Goal: Task Accomplishment & Management: Manage account settings

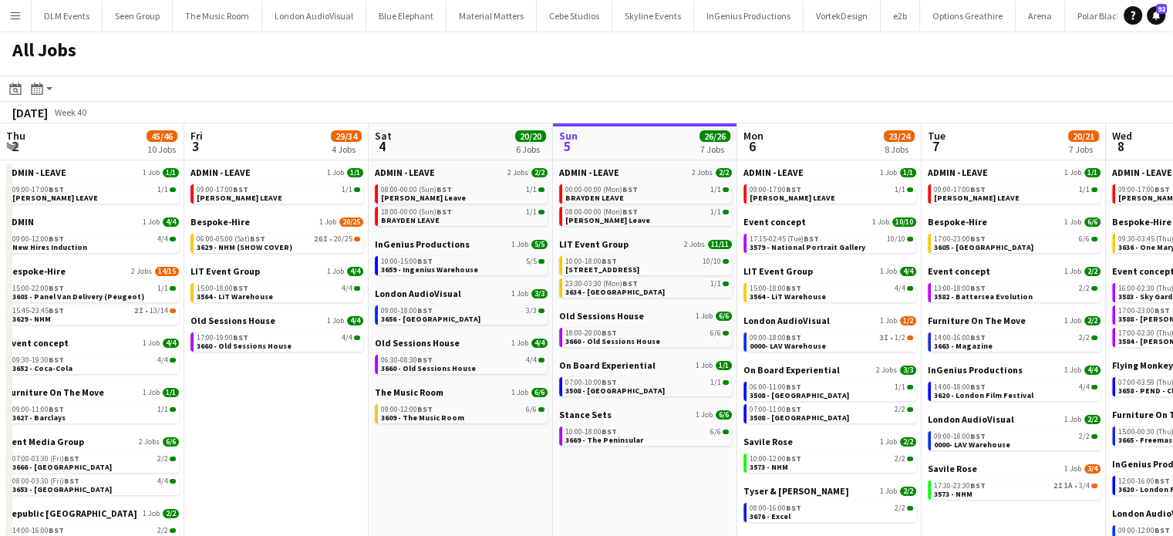
scroll to position [0, 369]
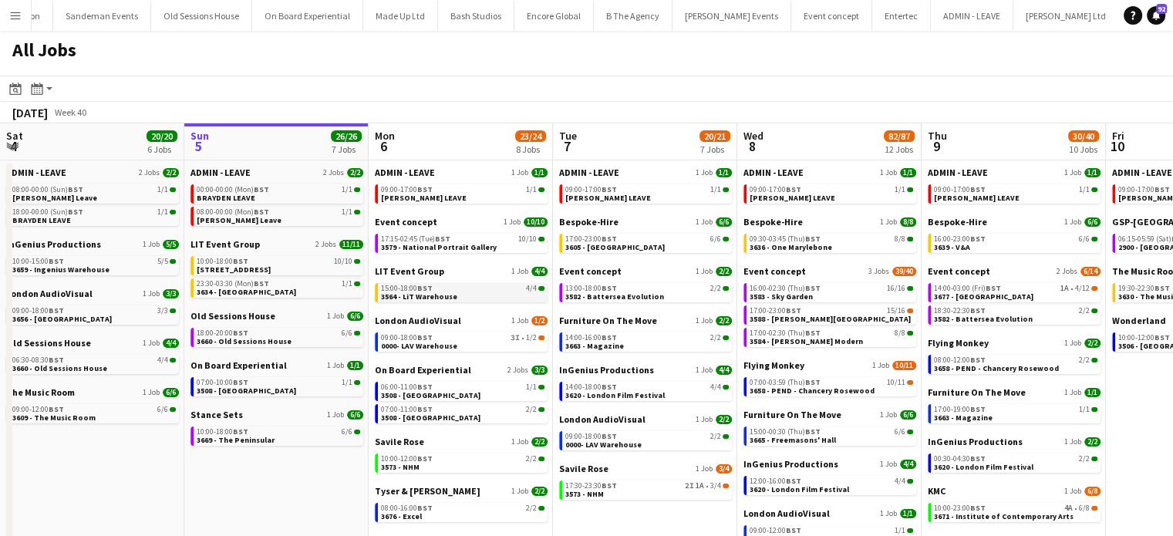
click at [509, 293] on link "15:00-18:00 BST 4/4 3564 - LiT Warehouse" at bounding box center [463, 292] width 164 height 18
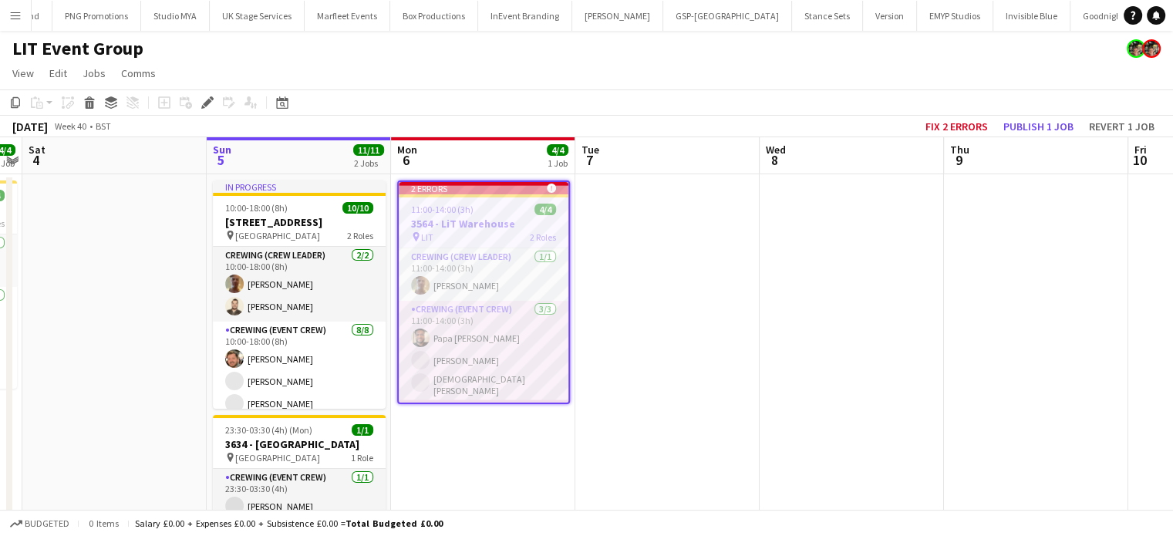
scroll to position [0, 2108]
click at [966, 129] on button "Fix 2 errors" at bounding box center [957, 126] width 75 height 20
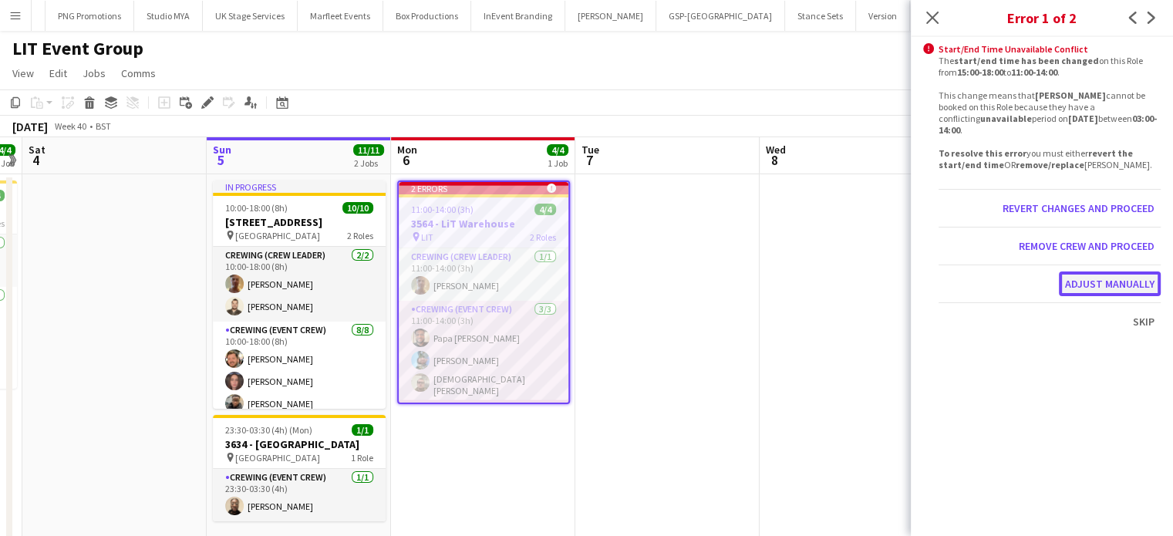
click at [1104, 277] on button "Adjust manually" at bounding box center [1110, 284] width 102 height 25
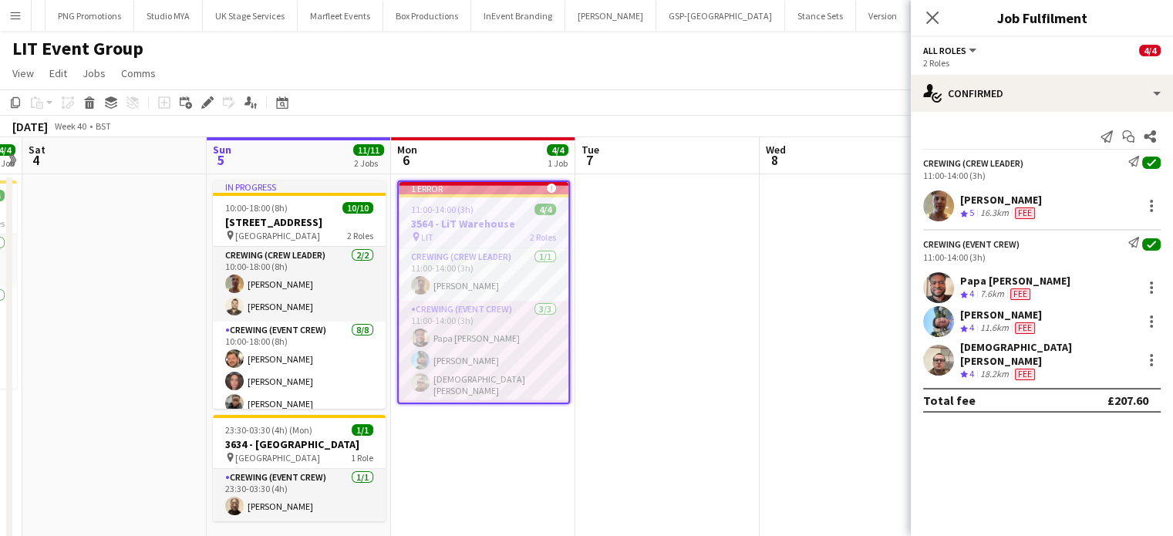
click at [787, 285] on app-date-cell at bounding box center [852, 370] width 184 height 393
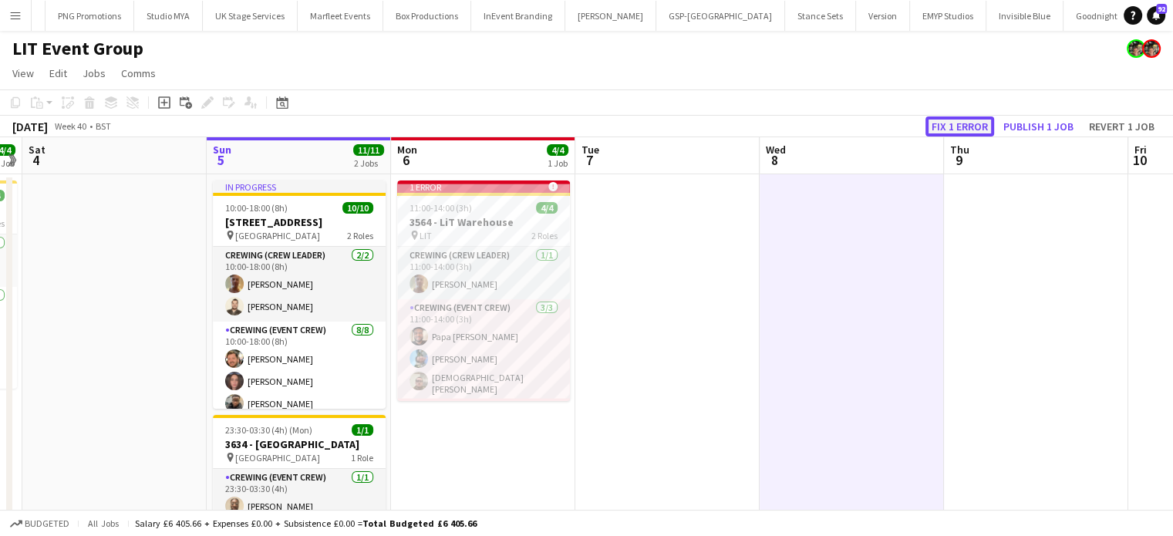
click at [966, 127] on button "Fix 1 error" at bounding box center [960, 126] width 69 height 20
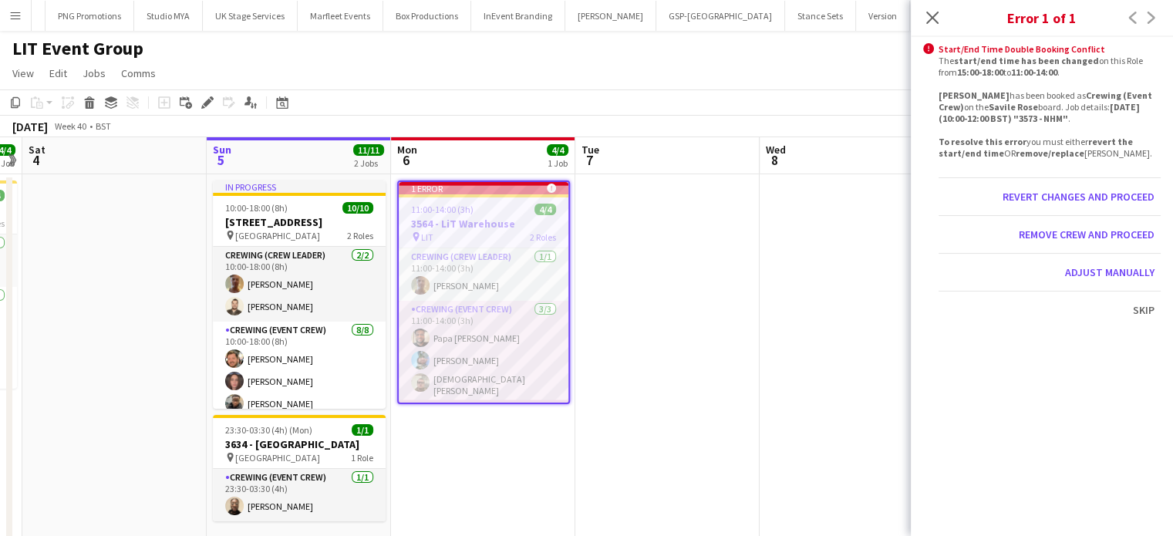
click at [735, 342] on app-date-cell at bounding box center [668, 370] width 184 height 393
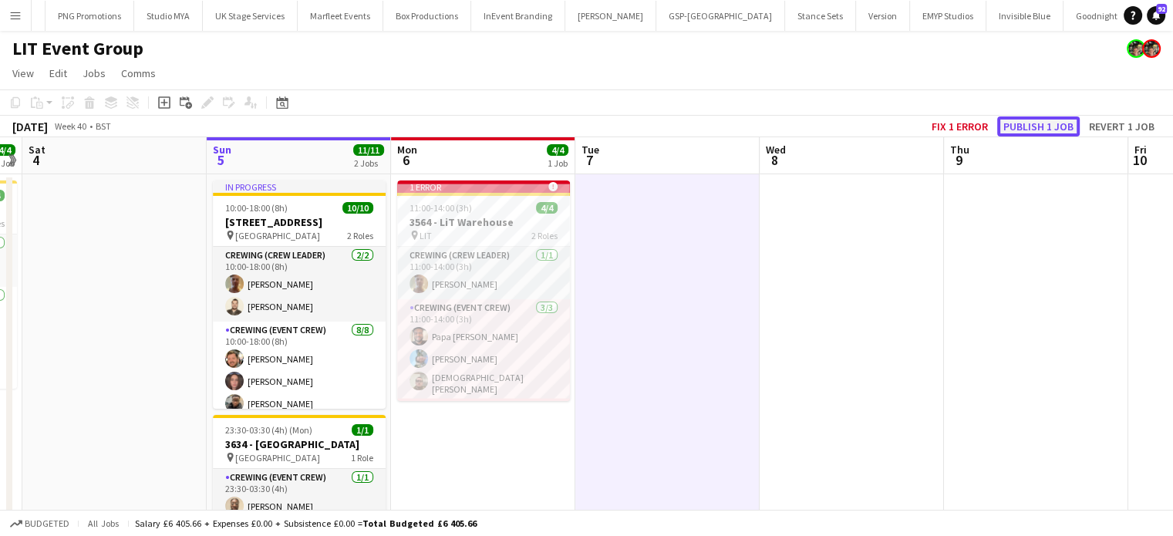
click at [1021, 130] on button "Publish 1 job" at bounding box center [1039, 126] width 83 height 20
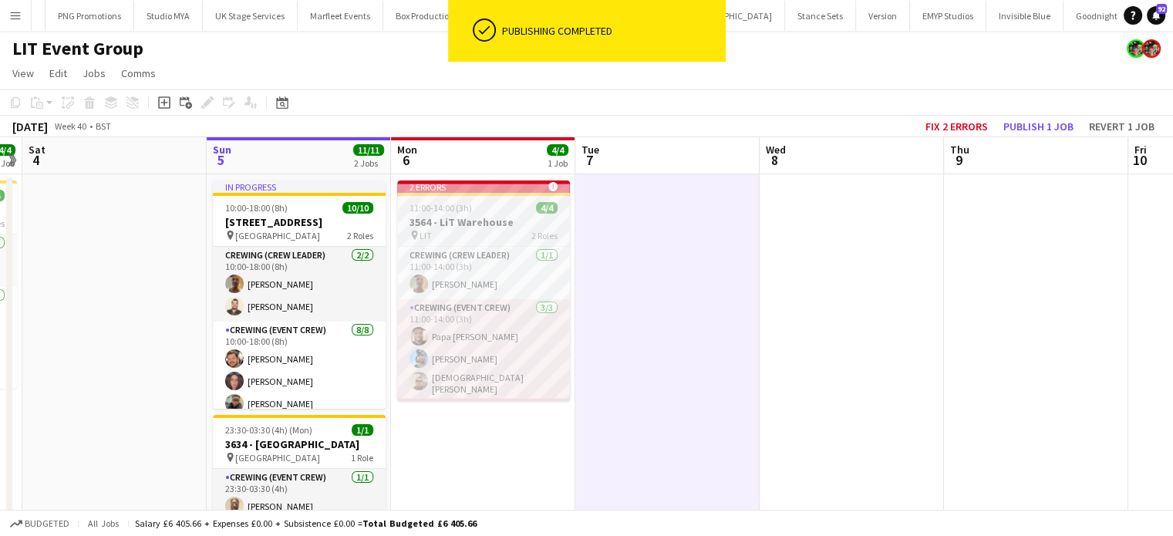
click at [424, 181] on div "2 errors alert-circle" at bounding box center [483, 187] width 173 height 12
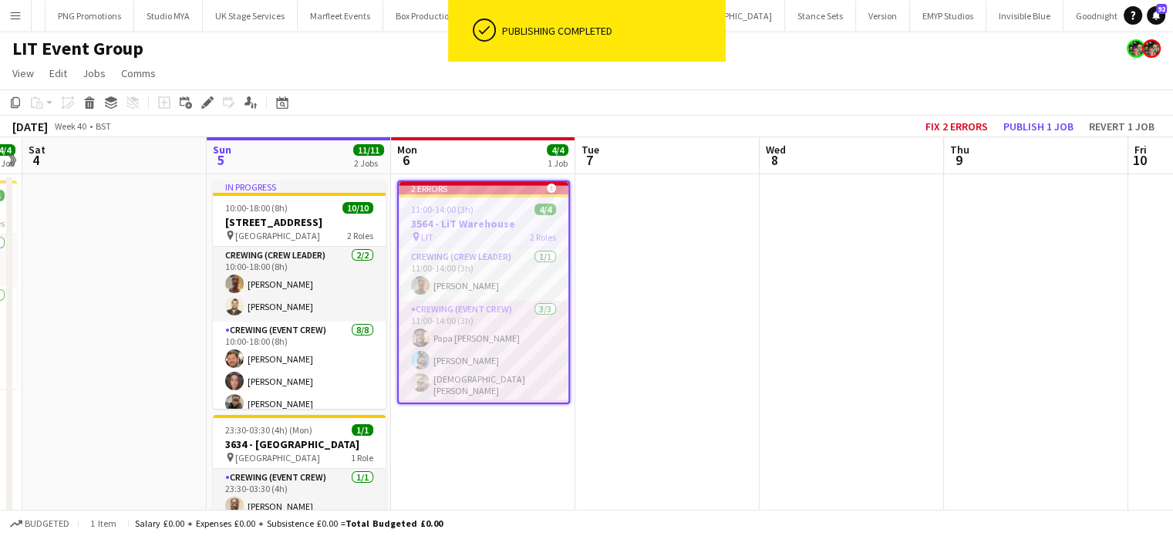
click at [424, 181] on app-job-card "2 errors alert-circle 11:00-14:00 (3h) 4/4 3564 - LiT Warehouse pin LIT 2 Roles…" at bounding box center [483, 293] width 173 height 224
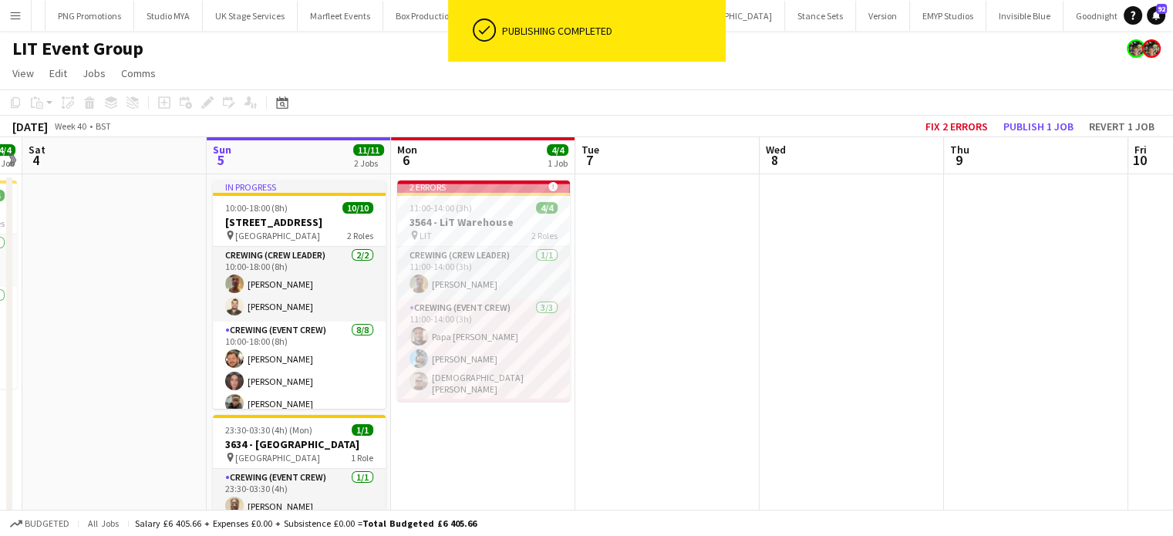
click at [517, 342] on app-card-role "Crewing (Event Crew) [DATE] 11:00-14:00 (3h) Papa [PERSON_NAME] [PERSON_NAME] […" at bounding box center [483, 350] width 173 height 102
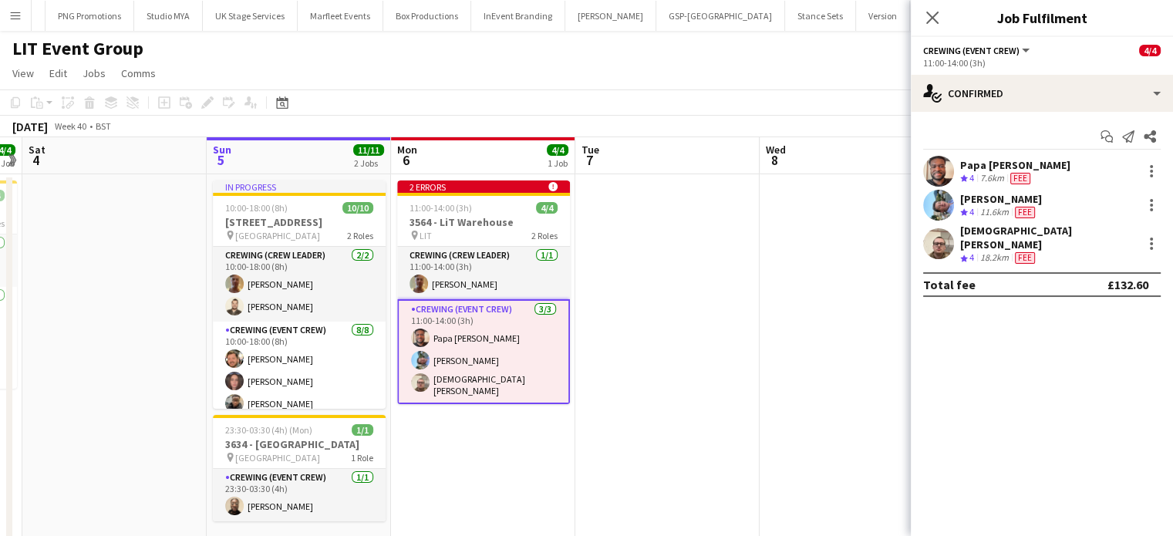
click at [1066, 178] on div "Papa [PERSON_NAME] Crew rating 4 7.6km Fee" at bounding box center [1042, 171] width 262 height 31
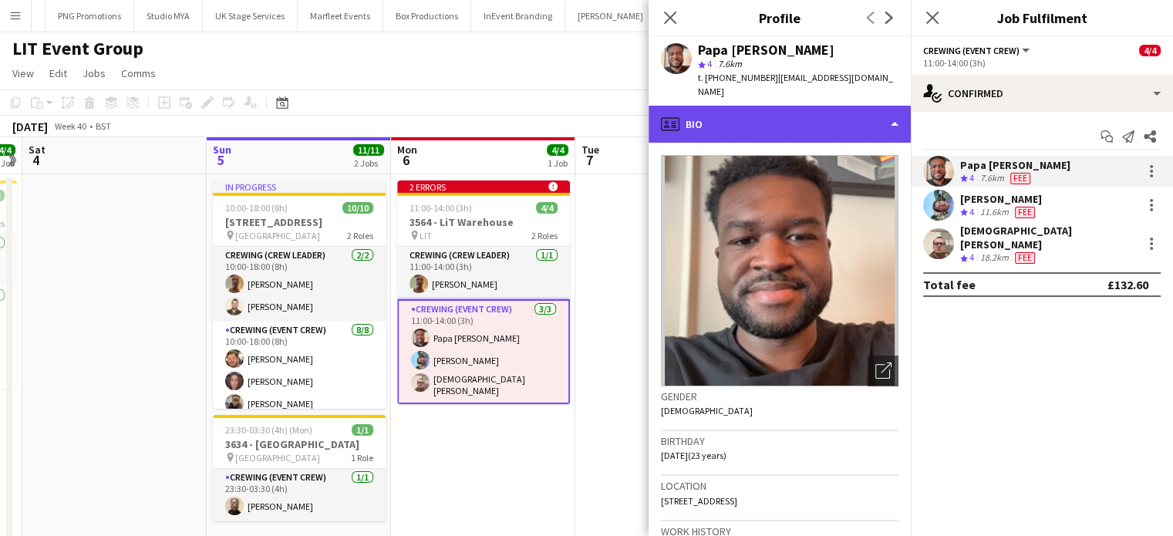
click at [776, 120] on div "profile Bio" at bounding box center [780, 124] width 262 height 37
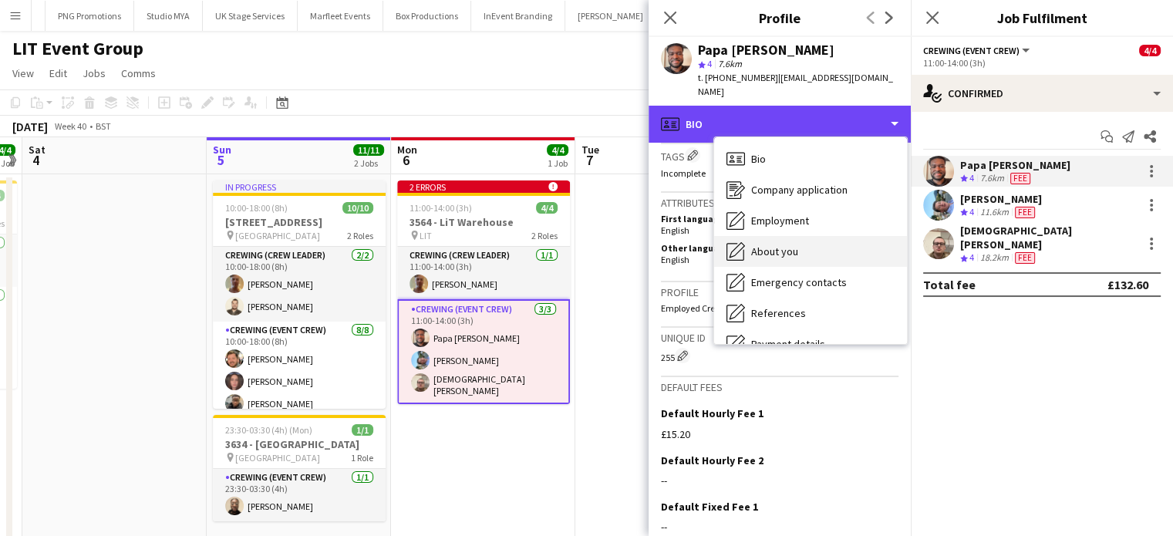
scroll to position [330, 0]
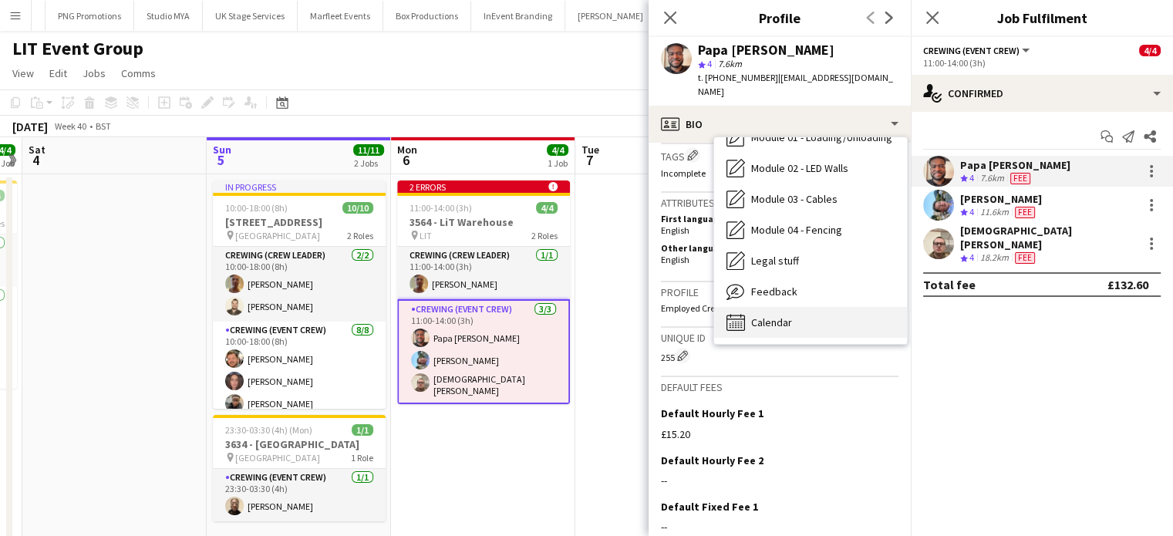
click at [785, 316] on span "Calendar" at bounding box center [771, 323] width 41 height 14
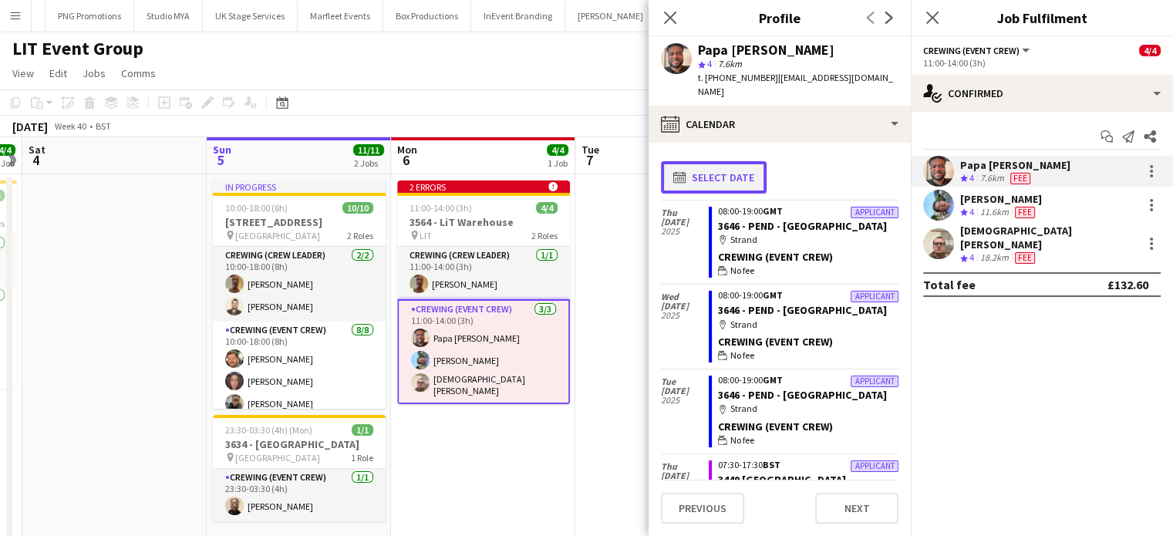
click at [718, 161] on button "calendar-full Select date" at bounding box center [714, 177] width 106 height 32
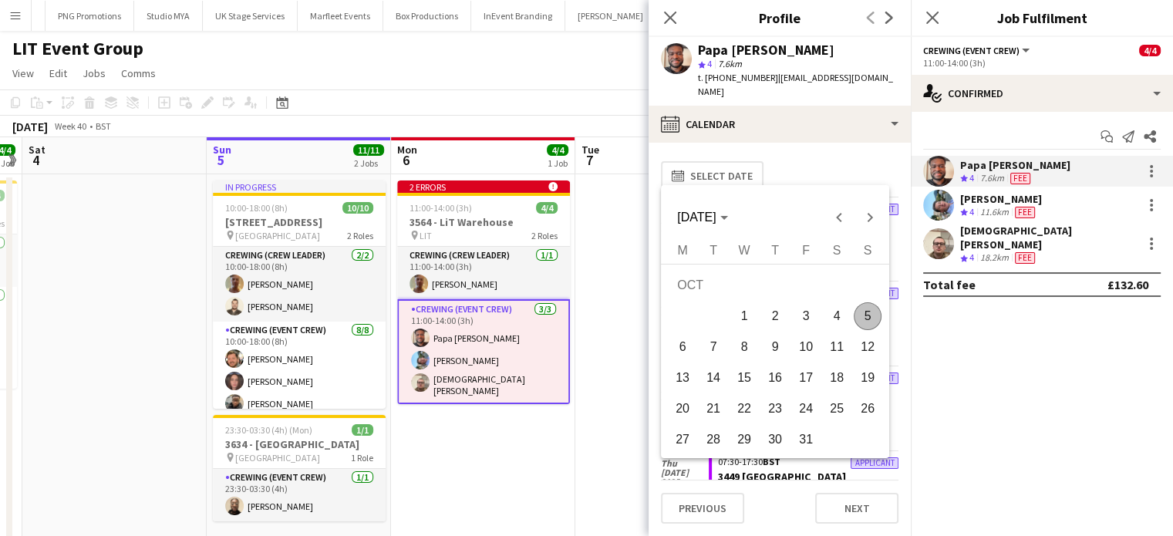
click at [679, 347] on span "6" at bounding box center [683, 347] width 28 height 28
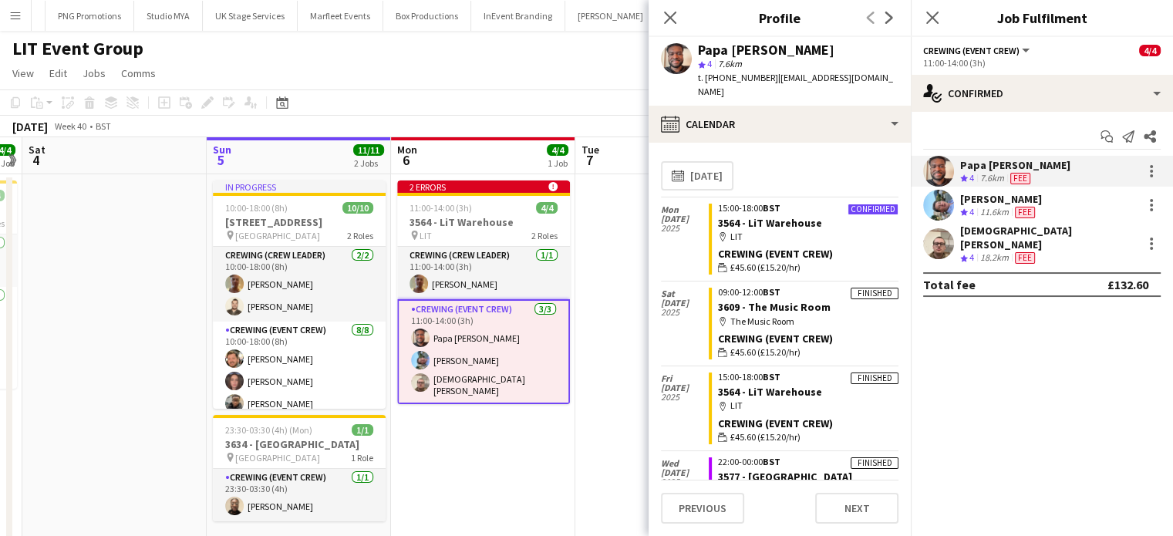
click at [1005, 213] on div "11.6km" at bounding box center [994, 212] width 35 height 13
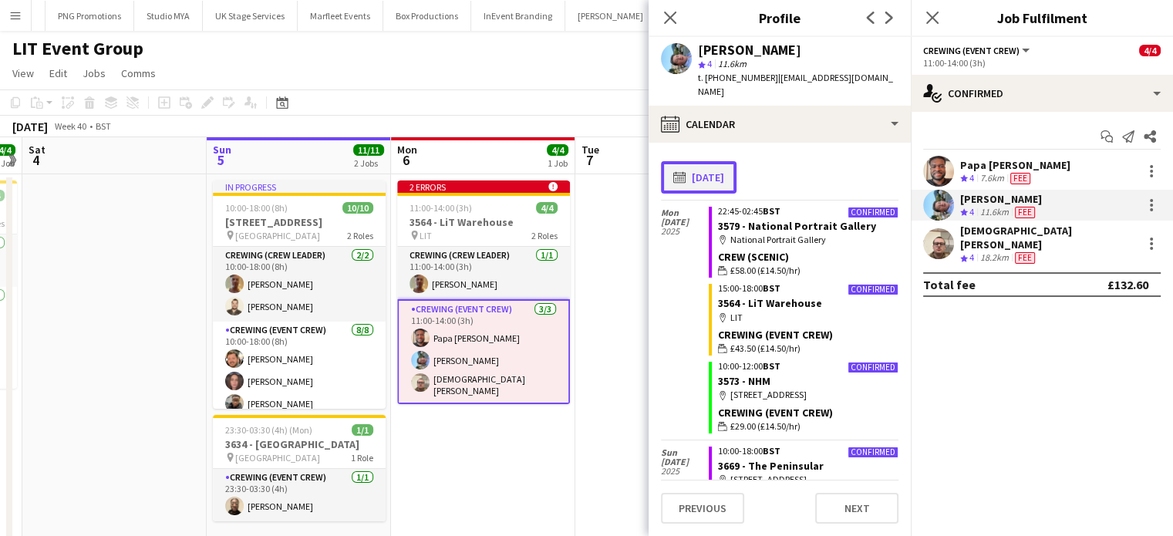
click at [700, 161] on button "calendar-full [DATE]" at bounding box center [699, 177] width 76 height 32
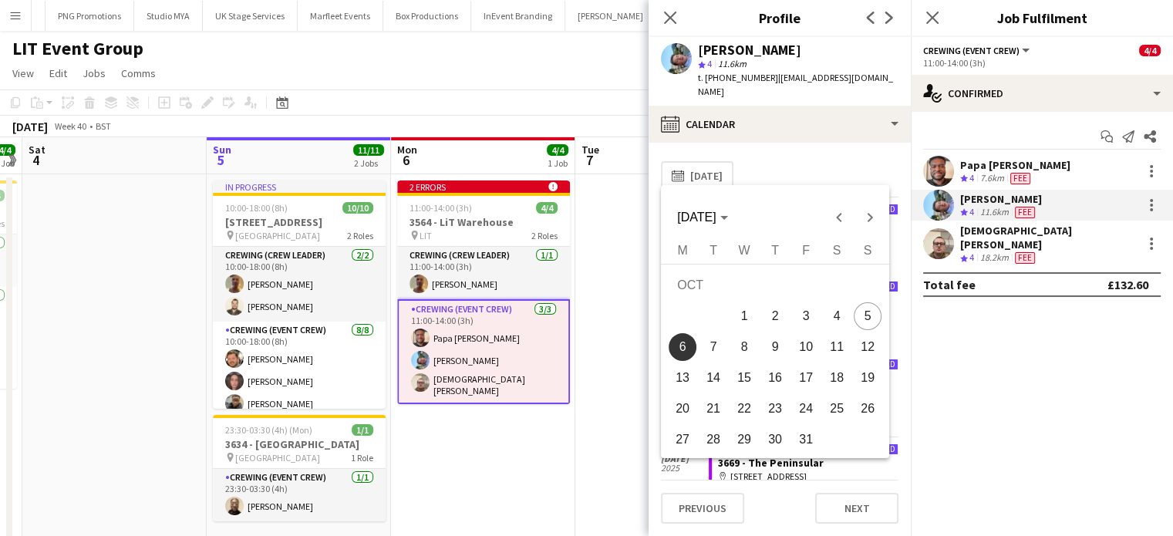
click at [681, 344] on span "6" at bounding box center [683, 347] width 28 height 28
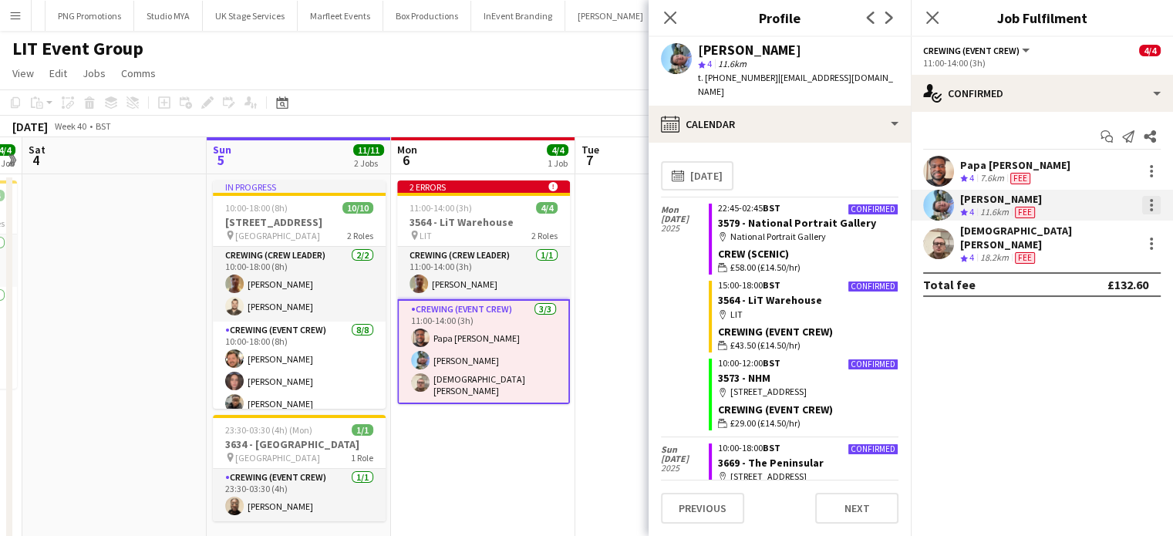
click at [1153, 207] on div at bounding box center [1152, 205] width 19 height 19
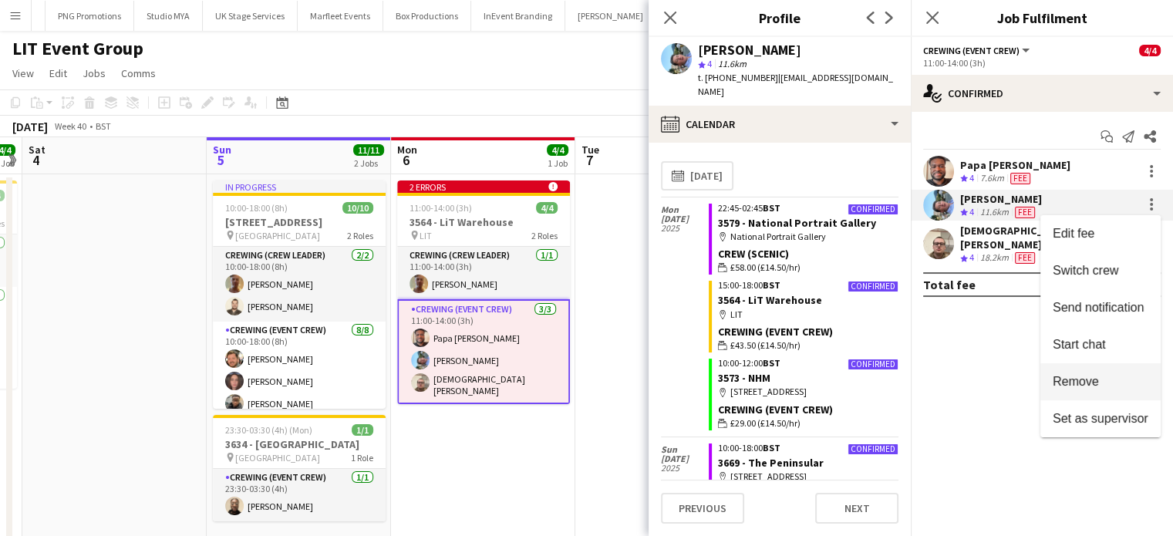
click at [1112, 381] on span "Remove" at bounding box center [1101, 382] width 96 height 14
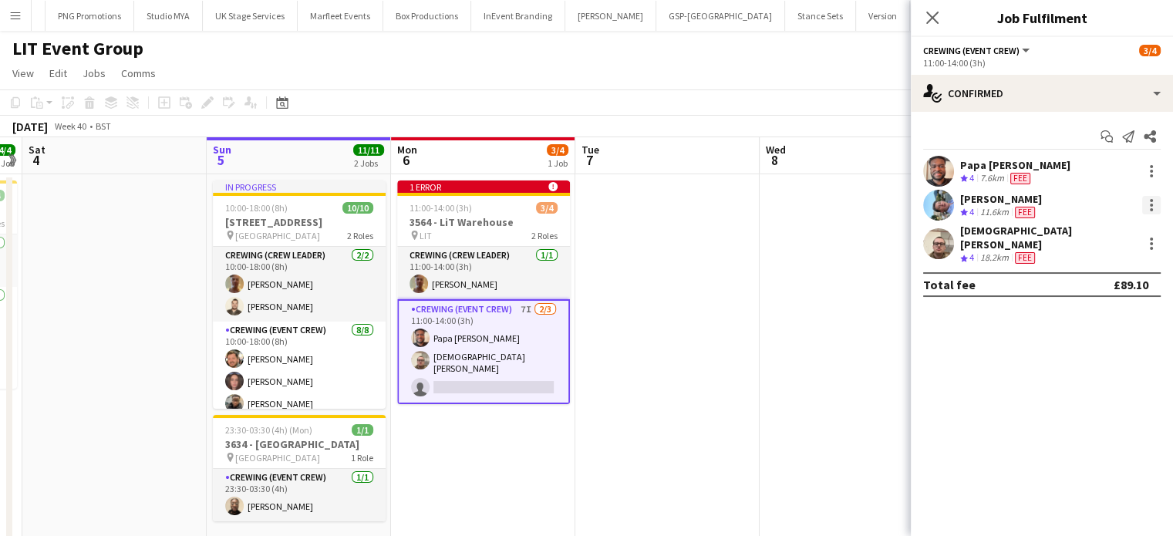
click at [1150, 209] on div at bounding box center [1151, 209] width 3 height 3
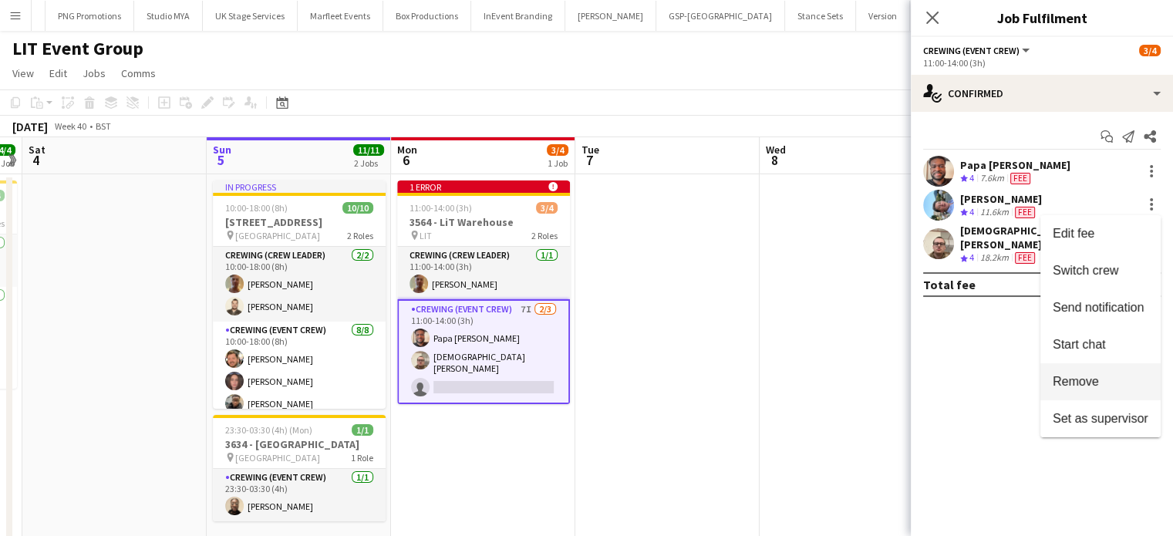
click at [1077, 380] on span "Remove" at bounding box center [1076, 381] width 46 height 13
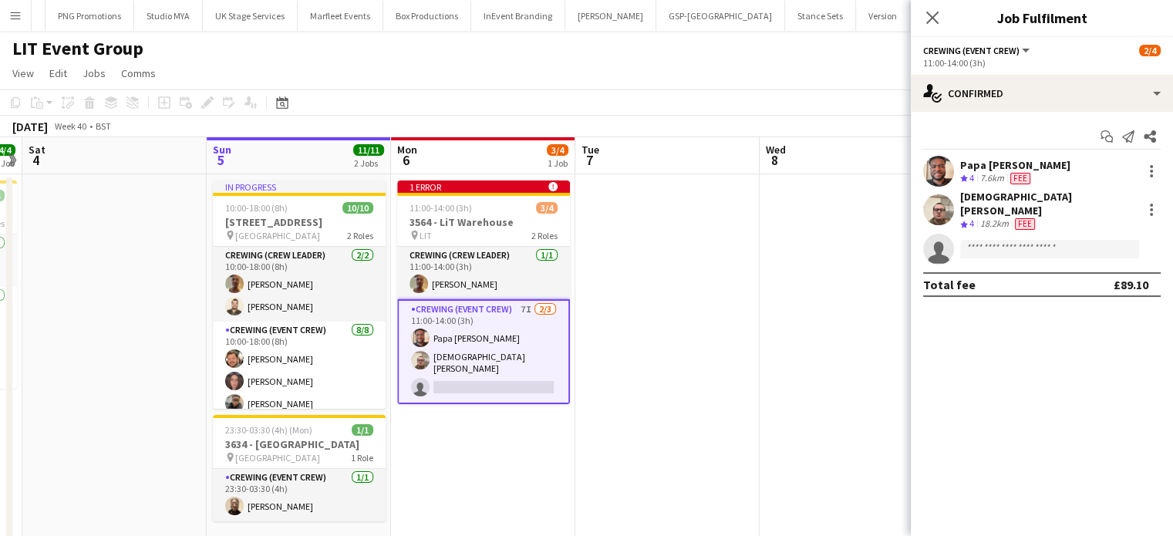
click at [1009, 218] on div "18.2km" at bounding box center [994, 224] width 35 height 13
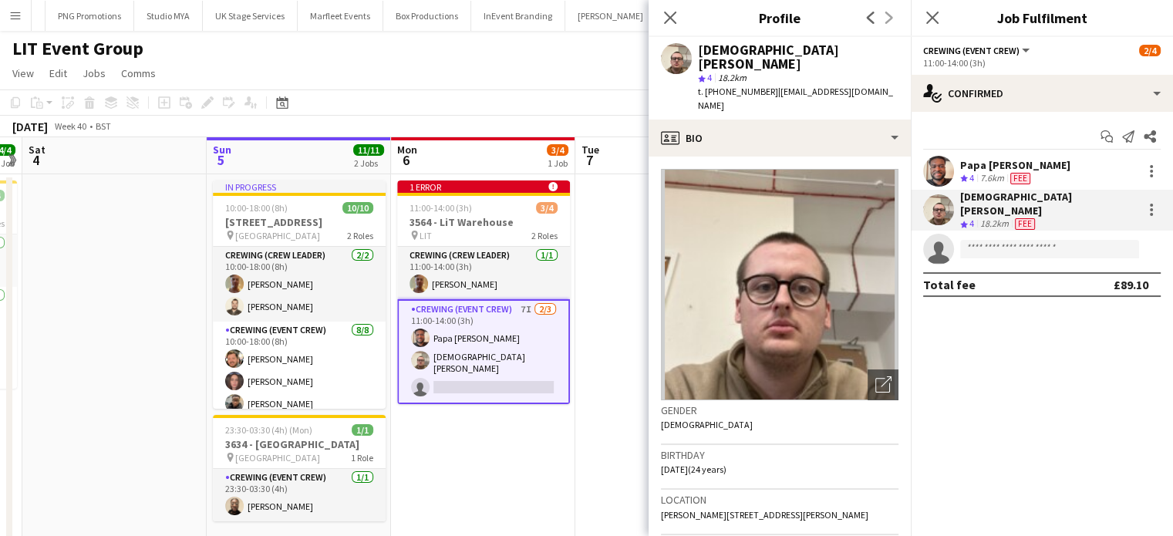
click at [775, 89] on div "[DEMOGRAPHIC_DATA][PERSON_NAME] star 4 18.2km t. [PHONE_NUMBER] | [EMAIL_ADDRES…" at bounding box center [780, 78] width 262 height 83
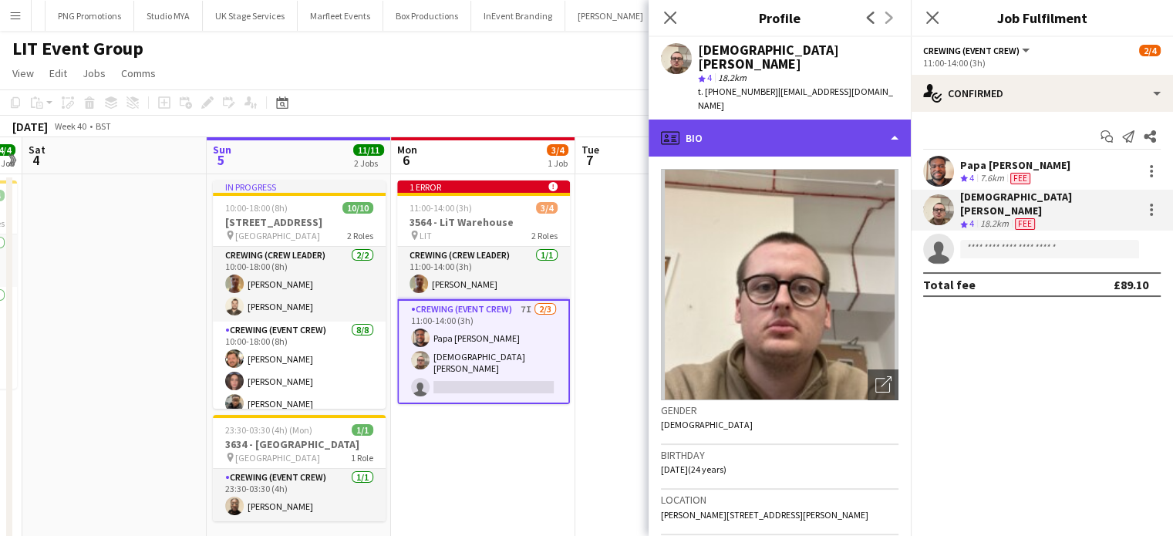
click at [781, 120] on div "profile Bio" at bounding box center [780, 138] width 262 height 37
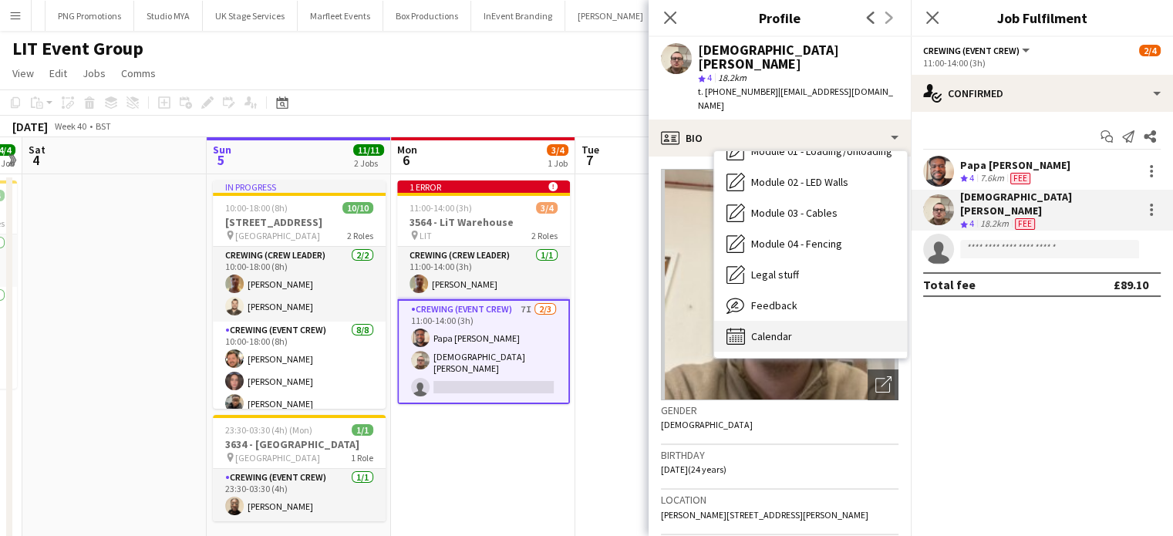
click at [805, 321] on div "Calendar Calendar" at bounding box center [810, 336] width 193 height 31
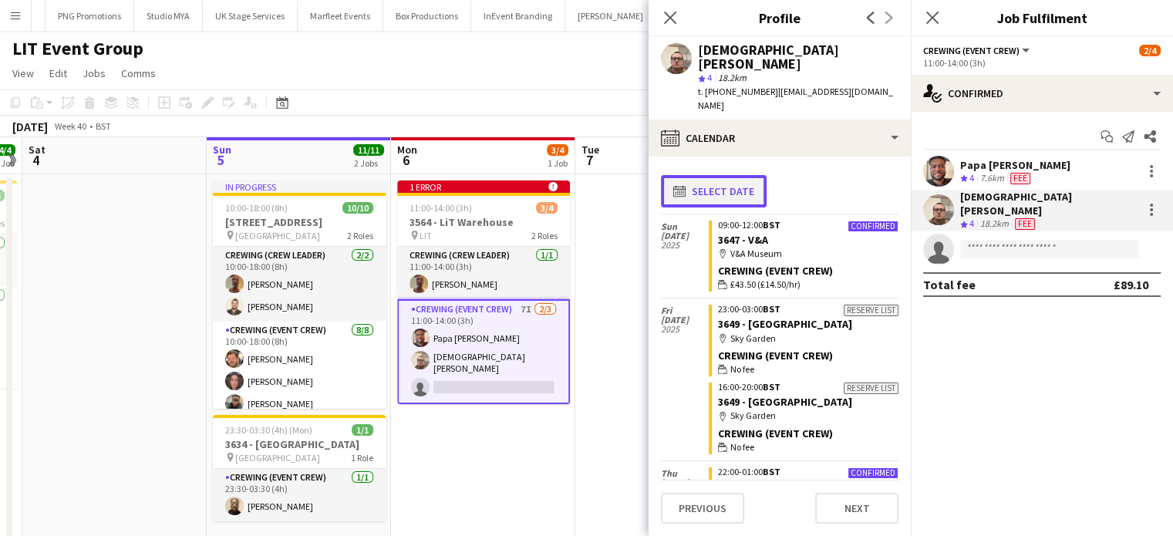
click at [717, 175] on button "calendar-full Select date" at bounding box center [714, 191] width 106 height 32
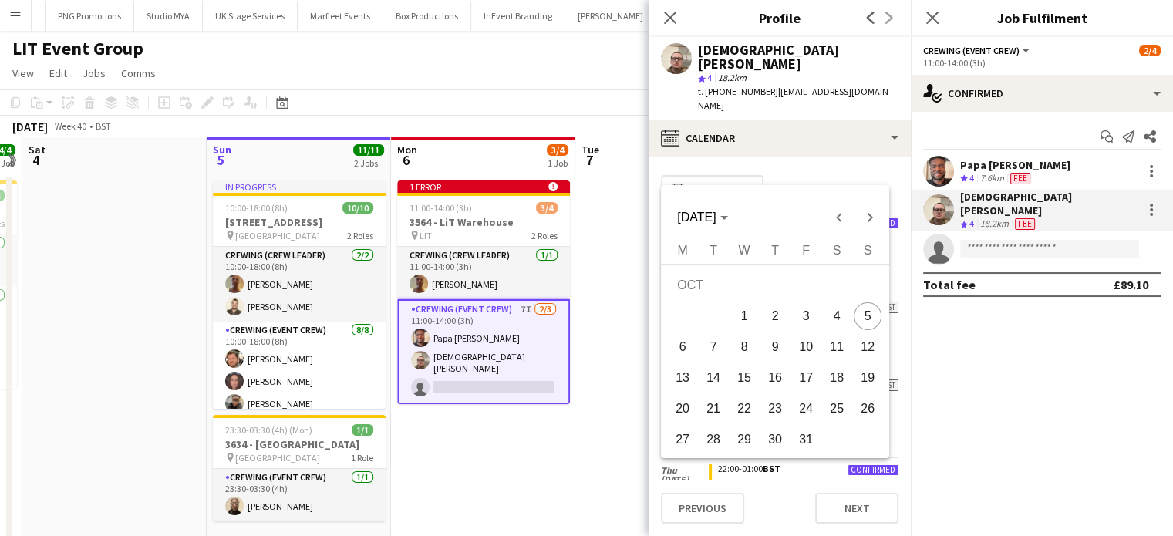
click at [688, 347] on span "6" at bounding box center [683, 347] width 28 height 28
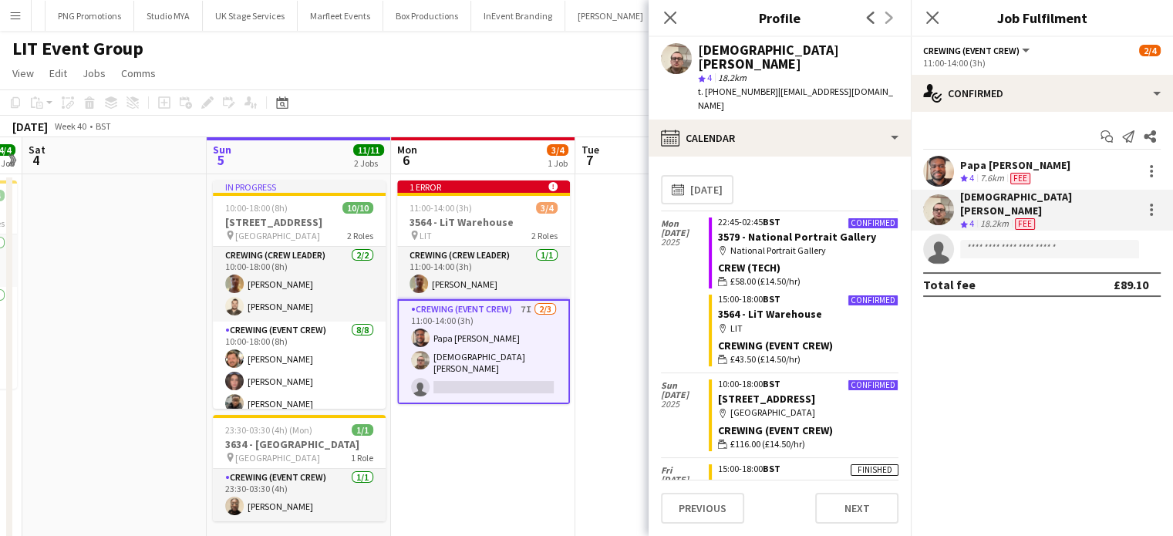
click at [596, 302] on app-date-cell at bounding box center [668, 370] width 184 height 393
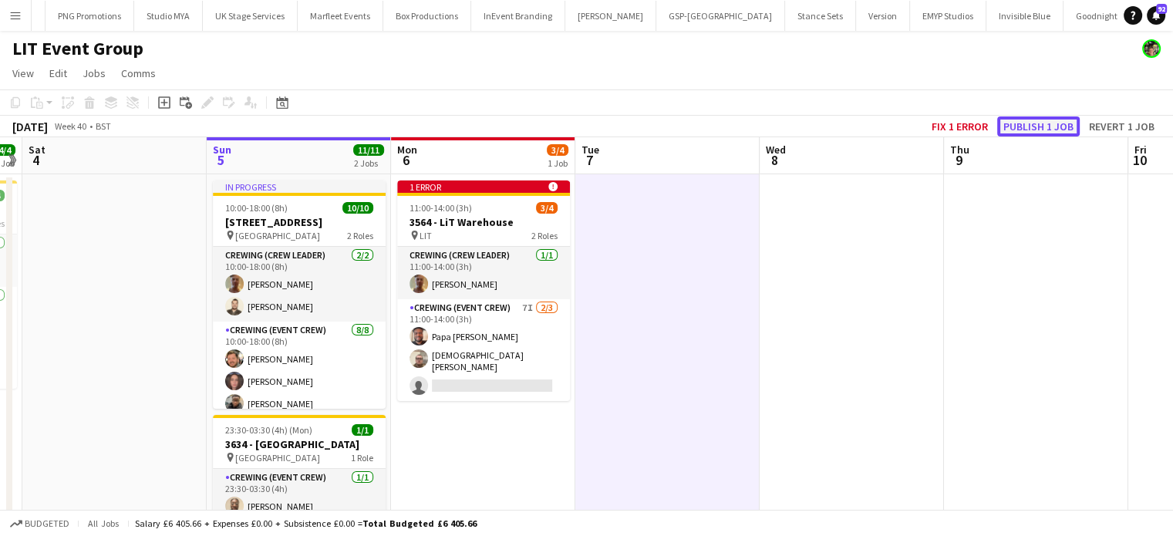
click at [1031, 128] on button "Publish 1 job" at bounding box center [1039, 126] width 83 height 20
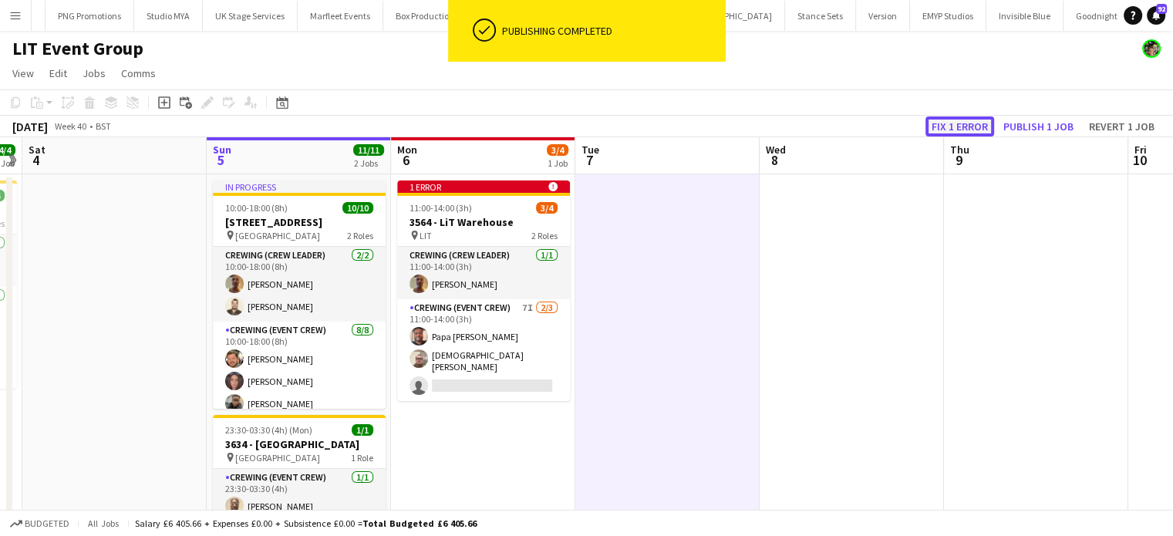
click at [960, 127] on button "Fix 1 error" at bounding box center [960, 126] width 69 height 20
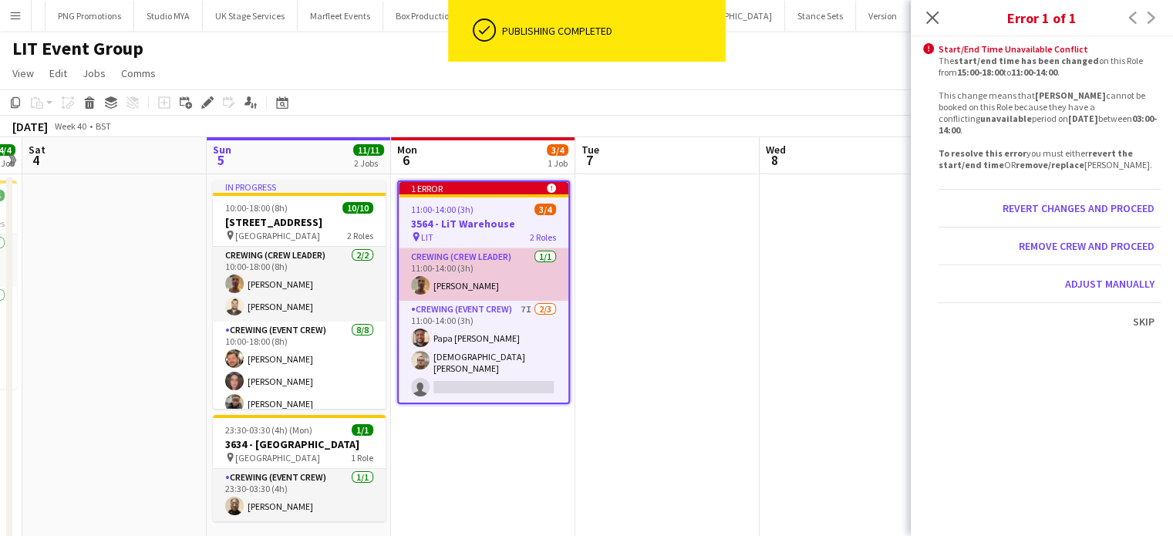
click at [524, 286] on app-card-role "Crewing (Crew Leader) [DATE] 11:00-14:00 (3h) [PERSON_NAME]" at bounding box center [484, 274] width 170 height 52
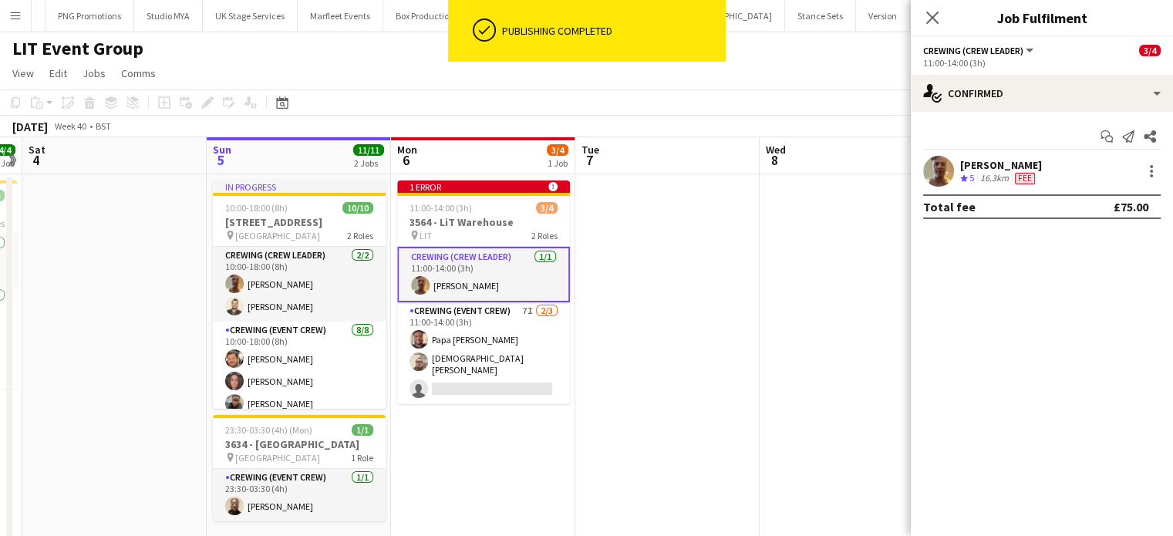
click at [1058, 162] on div "[PERSON_NAME] Crew rating 5 16.3km Fee" at bounding box center [1042, 171] width 262 height 31
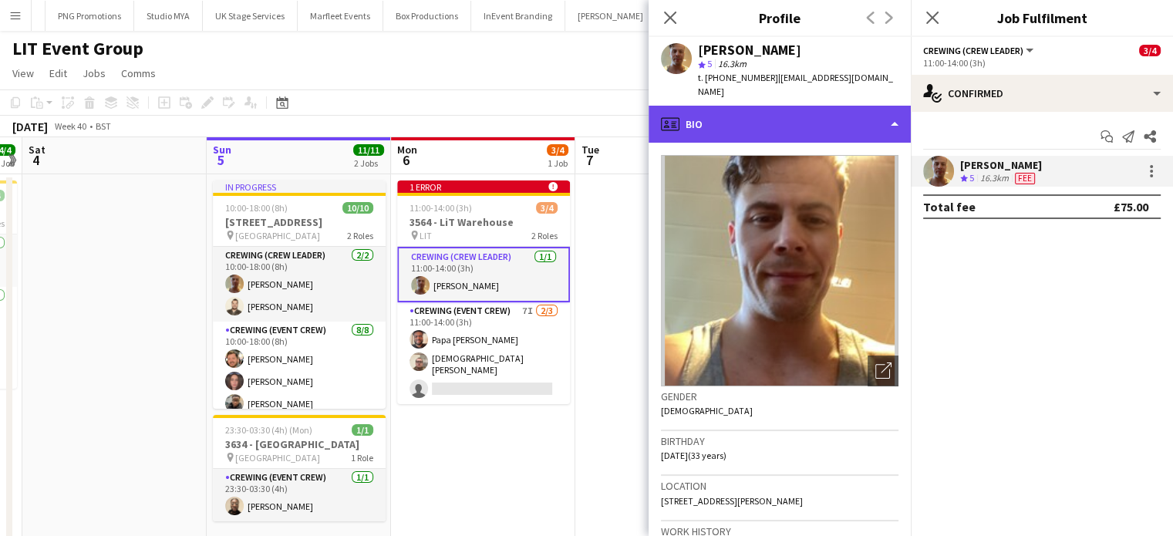
click at [792, 110] on div "profile Bio" at bounding box center [780, 124] width 262 height 37
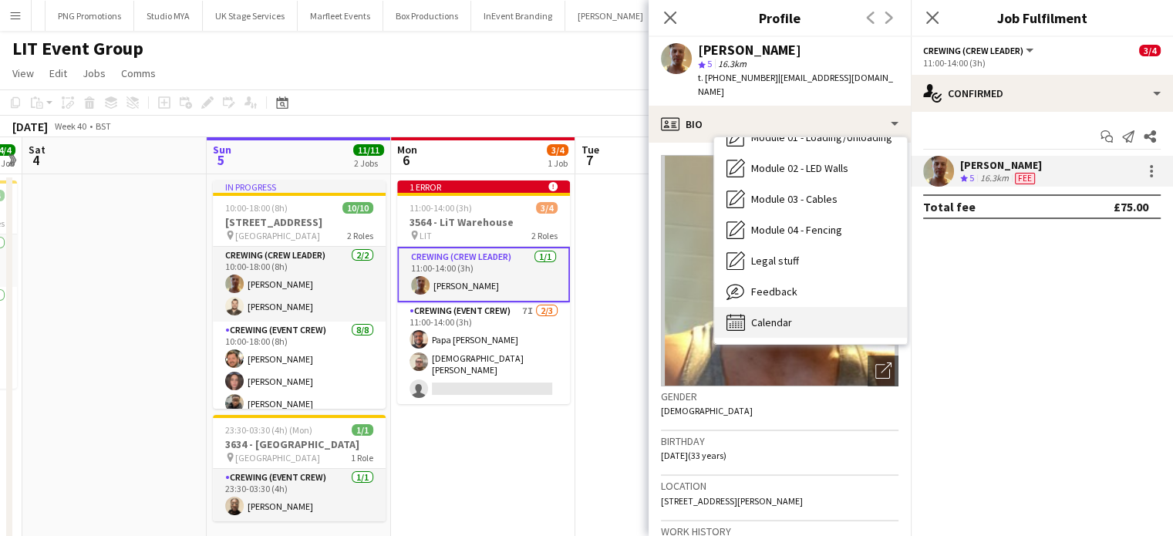
click at [796, 307] on div "Calendar Calendar" at bounding box center [810, 322] width 193 height 31
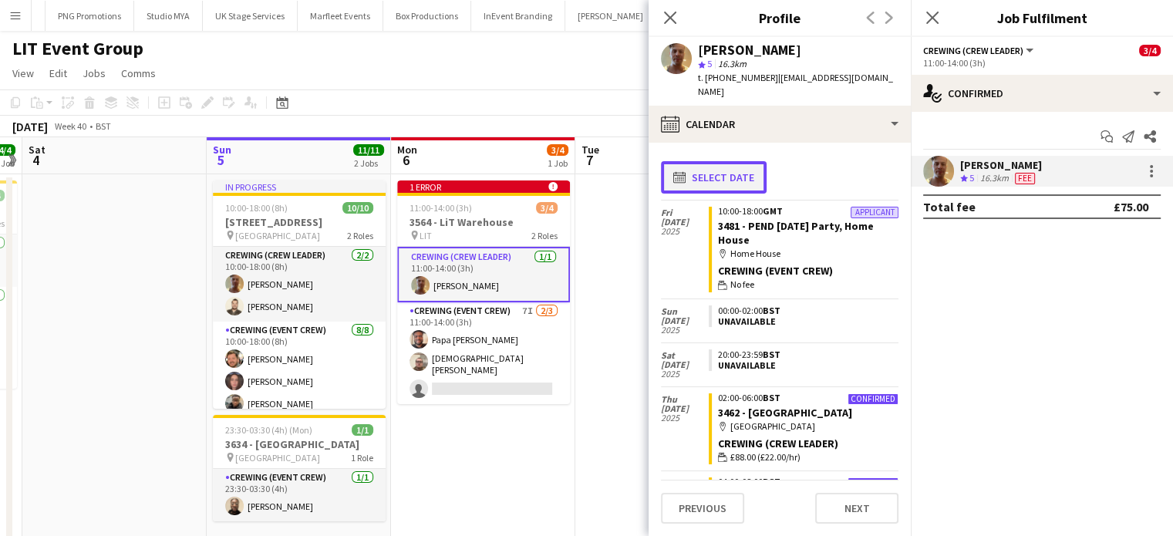
click at [723, 167] on button "calendar-full Select date" at bounding box center [714, 177] width 106 height 32
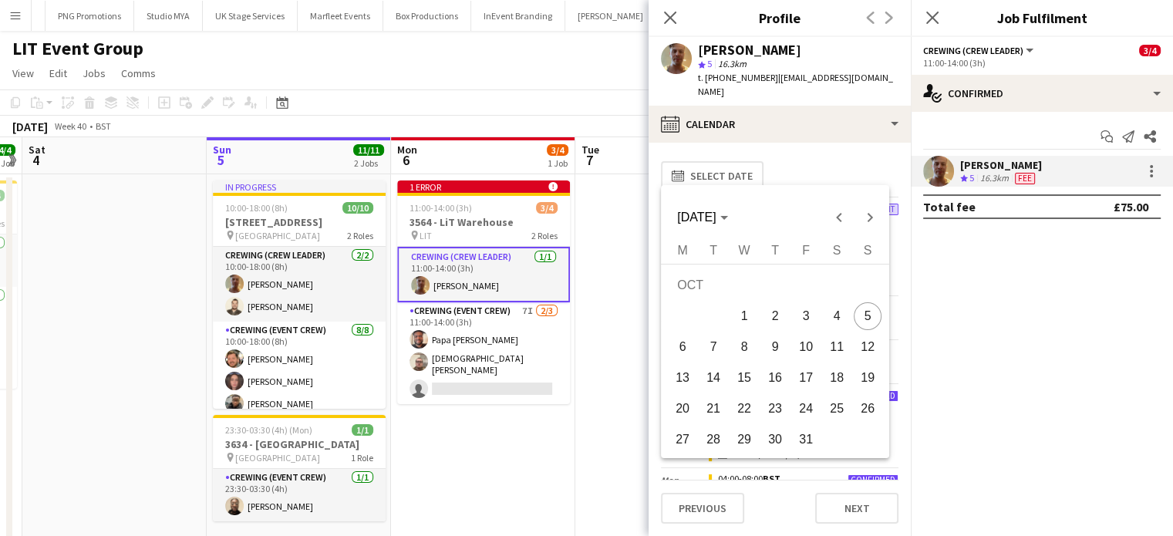
click at [685, 342] on span "6" at bounding box center [683, 347] width 28 height 28
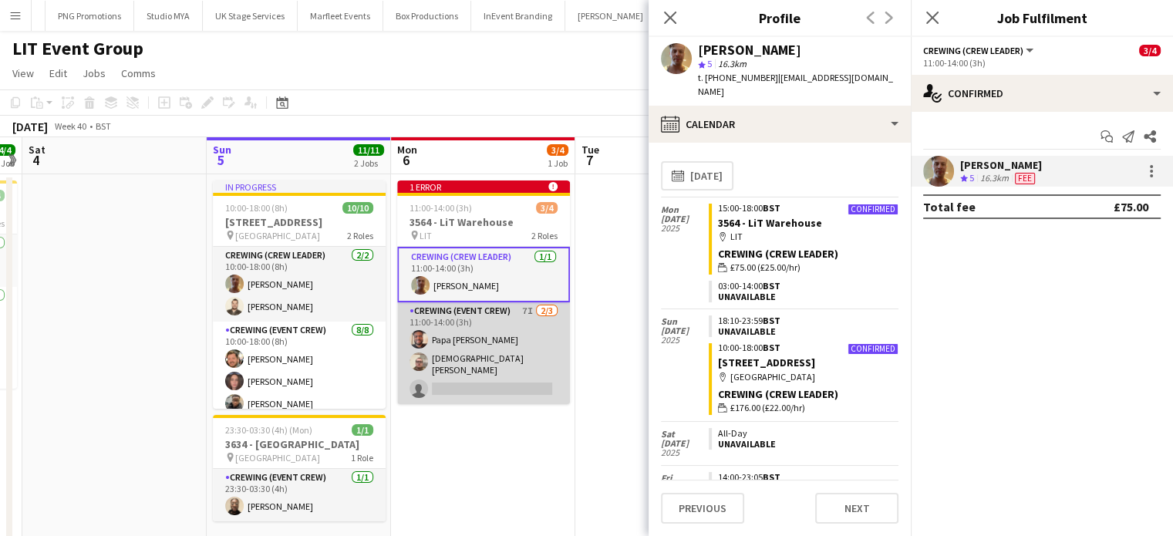
click at [491, 354] on app-card-role "Crewing (Event Crew) 7I [DATE] 11:00-14:00 (3h) Papa [PERSON_NAME] [PERSON_NAME…" at bounding box center [483, 353] width 173 height 102
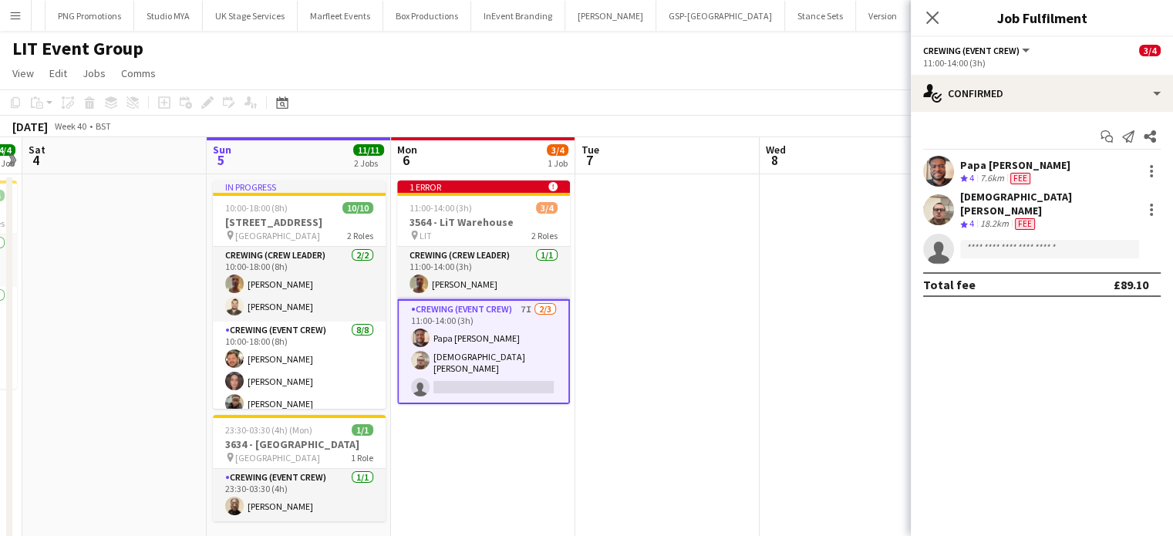
click at [697, 289] on app-date-cell at bounding box center [668, 370] width 184 height 393
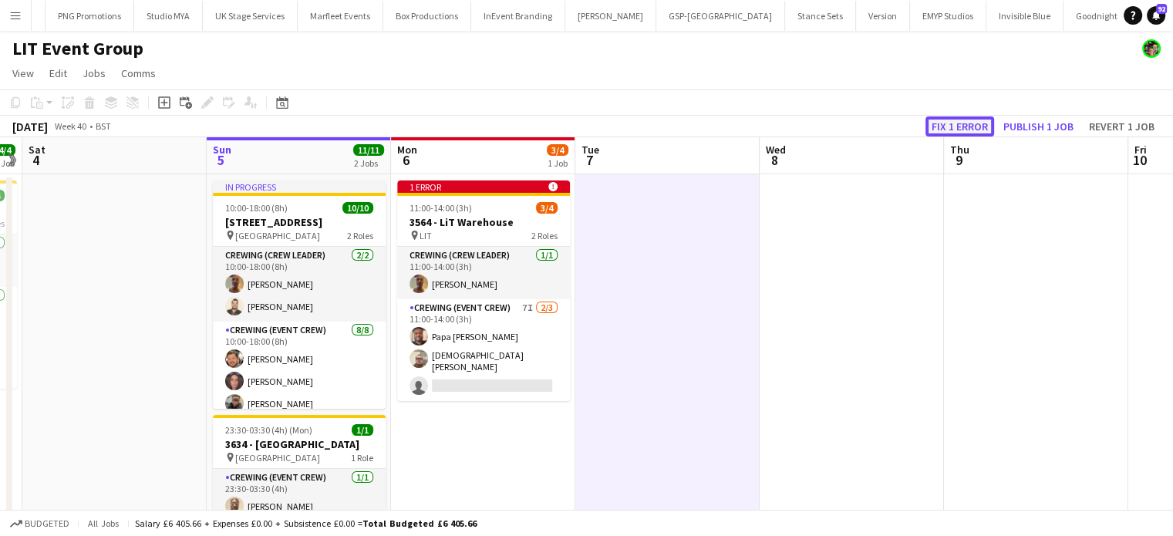
click at [951, 126] on button "Fix 1 error" at bounding box center [960, 126] width 69 height 20
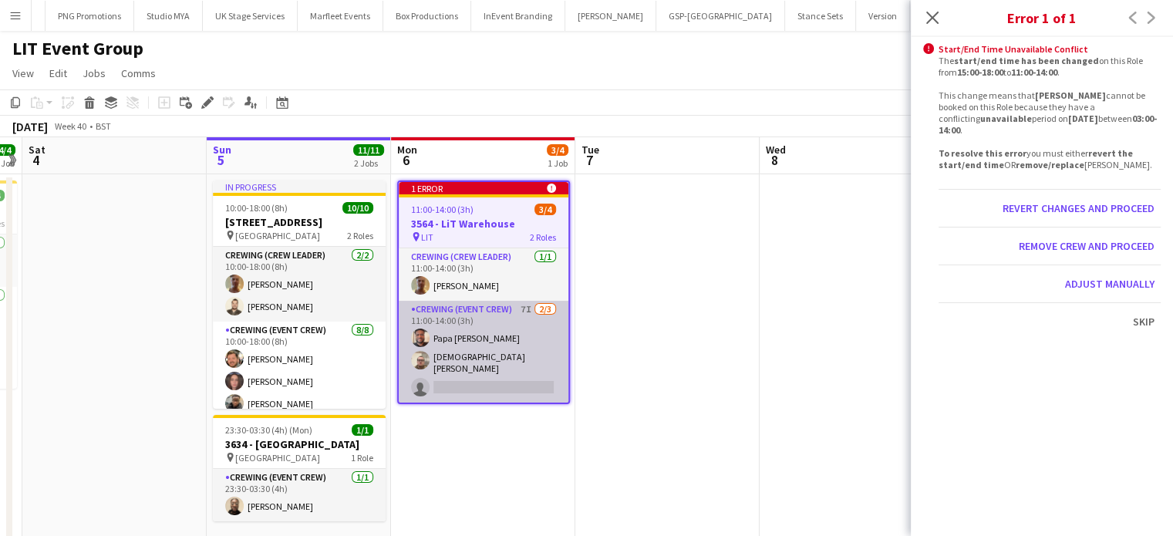
click at [478, 337] on app-card-role "Crewing (Event Crew) 7I [DATE] 11:00-14:00 (3h) Papa [PERSON_NAME] [PERSON_NAME…" at bounding box center [484, 352] width 170 height 102
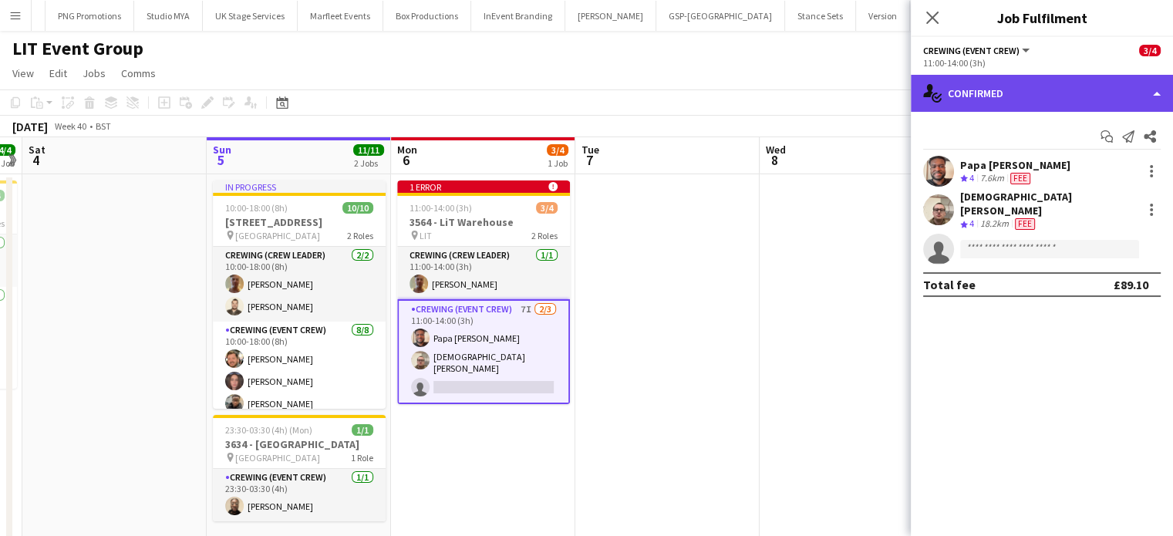
click at [1030, 79] on div "single-neutral-actions-check-2 Confirmed" at bounding box center [1042, 93] width 262 height 37
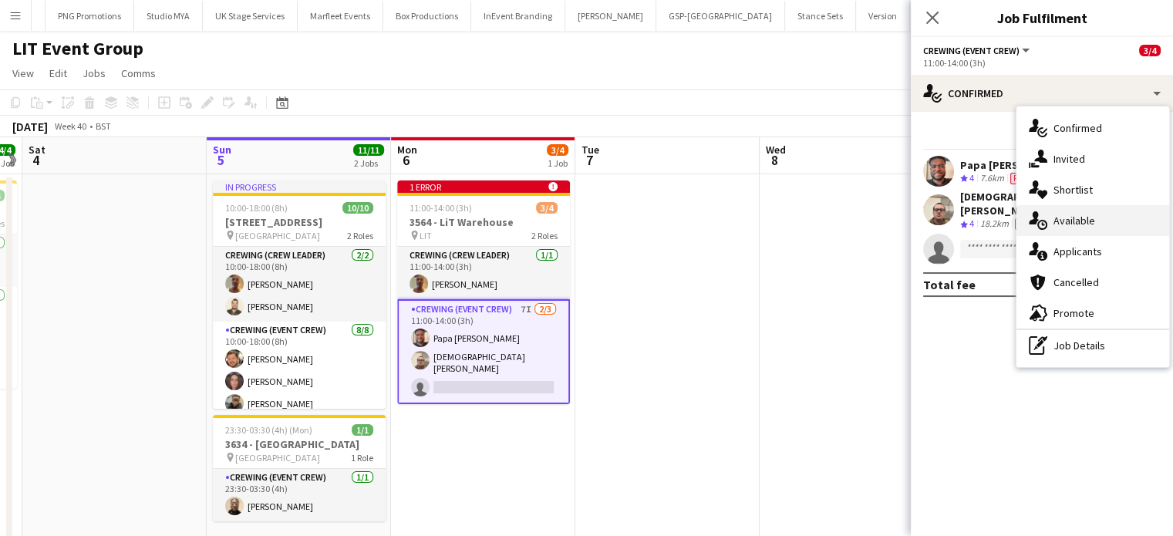
click at [1104, 228] on div "single-neutral-actions-upload Available" at bounding box center [1093, 220] width 153 height 31
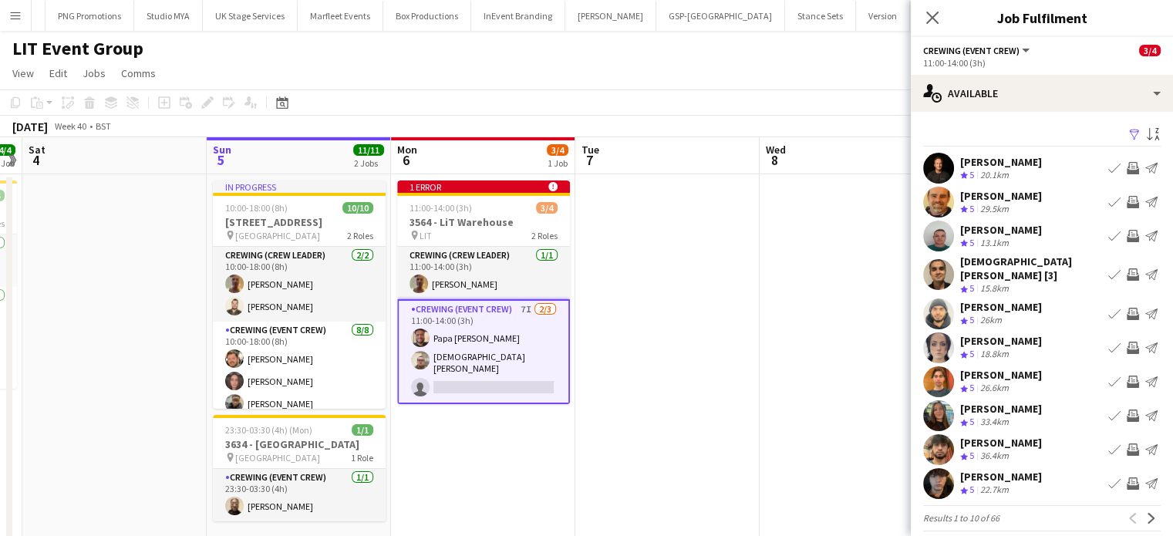
click at [677, 379] on app-date-cell at bounding box center [668, 370] width 184 height 393
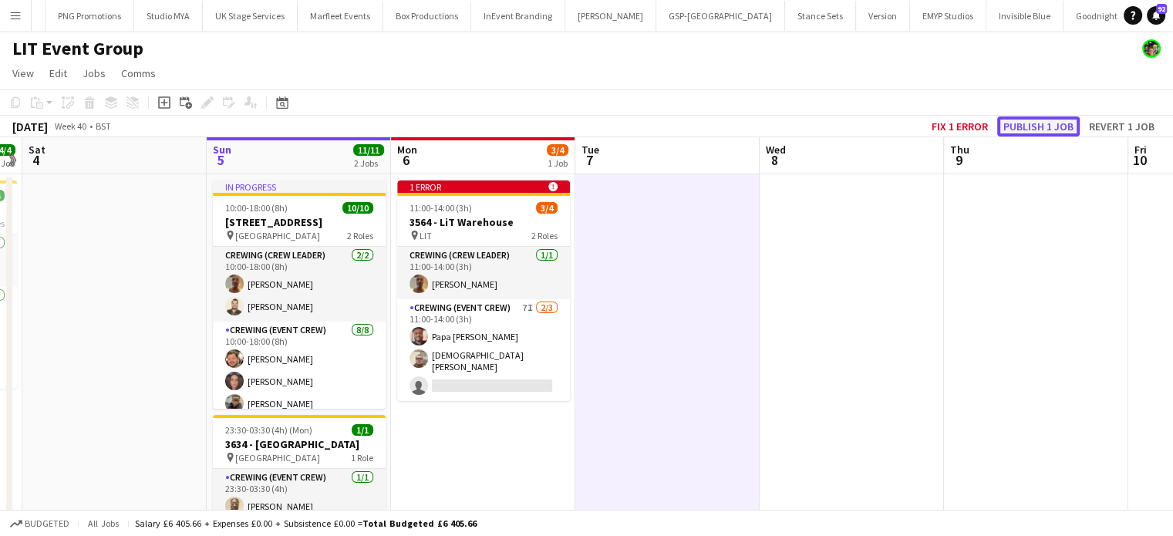
click at [1024, 134] on button "Publish 1 job" at bounding box center [1039, 126] width 83 height 20
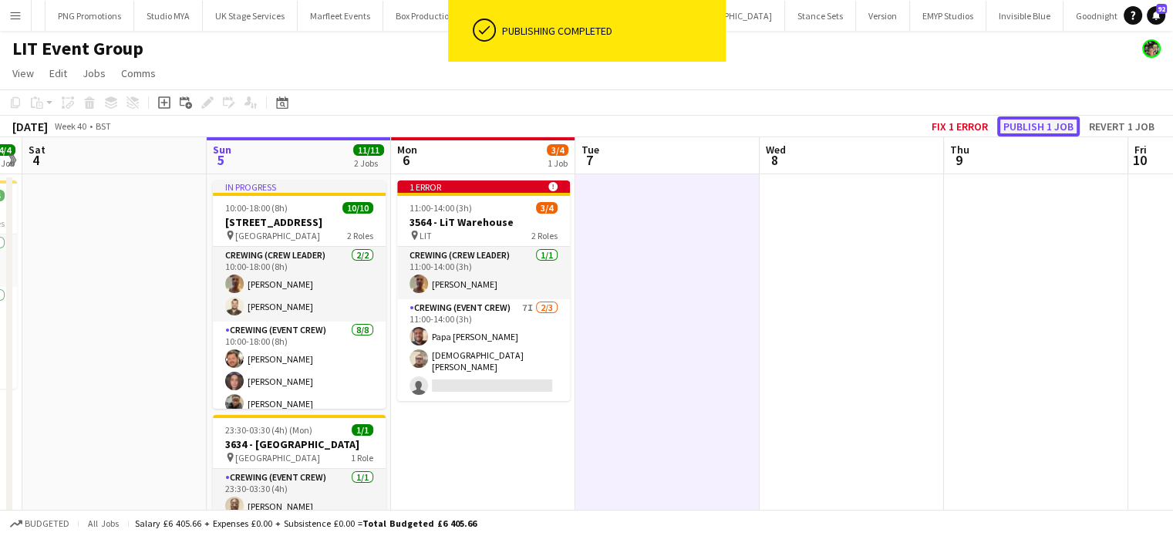
click at [1024, 134] on button "Publish 1 job" at bounding box center [1039, 126] width 83 height 20
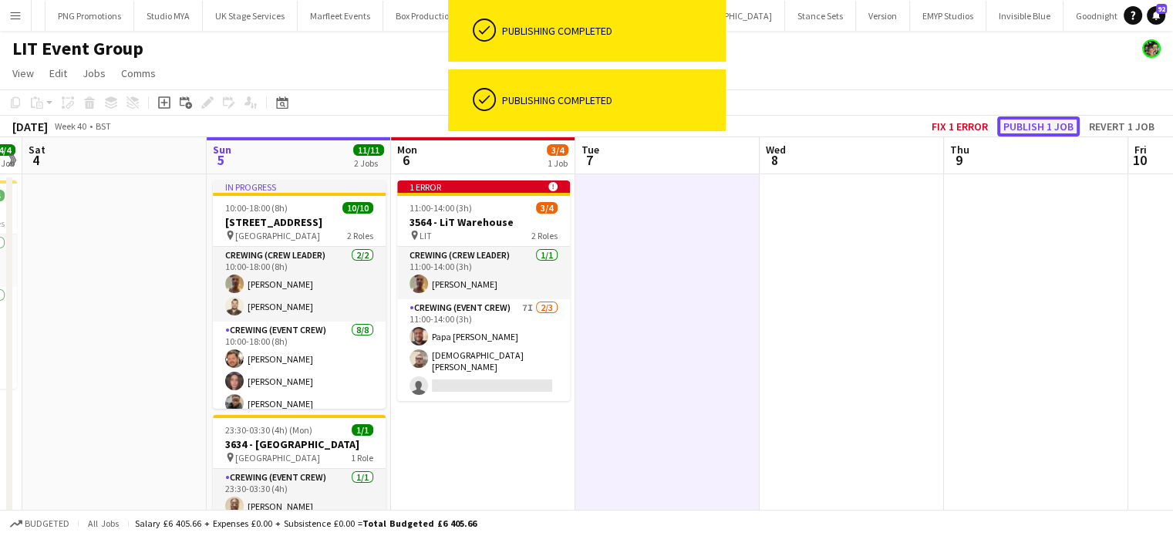
click at [1024, 134] on button "Publish 1 job" at bounding box center [1039, 126] width 83 height 20
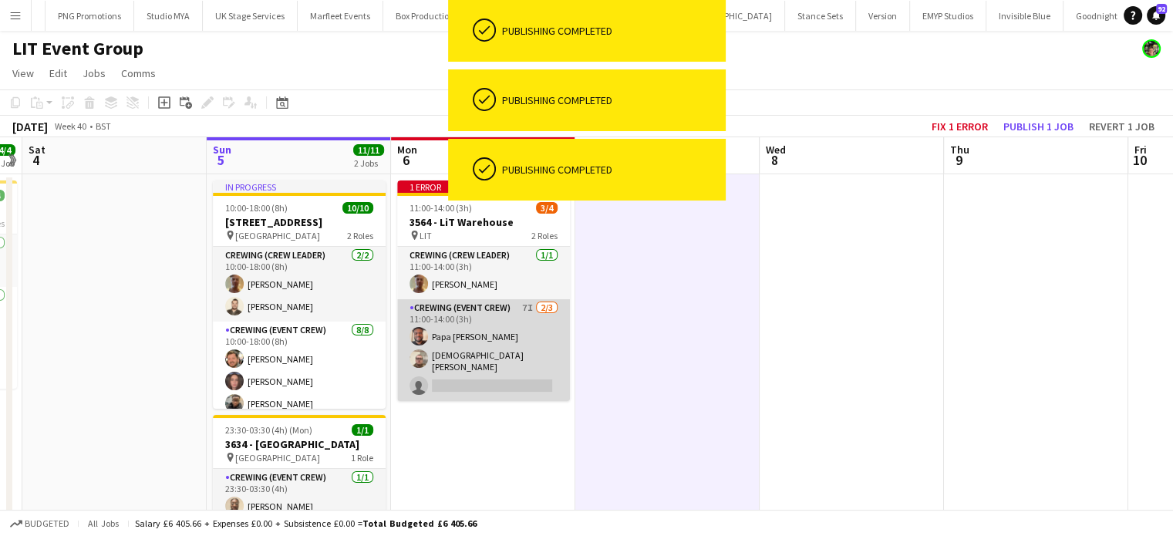
click at [475, 339] on app-card-role "Crewing (Event Crew) 7I [DATE] 11:00-14:00 (3h) Papa [PERSON_NAME] [PERSON_NAME…" at bounding box center [483, 350] width 173 height 102
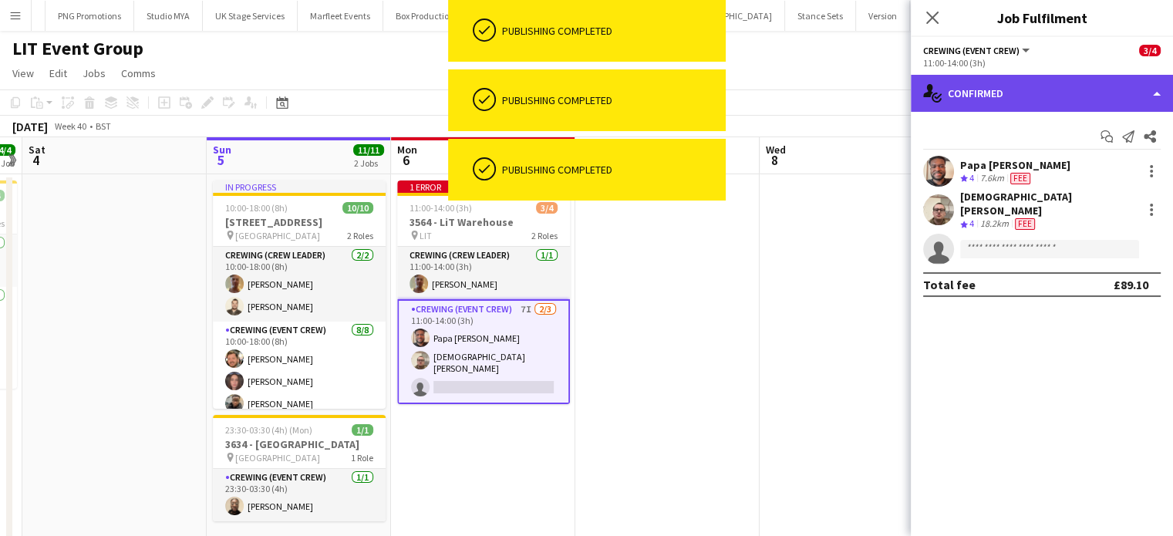
click at [1092, 102] on div "single-neutral-actions-check-2 Confirmed" at bounding box center [1042, 93] width 262 height 37
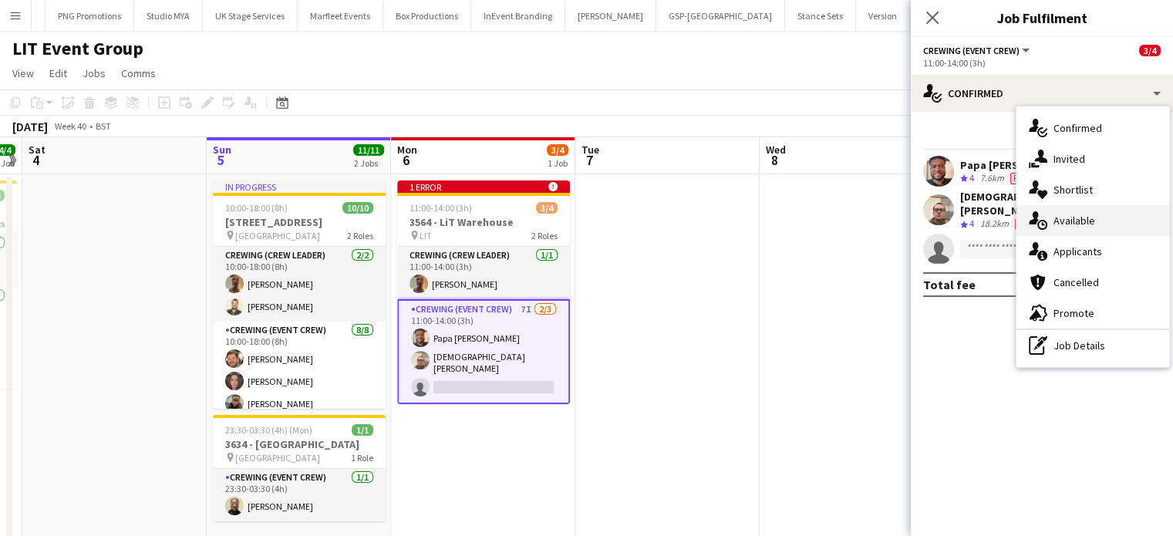
click at [1095, 226] on div "single-neutral-actions-upload Available" at bounding box center [1093, 220] width 153 height 31
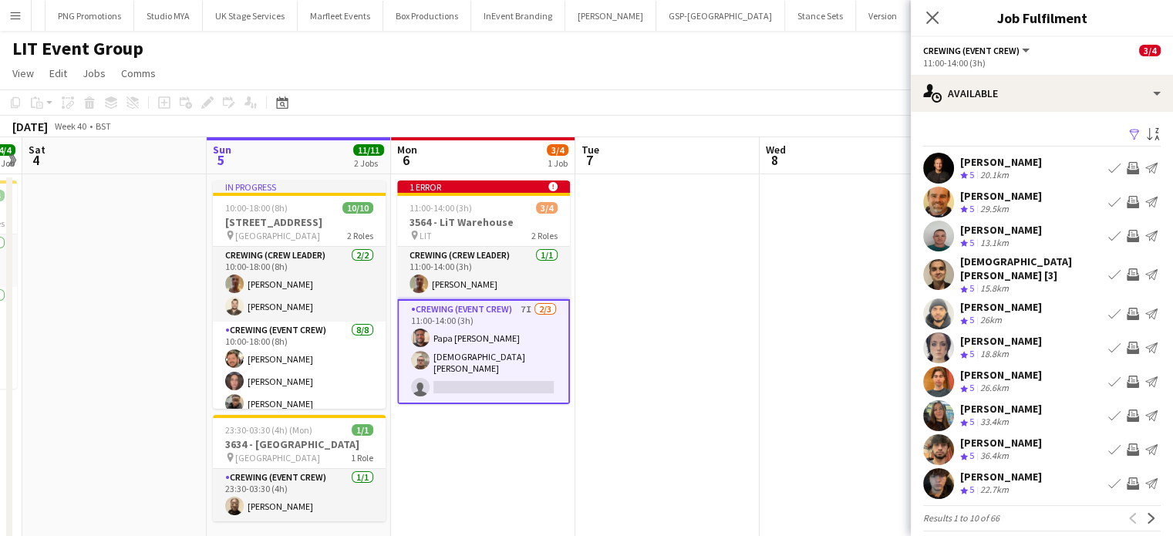
click at [1127, 478] on app-icon "Invite crew" at bounding box center [1133, 484] width 12 height 12
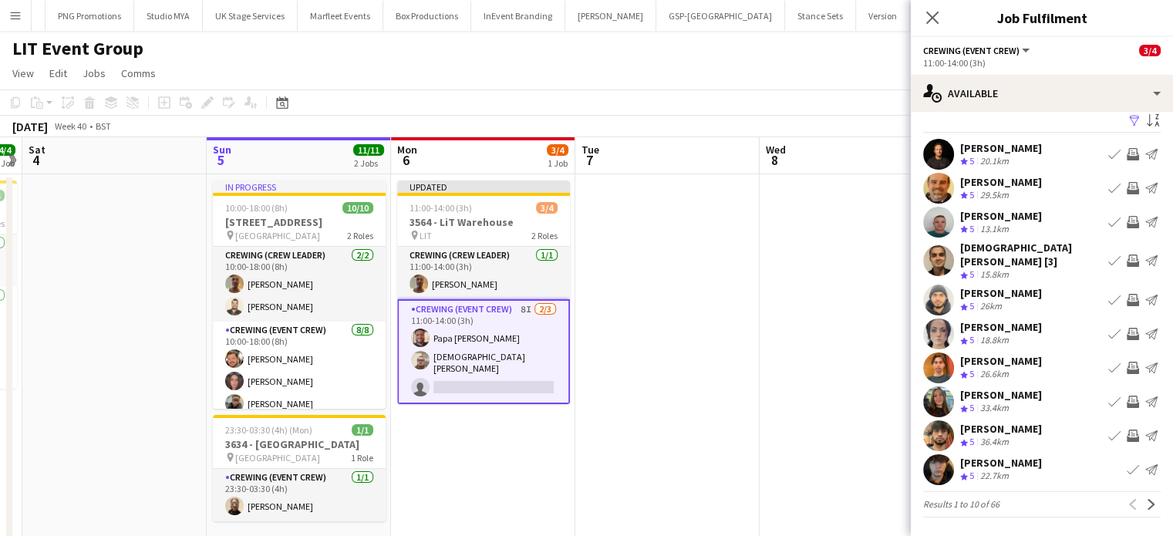
scroll to position [3, 0]
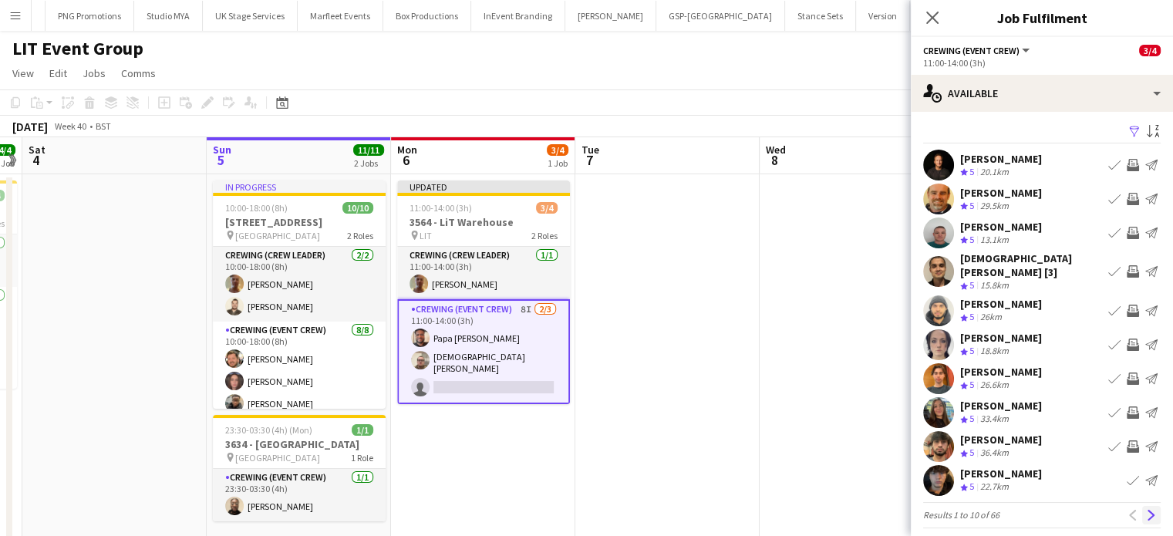
click at [1146, 510] on app-icon "Next" at bounding box center [1151, 515] width 11 height 11
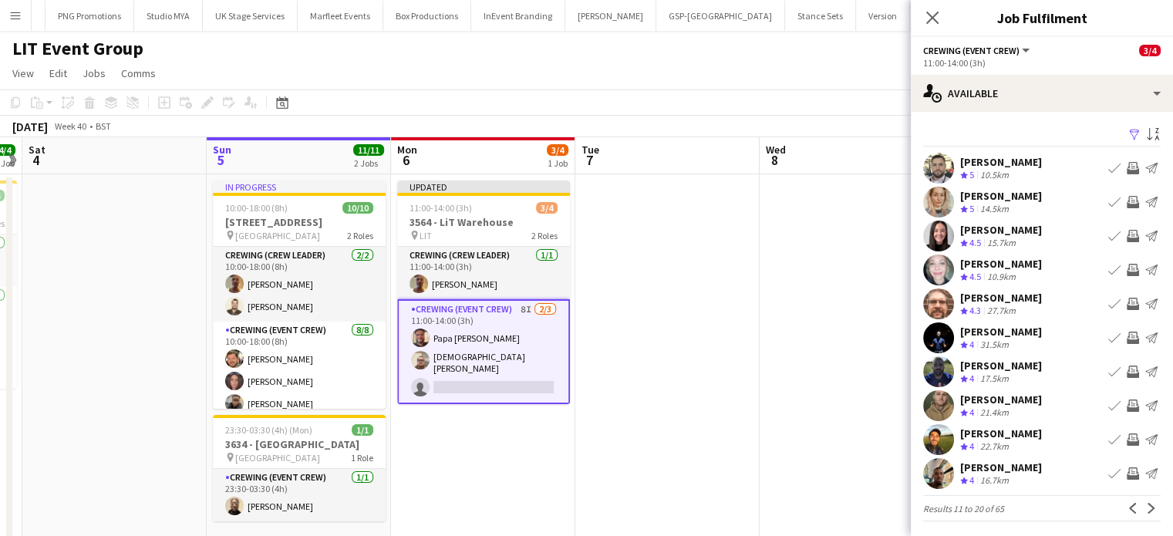
click at [1127, 303] on app-icon "Invite crew" at bounding box center [1133, 304] width 12 height 12
click at [1127, 477] on app-icon "Invite crew" at bounding box center [1133, 474] width 12 height 12
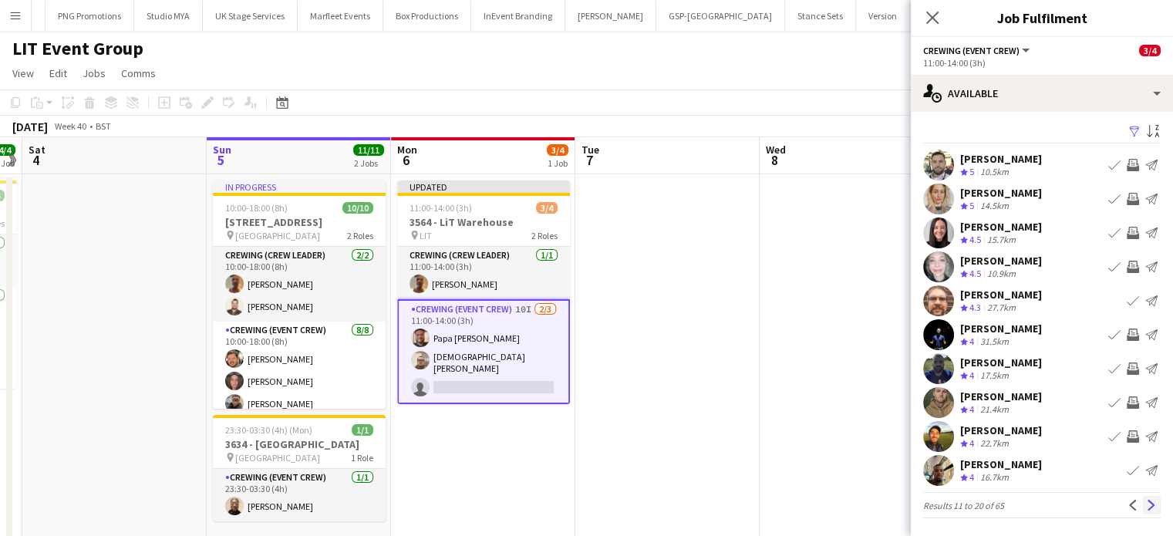
click at [1146, 502] on app-icon "Next" at bounding box center [1151, 505] width 11 height 11
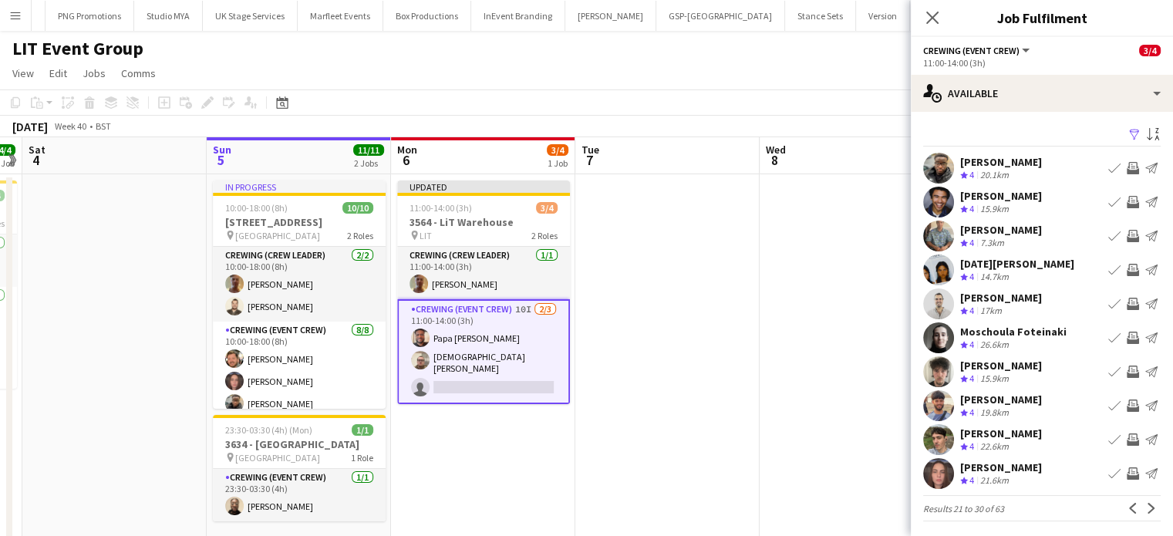
click at [1124, 174] on button "Invite crew" at bounding box center [1133, 168] width 19 height 19
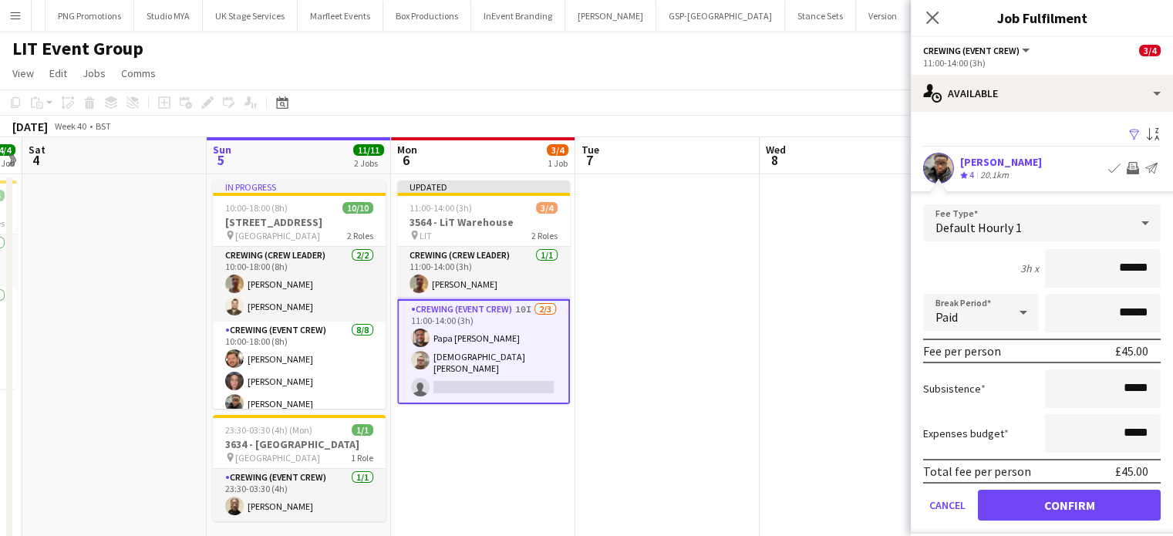
click button "Confirm" at bounding box center [1069, 505] width 183 height 31
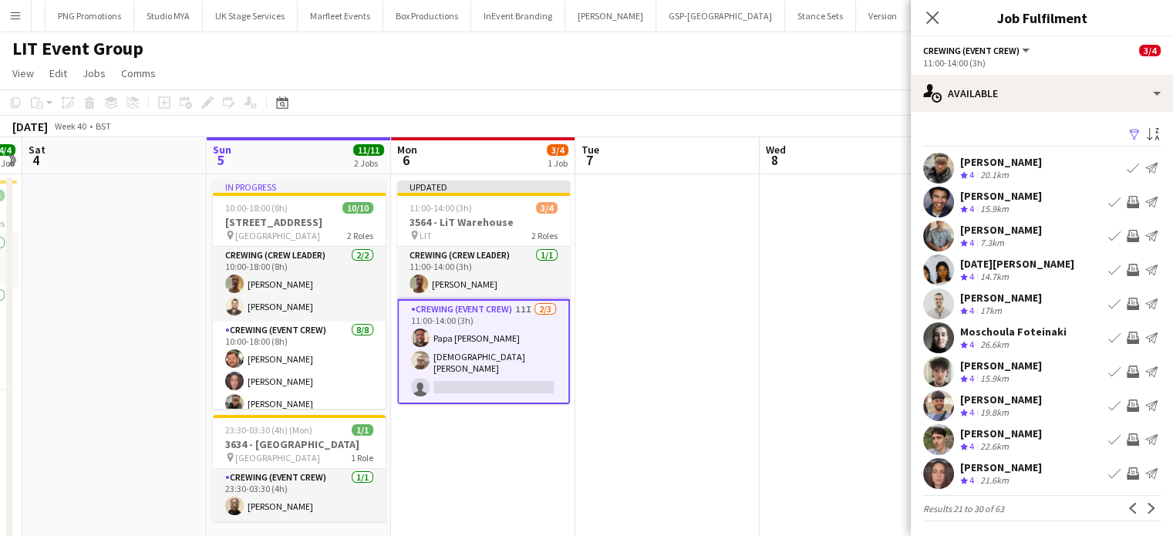
click at [1127, 272] on app-icon "Invite crew" at bounding box center [1133, 270] width 12 height 12
click at [1127, 237] on app-icon "Invite crew" at bounding box center [1133, 236] width 12 height 12
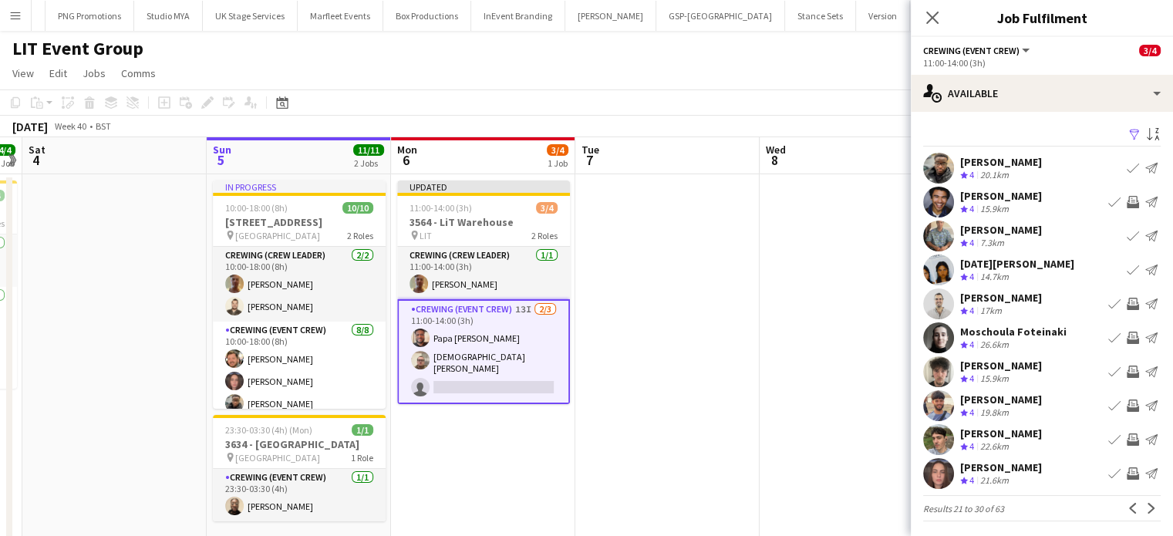
click at [1127, 370] on app-icon "Invite crew" at bounding box center [1133, 372] width 12 height 12
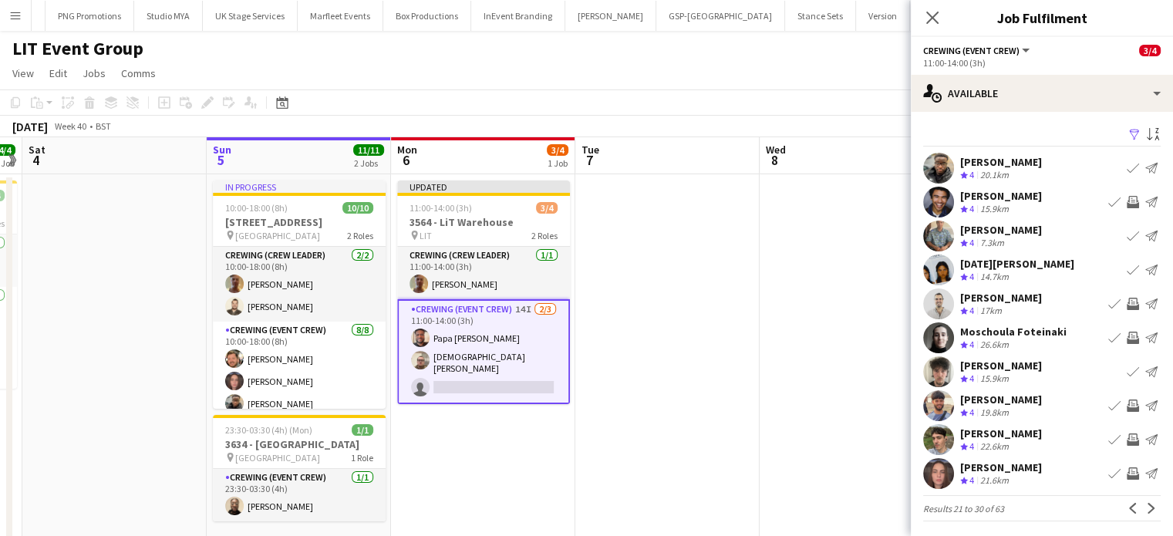
click at [1129, 414] on button "Invite crew" at bounding box center [1133, 406] width 19 height 19
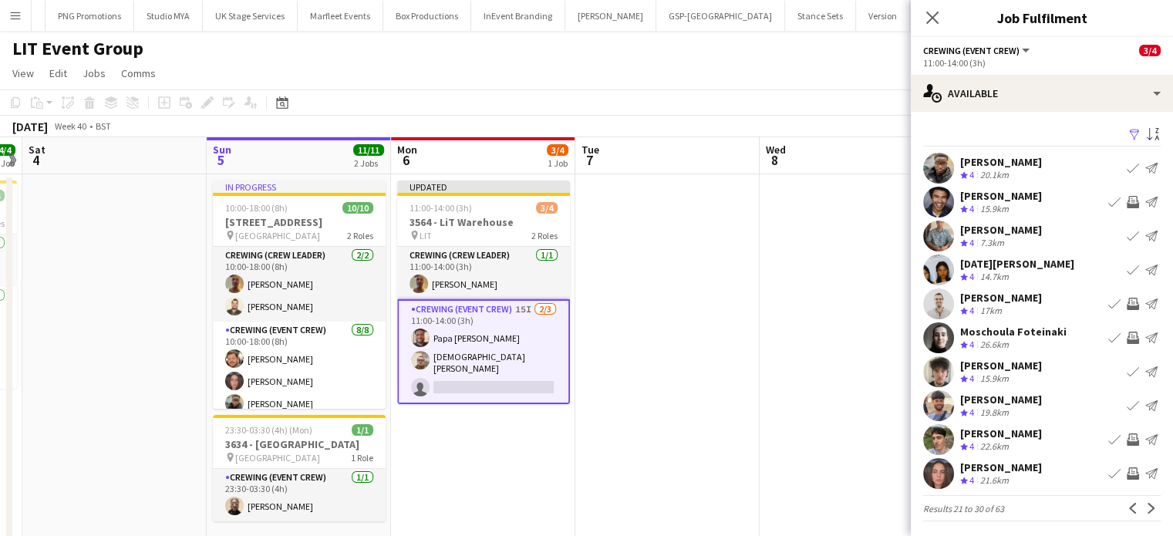
click at [1127, 436] on app-icon "Invite crew" at bounding box center [1133, 440] width 12 height 12
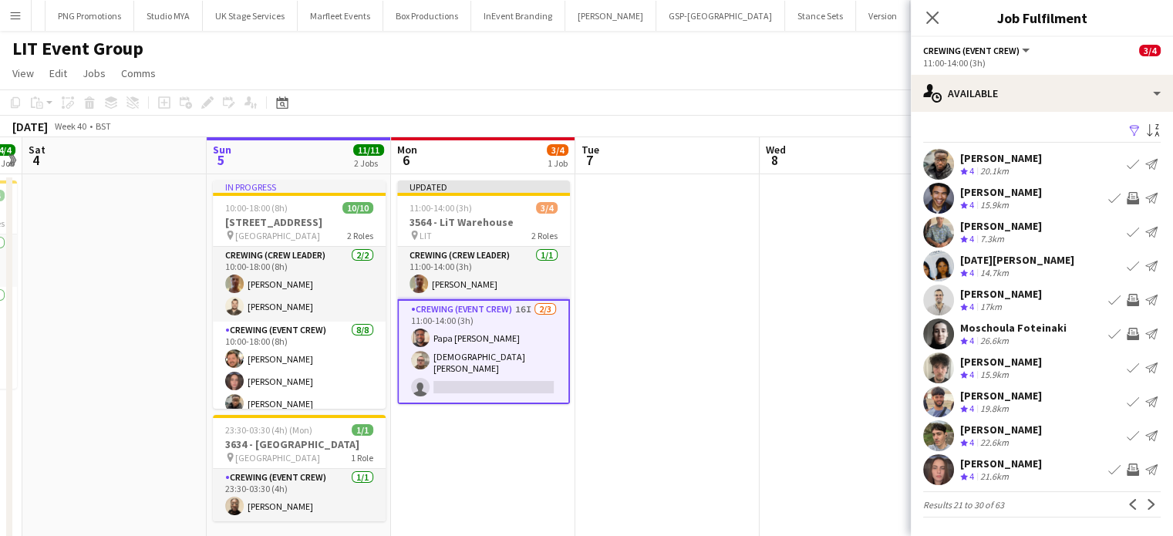
scroll to position [3, 0]
click at [1146, 508] on app-icon "Next" at bounding box center [1151, 505] width 11 height 11
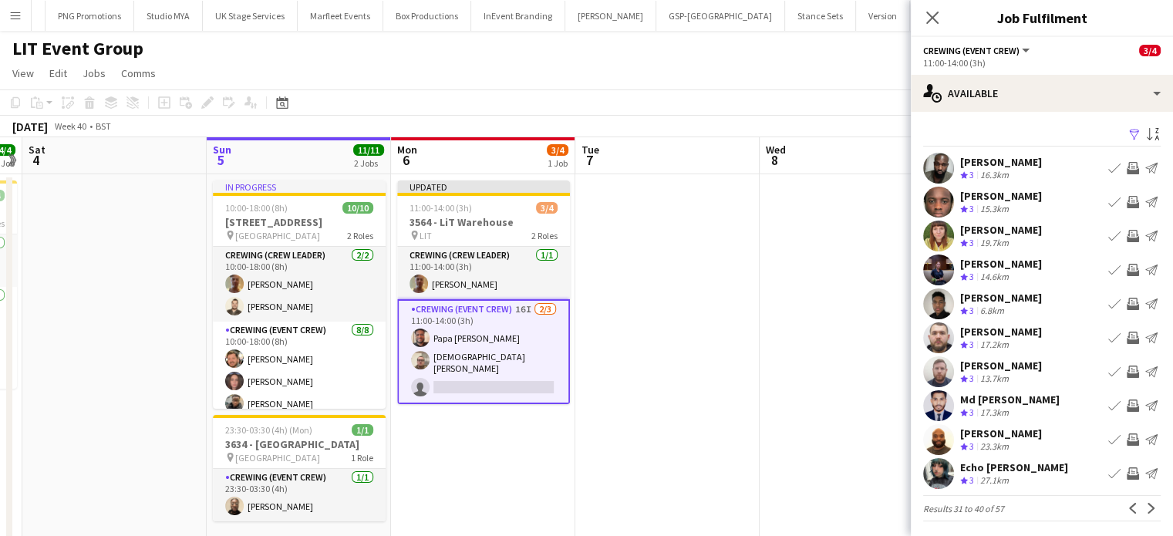
click at [1127, 437] on app-icon "Invite crew" at bounding box center [1133, 440] width 12 height 12
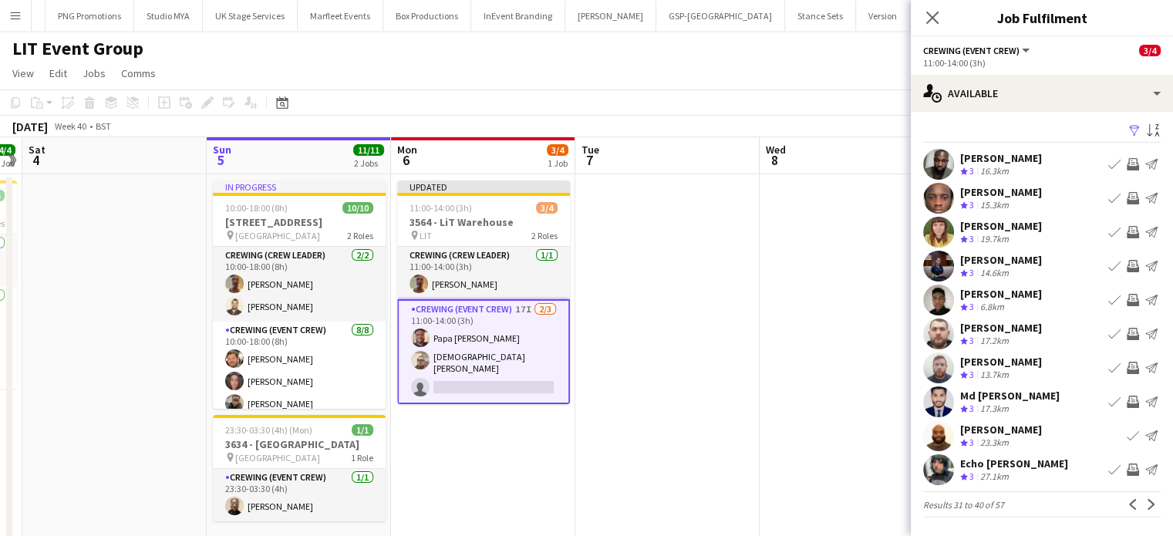
scroll to position [3, 0]
click at [1124, 462] on button "Invite crew" at bounding box center [1133, 470] width 19 height 19
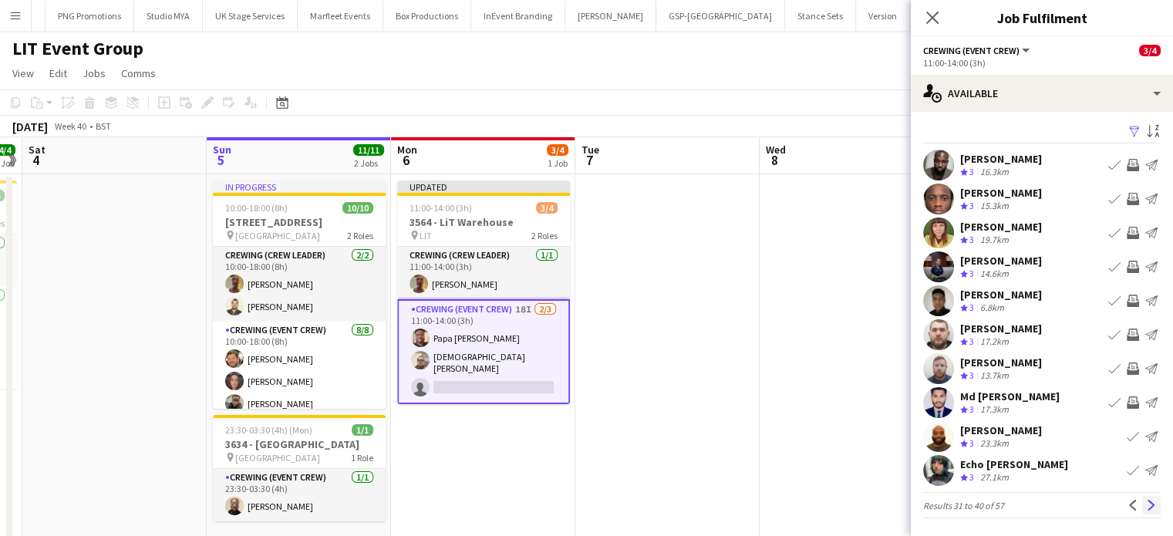
click at [1146, 505] on app-icon "Next" at bounding box center [1151, 505] width 11 height 11
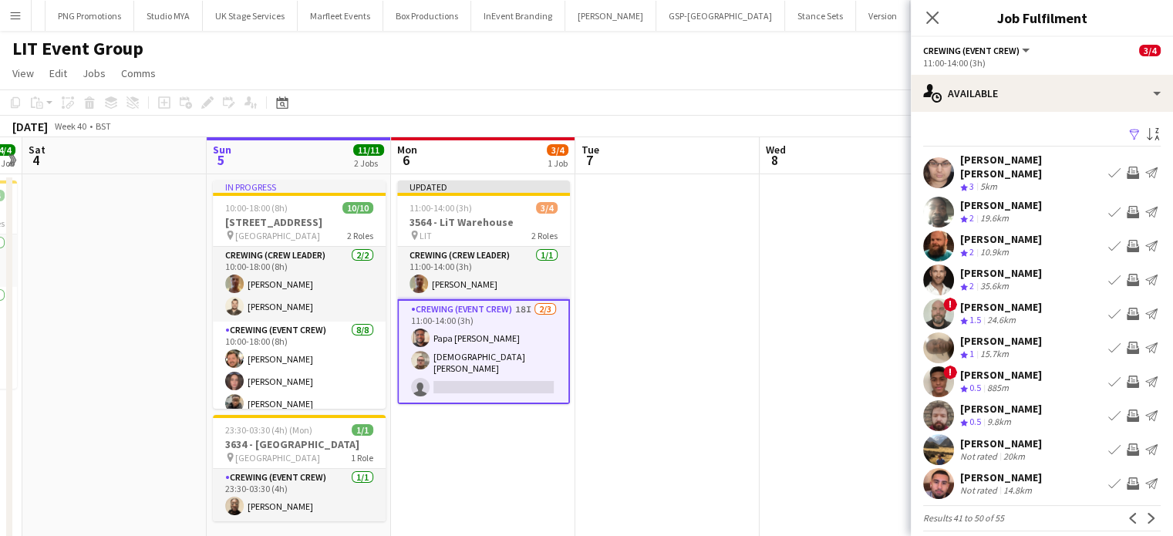
click at [1127, 170] on app-icon "Invite crew" at bounding box center [1133, 173] width 12 height 12
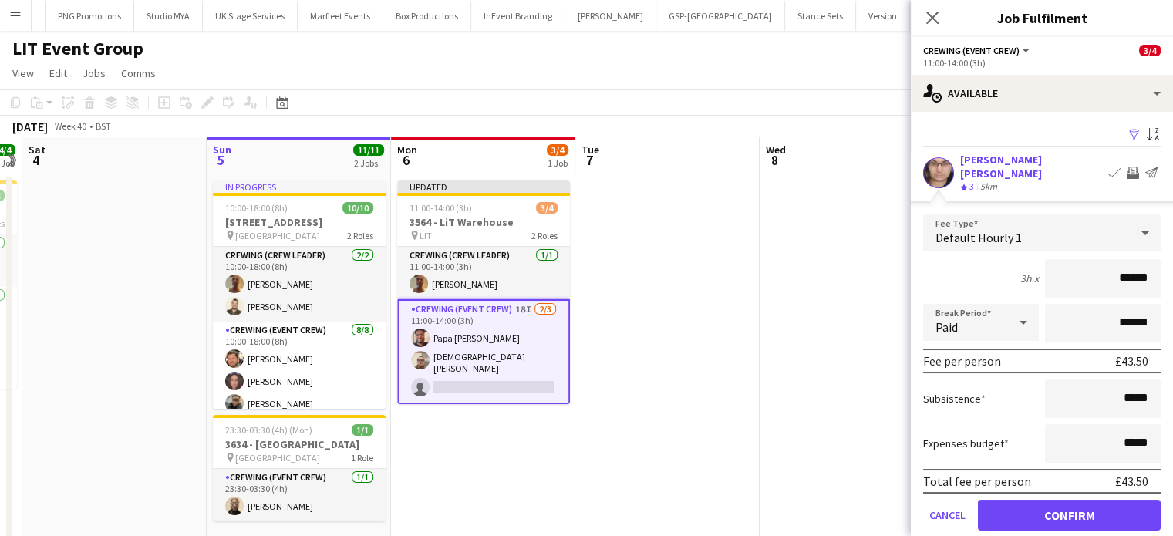
click button "Confirm" at bounding box center [1069, 515] width 183 height 31
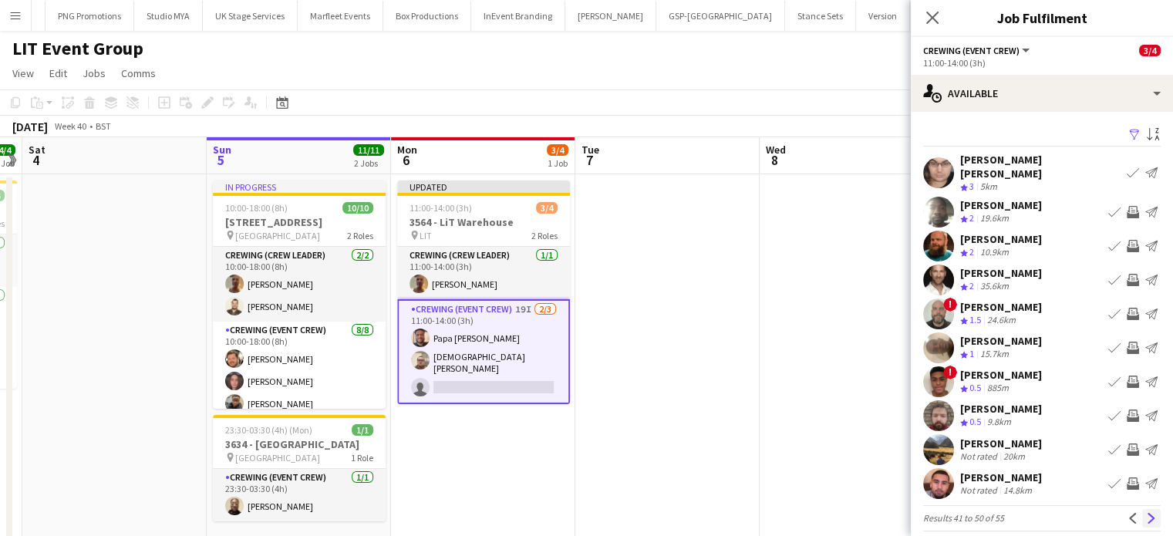
click at [1146, 513] on app-icon "Next" at bounding box center [1151, 518] width 11 height 11
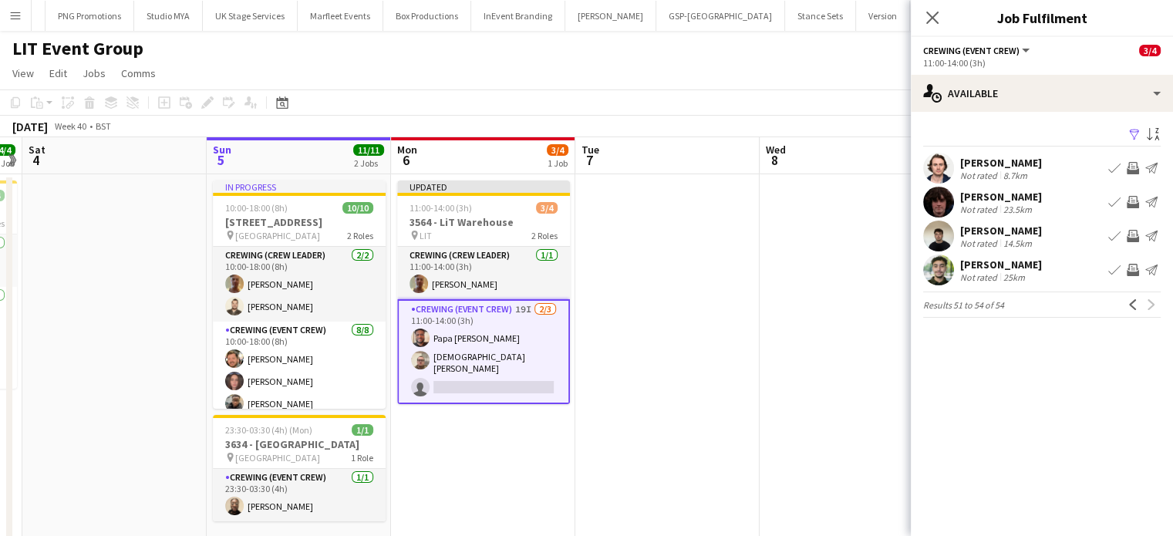
click at [744, 362] on app-date-cell at bounding box center [668, 370] width 184 height 393
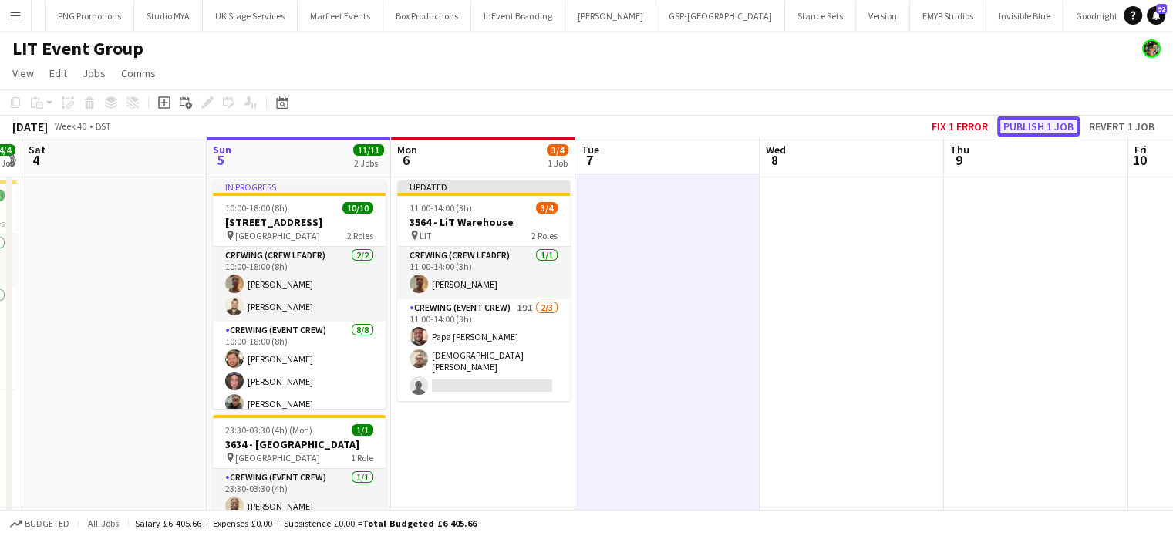
click at [1017, 129] on button "Publish 1 job" at bounding box center [1039, 126] width 83 height 20
click at [1052, 127] on button "Publish 1 job" at bounding box center [1039, 126] width 83 height 20
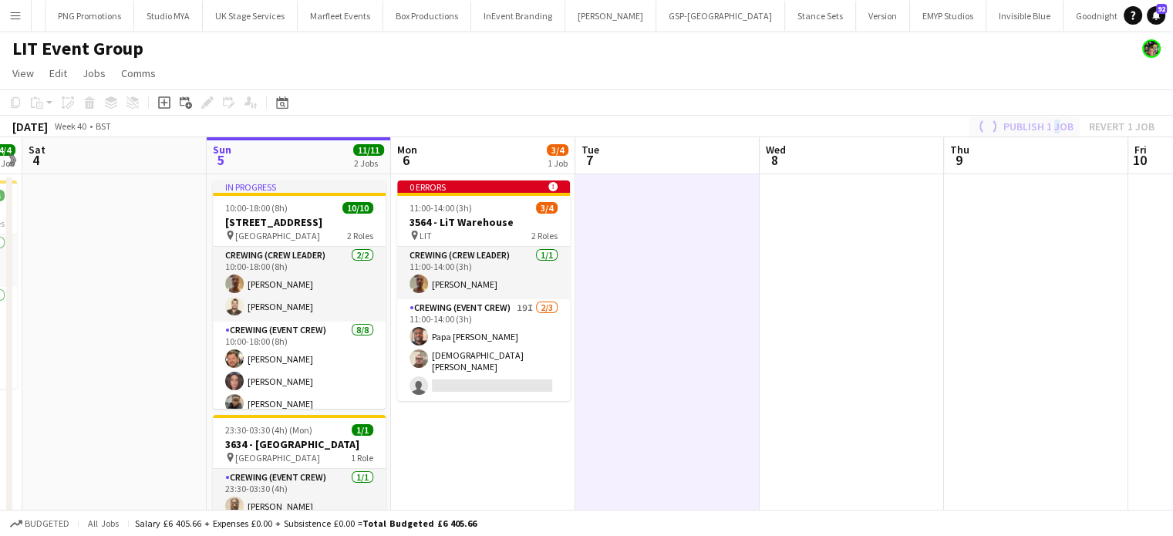
click at [1052, 127] on div "Publish 1 job Revert 1 job" at bounding box center [1065, 126] width 217 height 20
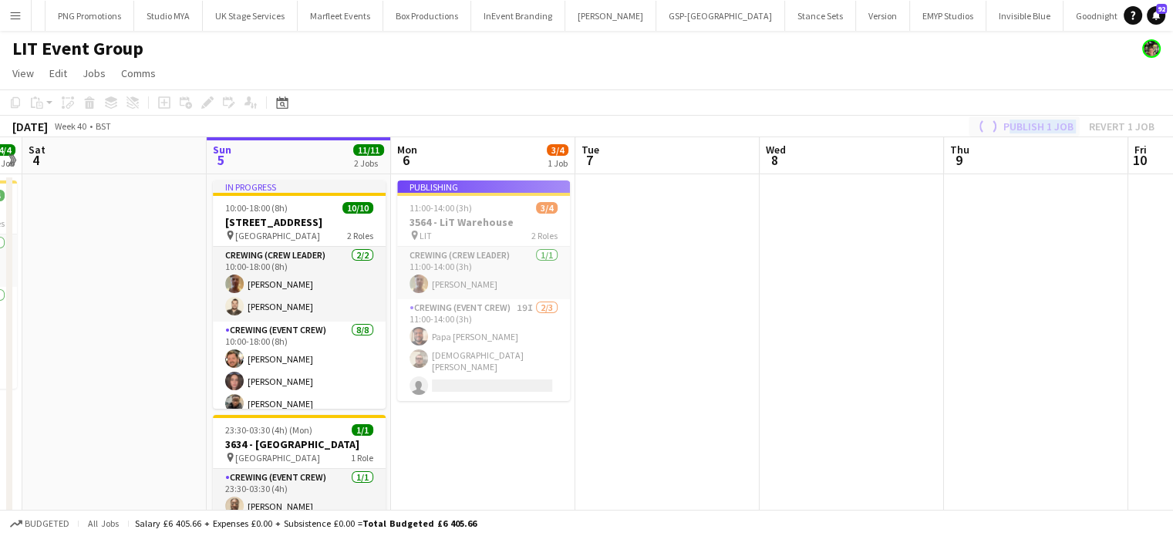
click at [1052, 127] on div "Publish 1 job Revert 1 job" at bounding box center [1065, 126] width 217 height 20
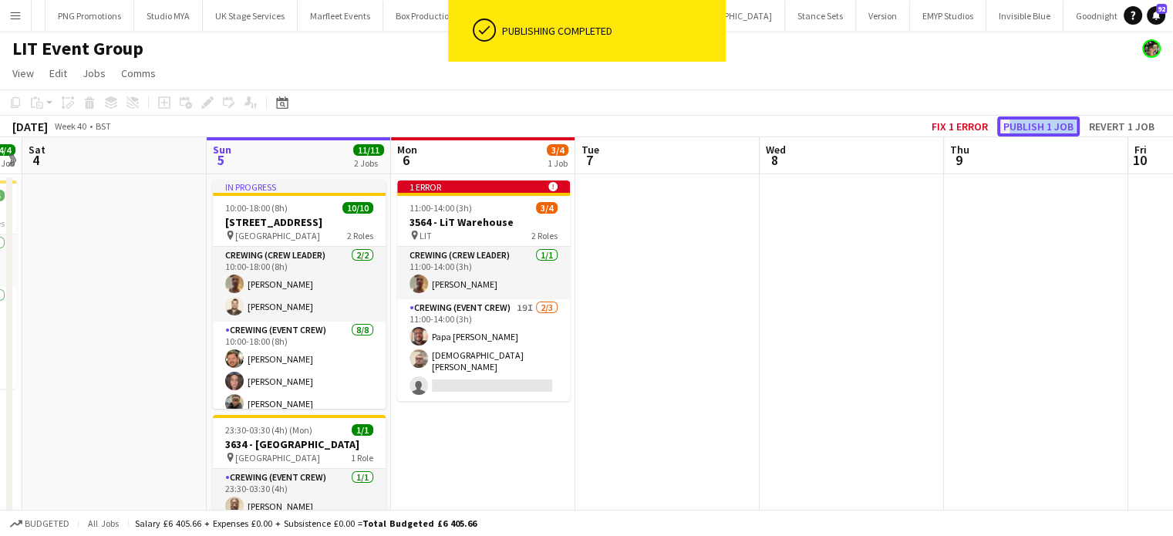
click at [1052, 127] on button "Publish 1 job" at bounding box center [1039, 126] width 83 height 20
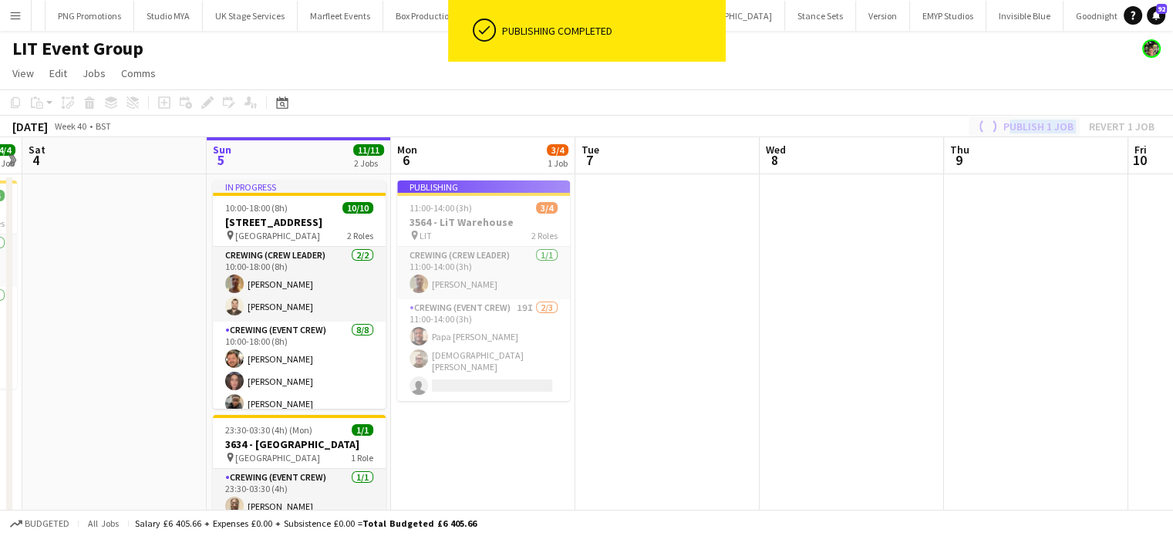
click at [1052, 127] on div "Publish 1 job Revert 1 job" at bounding box center [1065, 126] width 217 height 20
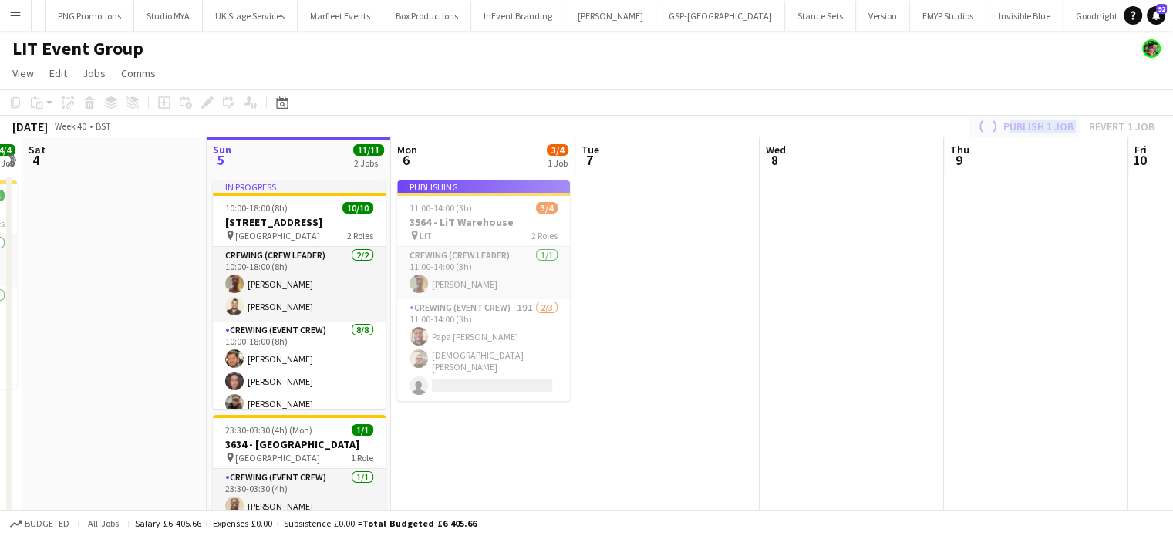
click at [1052, 127] on div "Publish 1 job Revert 1 job" at bounding box center [1065, 126] width 217 height 20
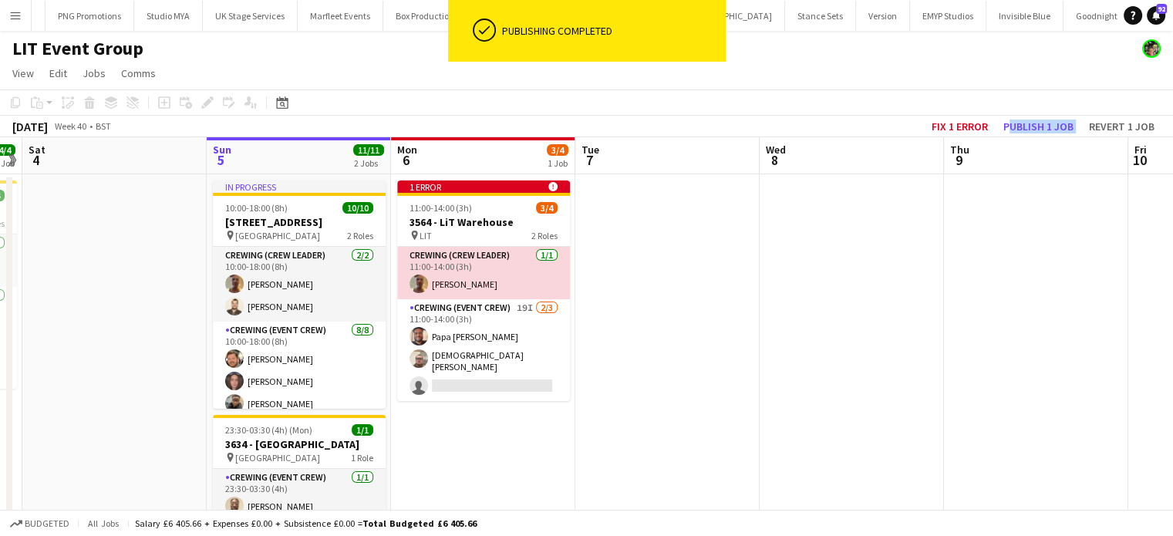
click at [516, 271] on app-card-role "Crewing (Crew Leader) [DATE] 11:00-14:00 (3h) [PERSON_NAME]" at bounding box center [483, 273] width 173 height 52
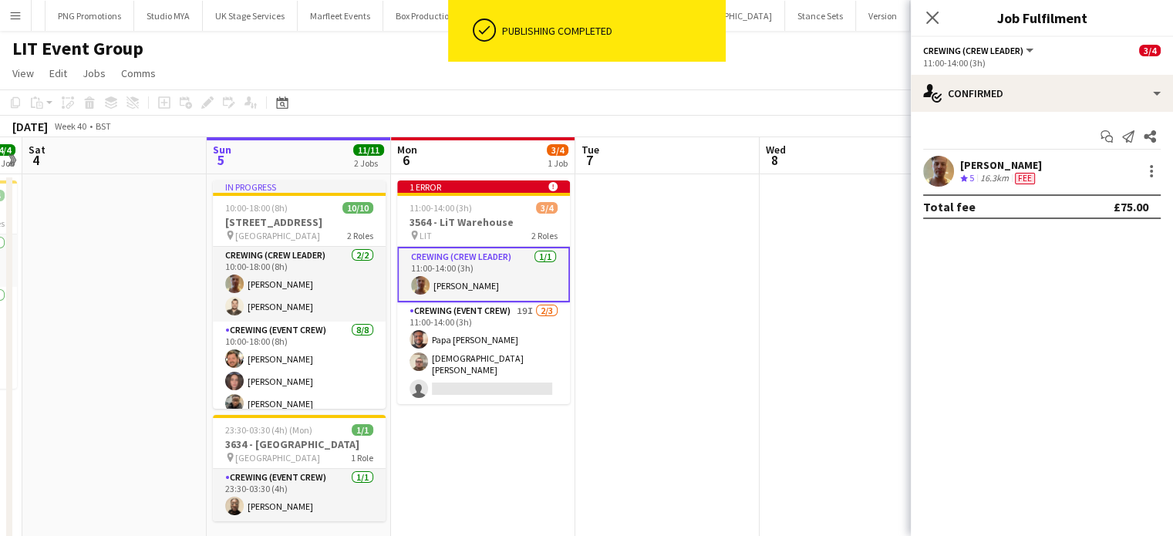
click at [719, 244] on app-date-cell at bounding box center [668, 370] width 184 height 393
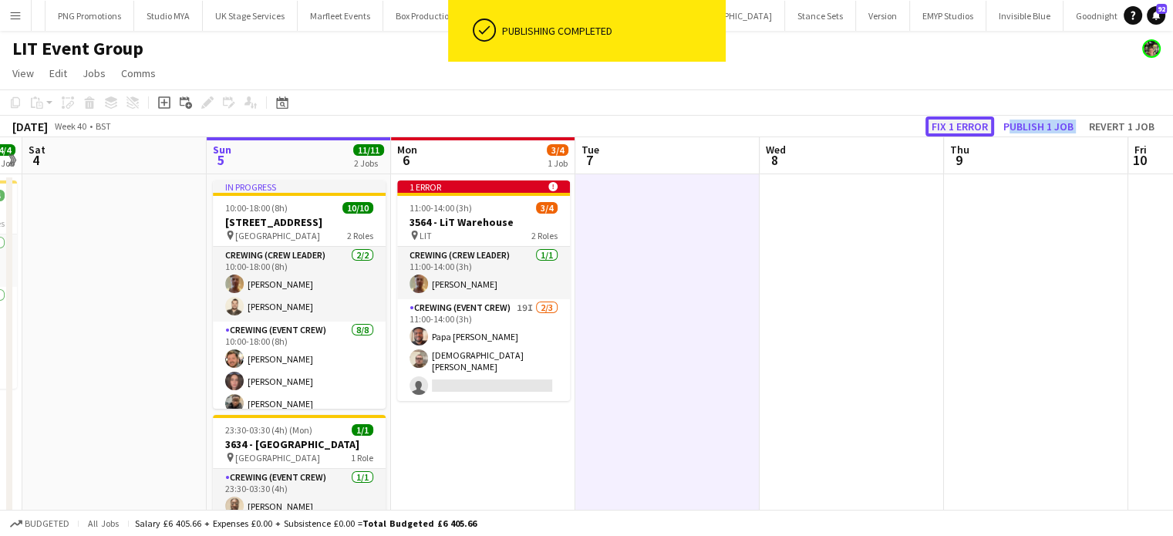
click at [974, 119] on button "Fix 1 error" at bounding box center [960, 126] width 69 height 20
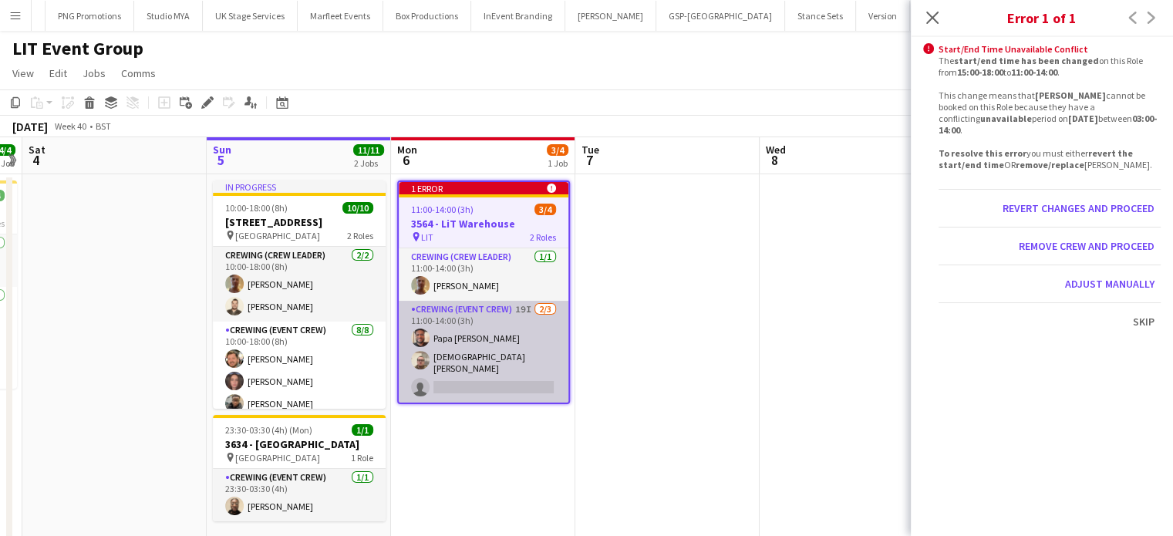
click at [491, 340] on app-card-role "Crewing (Event Crew) 19I [DATE] 11:00-14:00 (3h) Papa [PERSON_NAME] [PERSON_NAM…" at bounding box center [484, 352] width 170 height 102
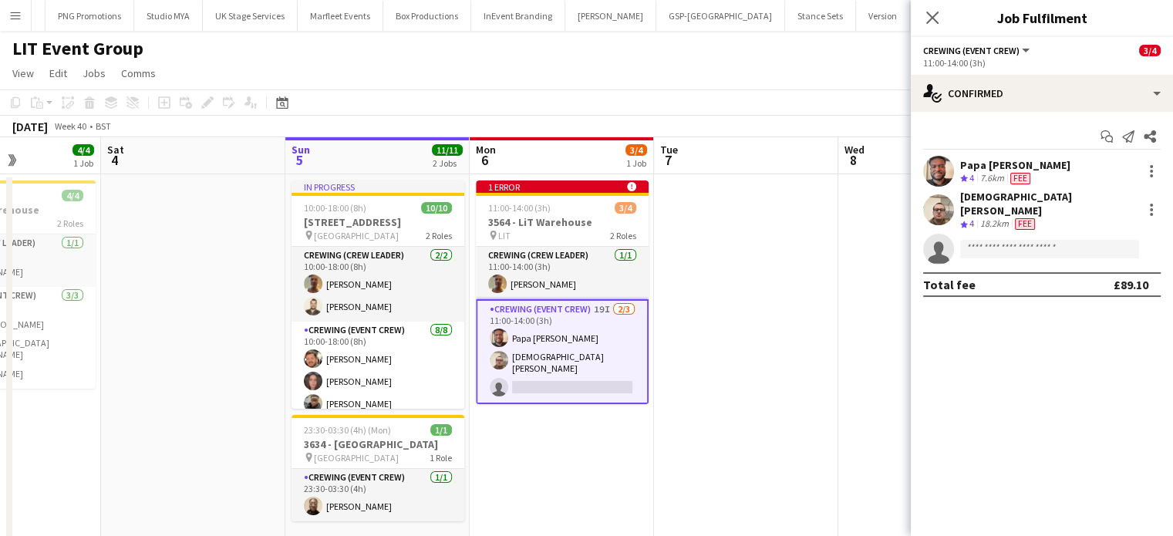
click at [574, 349] on app-card-role "Crewing (Event Crew) 19I [DATE] 11:00-14:00 (3h) Papa [PERSON_NAME] [PERSON_NAM…" at bounding box center [562, 351] width 173 height 105
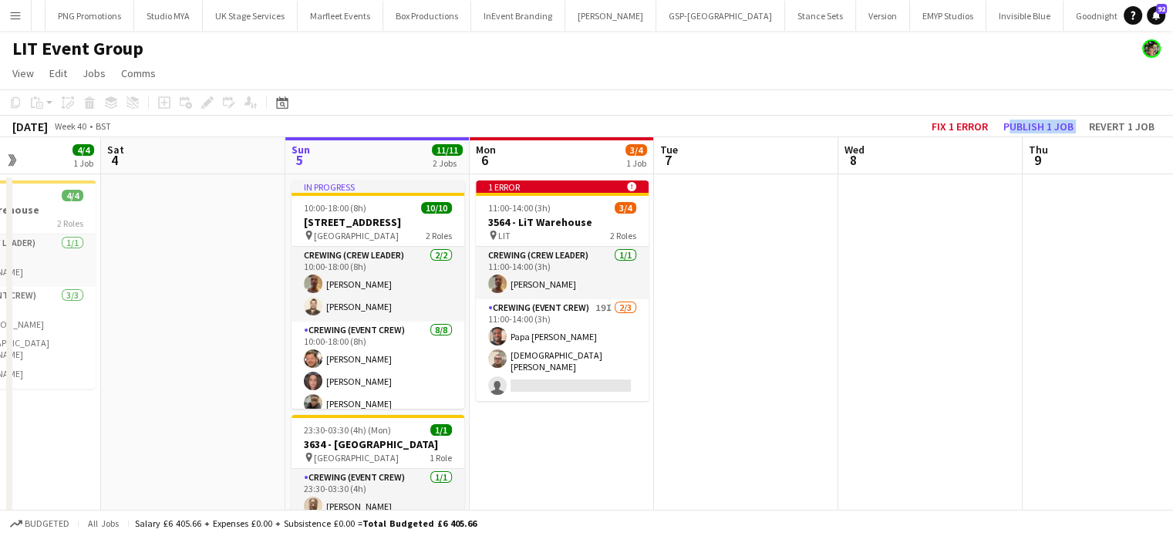
click at [729, 241] on app-date-cell at bounding box center [746, 370] width 184 height 393
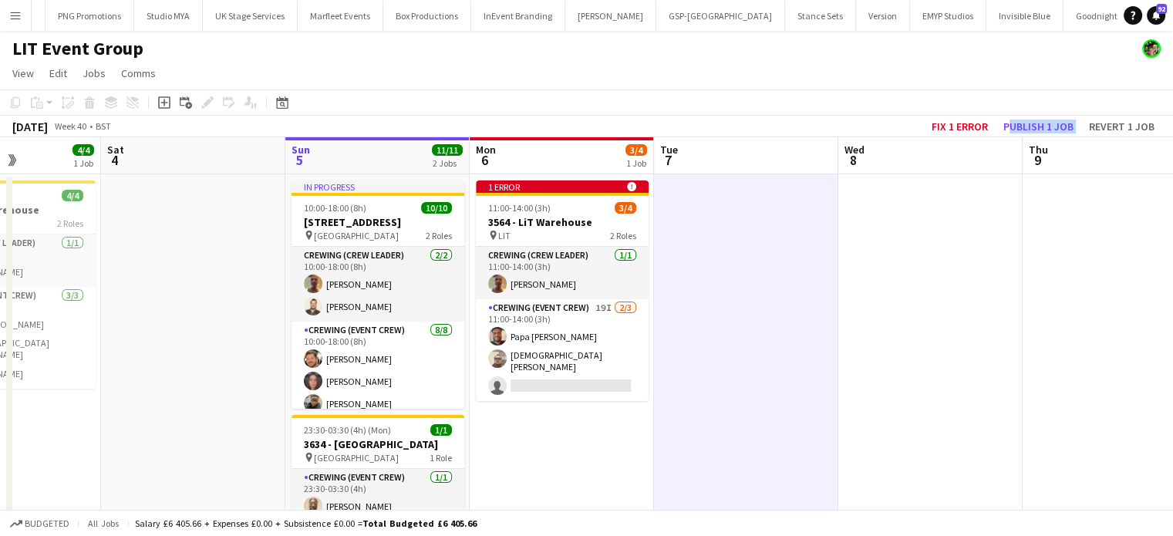
click at [960, 262] on app-date-cell at bounding box center [931, 370] width 184 height 393
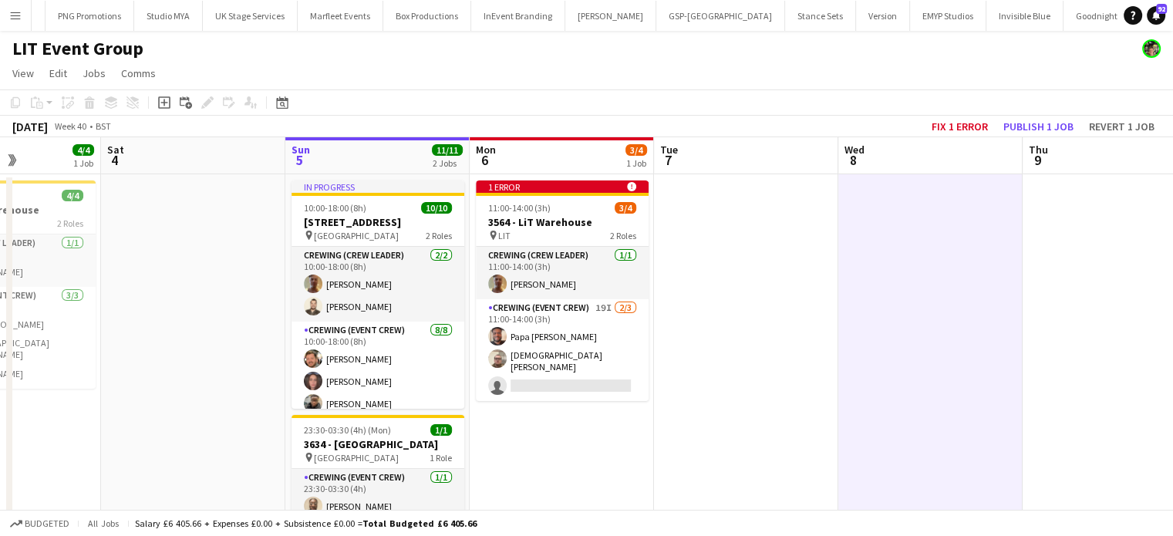
click at [798, 120] on div "[DATE] Week 40 • BST Fix 1 error Publish 1 job Revert 1 job" at bounding box center [586, 127] width 1173 height 22
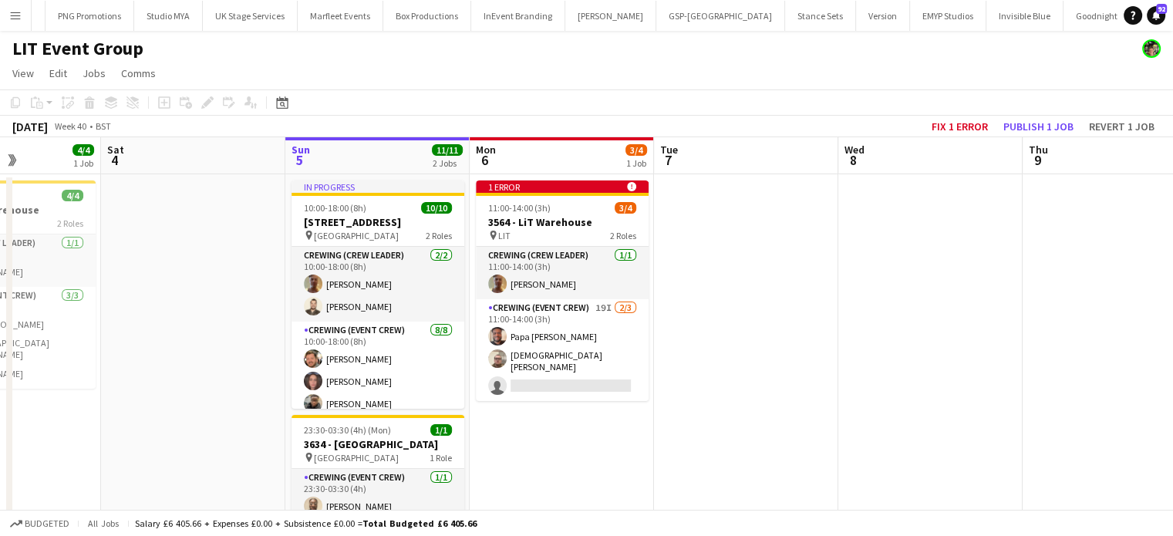
click at [863, 116] on div "[DATE] Week 40 • BST Fix 1 error Publish 1 job Revert 1 job" at bounding box center [586, 127] width 1173 height 22
click at [859, 126] on div "[DATE] Week 40 • BST Fix 1 error Publish 1 job Revert 1 job" at bounding box center [586, 127] width 1173 height 22
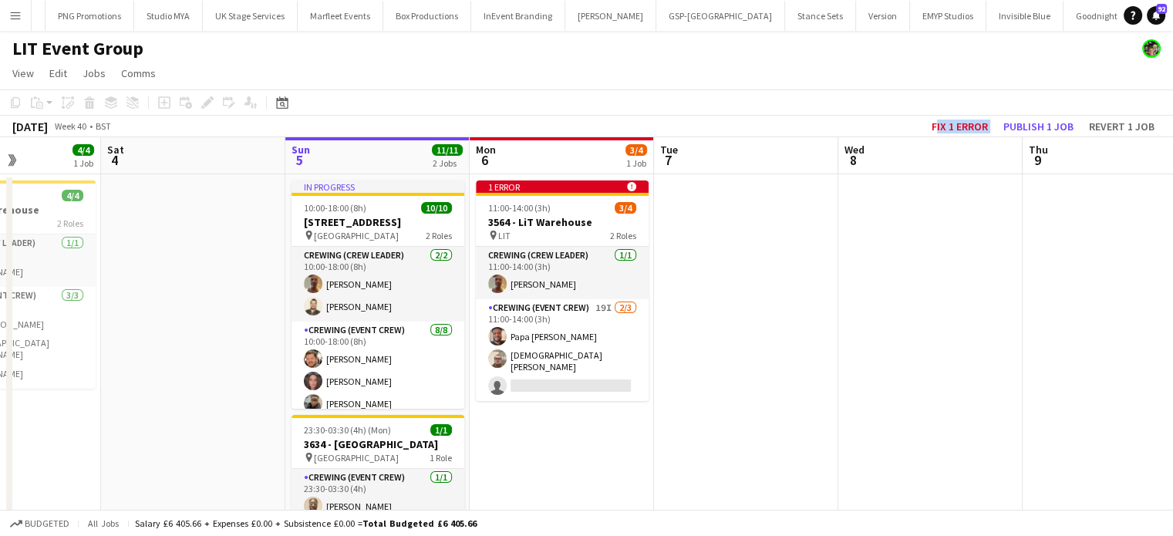
click at [859, 126] on div "[DATE] Week 40 • BST Fix 1 error Publish 1 job Revert 1 job" at bounding box center [586, 127] width 1173 height 22
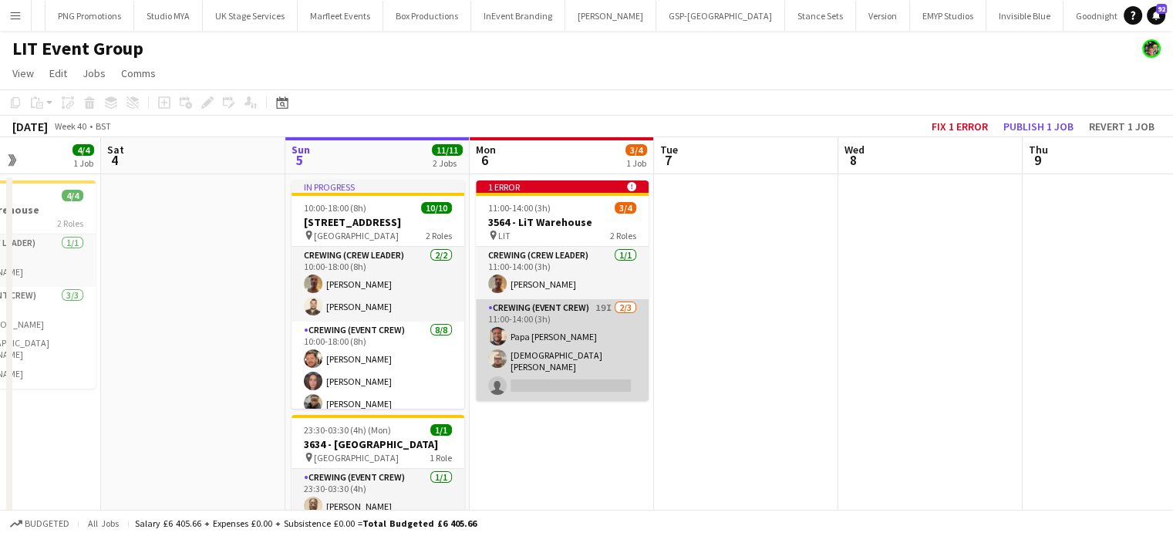
click at [620, 336] on app-card-role "Crewing (Event Crew) 19I [DATE] 11:00-14:00 (3h) Papa [PERSON_NAME] [PERSON_NAM…" at bounding box center [562, 350] width 173 height 102
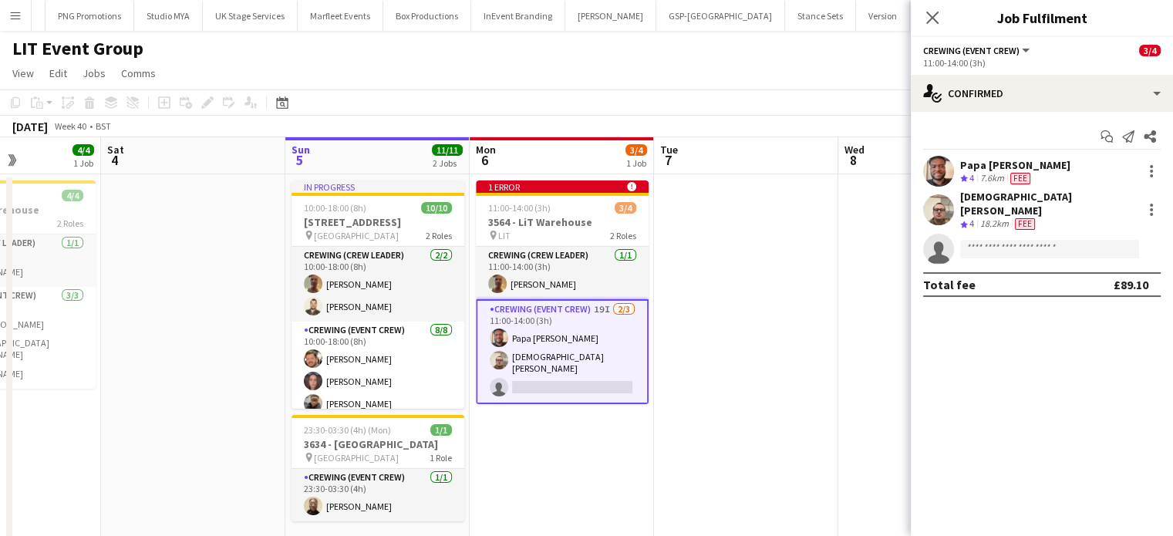
click at [1025, 113] on div "Start chat Send notification Share Papa [PERSON_NAME] Crew rating 4 7.6km Fee […" at bounding box center [1042, 210] width 262 height 197
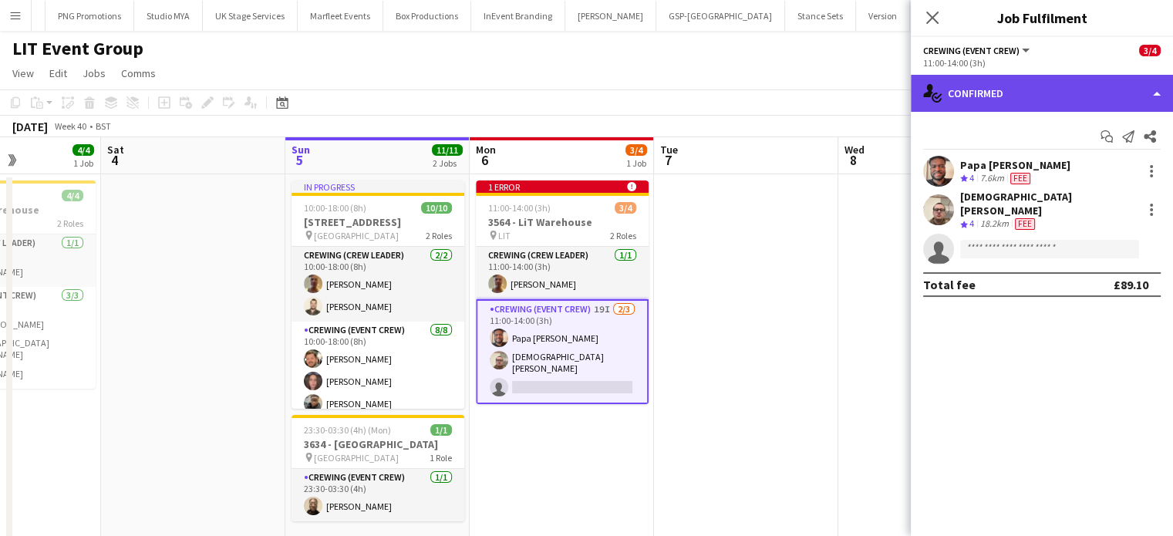
click at [1035, 103] on div "single-neutral-actions-check-2 Confirmed" at bounding box center [1042, 93] width 262 height 37
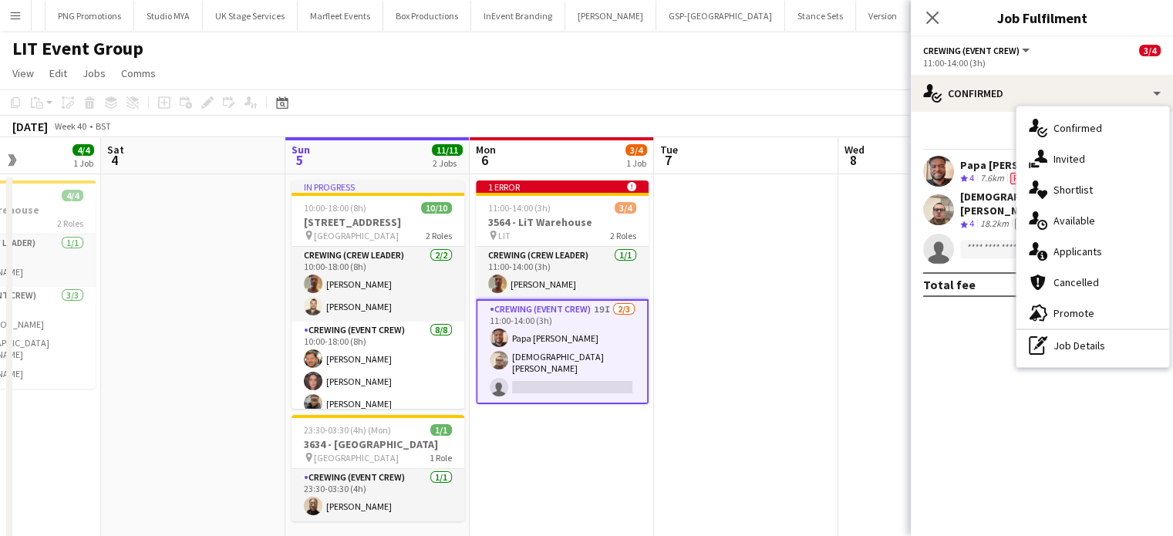
drag, startPoint x: 1090, startPoint y: 248, endPoint x: 968, endPoint y: 319, distance: 140.7
click at [968, 319] on div "single-neutral-actions-check-2 Confirmed single-neutral-actions-check-2 Confirm…" at bounding box center [1042, 305] width 262 height 461
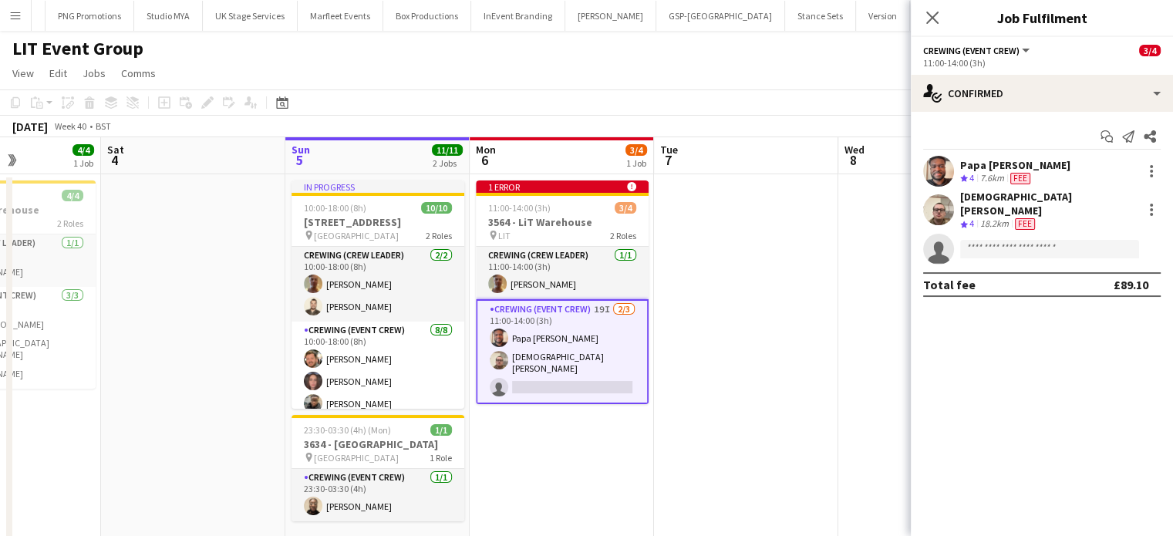
click at [857, 338] on app-date-cell at bounding box center [931, 370] width 184 height 393
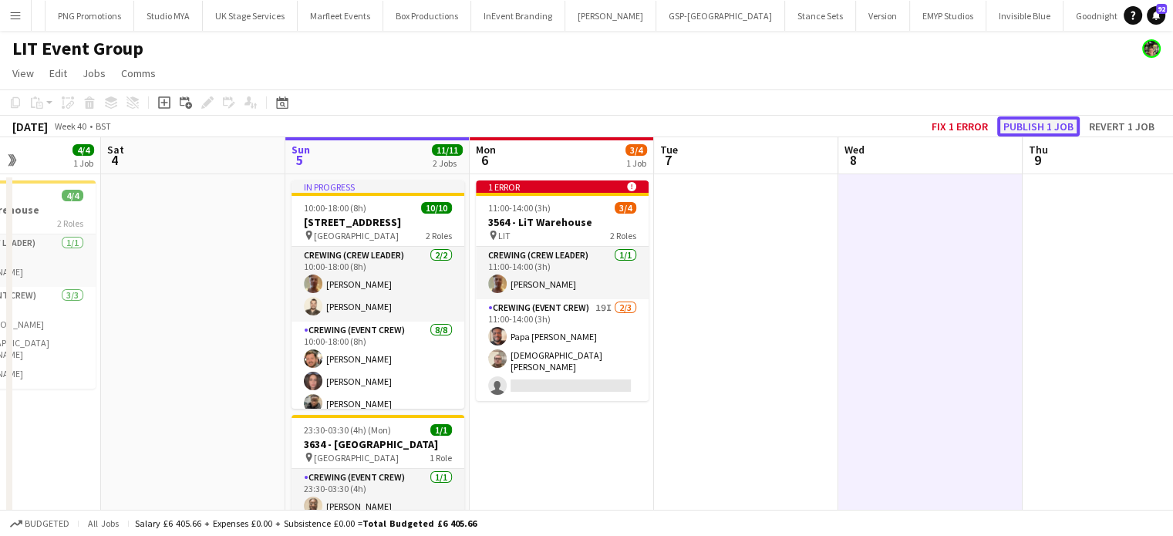
click at [1049, 125] on button "Publish 1 job" at bounding box center [1039, 126] width 83 height 20
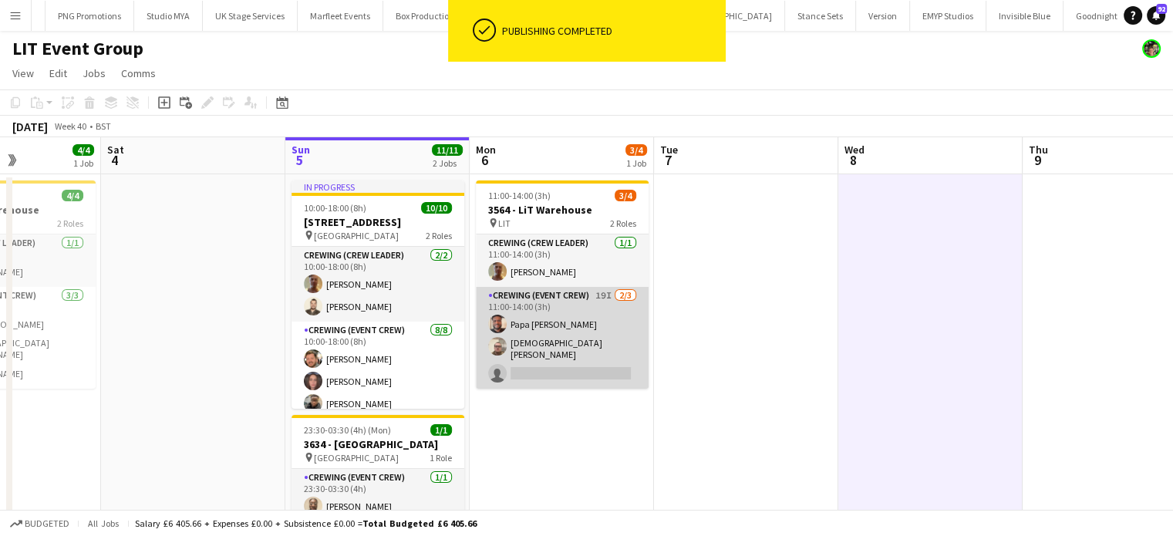
click at [528, 329] on app-card-role "Crewing (Event Crew) 19I [DATE] 11:00-14:00 (3h) Papa [PERSON_NAME] [PERSON_NAM…" at bounding box center [562, 338] width 173 height 102
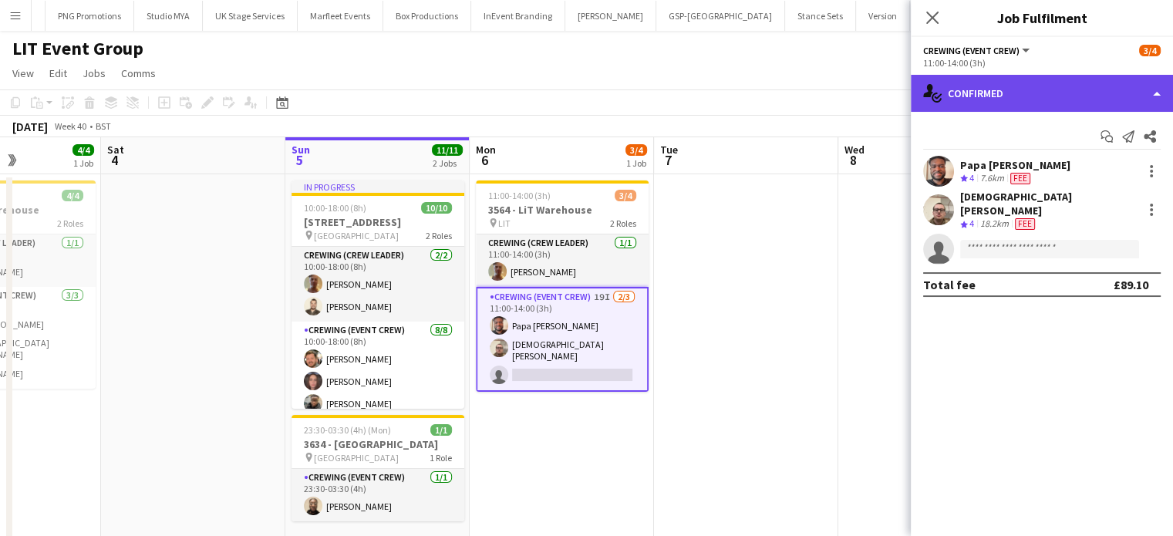
click at [1065, 99] on div "single-neutral-actions-check-2 Confirmed" at bounding box center [1042, 93] width 262 height 37
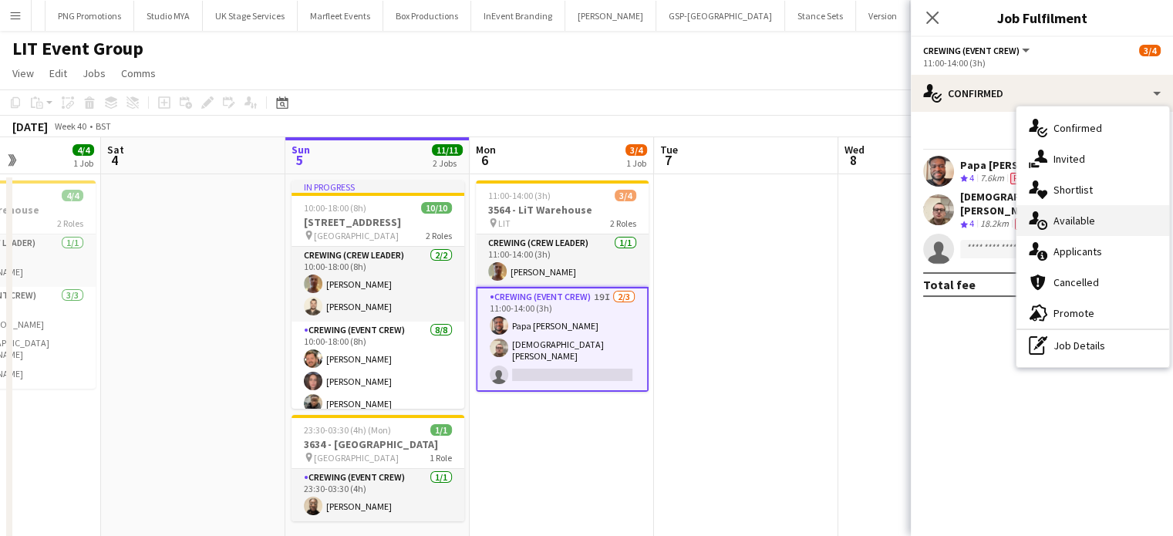
click at [1083, 218] on span "Available" at bounding box center [1075, 221] width 42 height 14
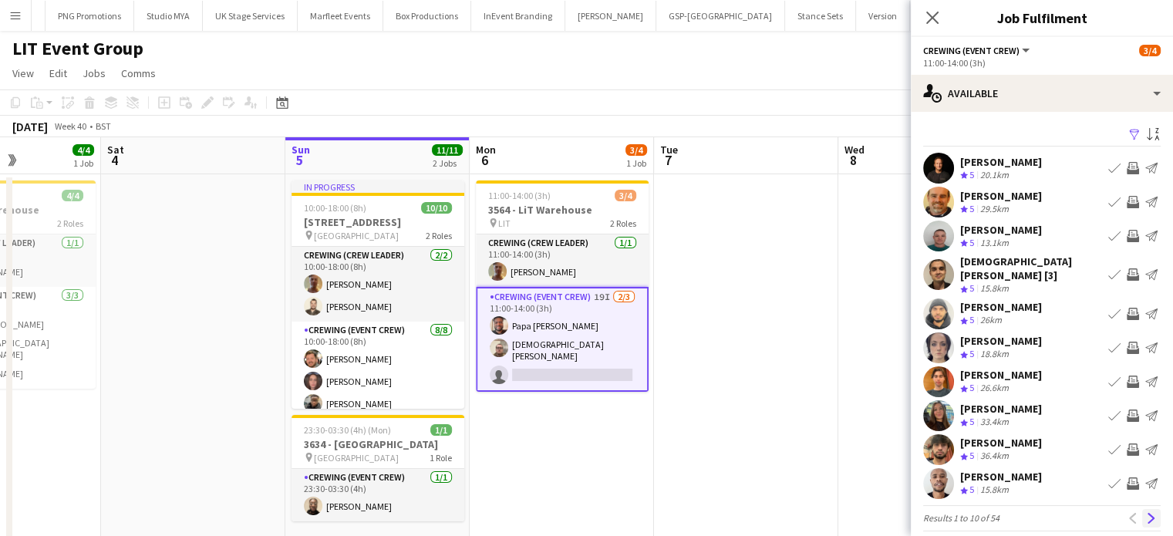
click at [1143, 515] on button "Next" at bounding box center [1152, 518] width 19 height 19
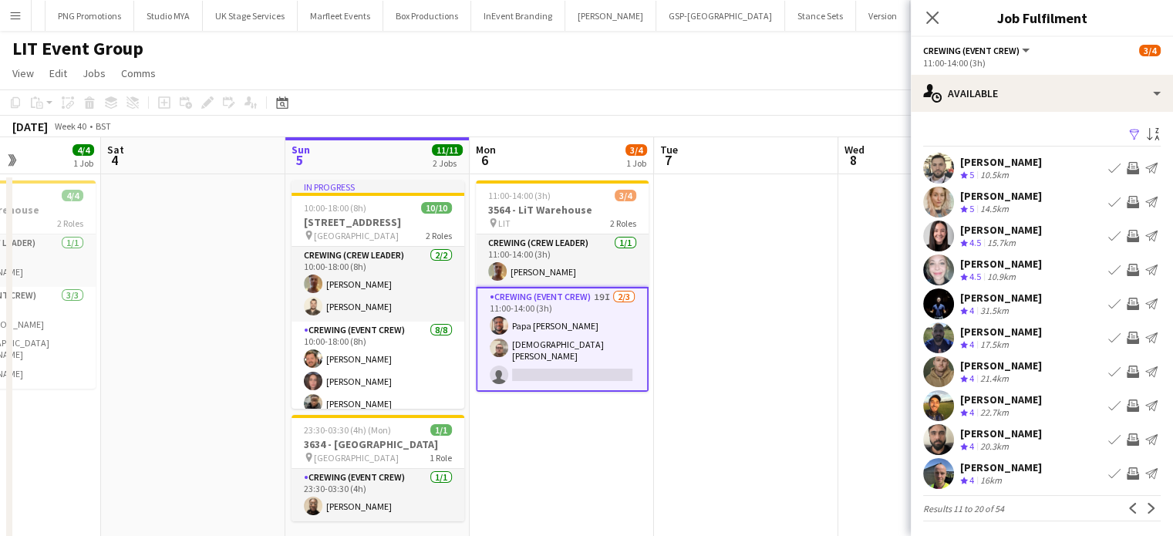
click at [1127, 238] on app-icon "Invite crew" at bounding box center [1133, 236] width 12 height 12
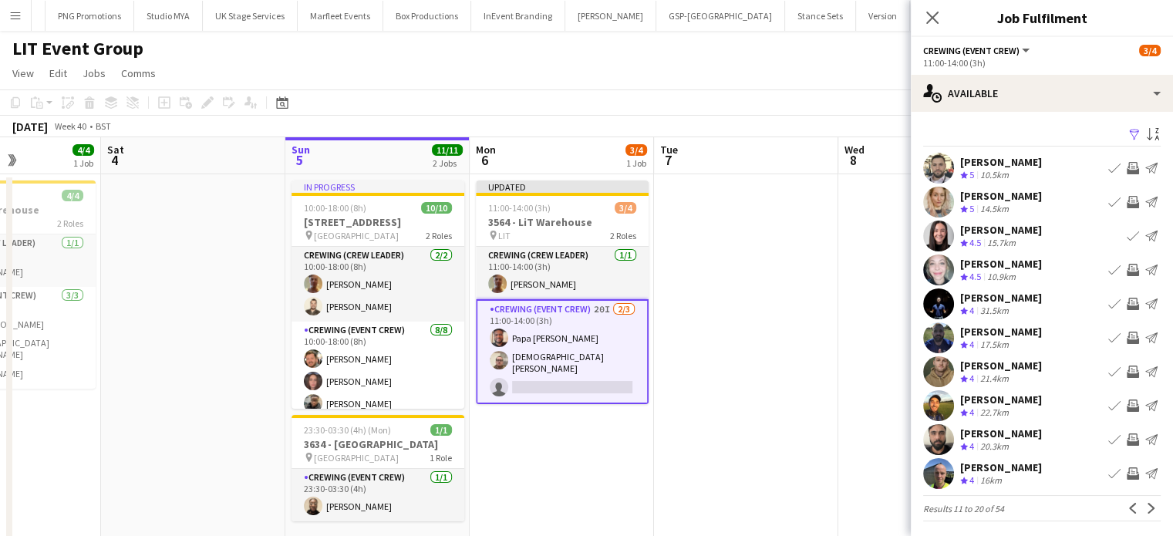
click at [1142, 518] on app-pager "Results 11 to 20 of 54 Previous Next" at bounding box center [1042, 508] width 238 height 26
click at [1146, 507] on app-icon "Next" at bounding box center [1151, 508] width 11 height 11
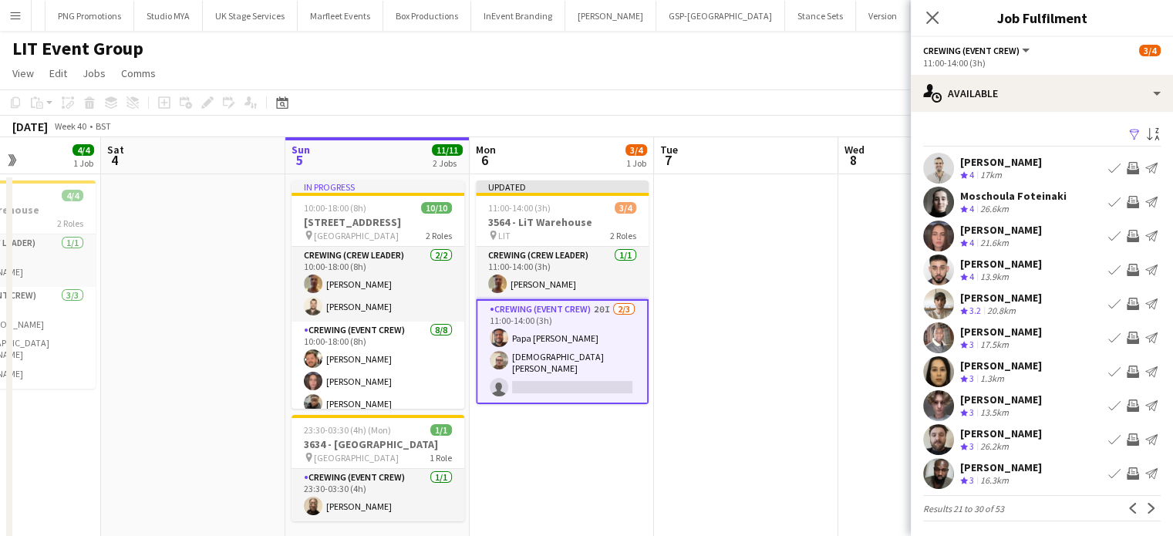
click at [1127, 270] on app-icon "Invite crew" at bounding box center [1133, 270] width 12 height 12
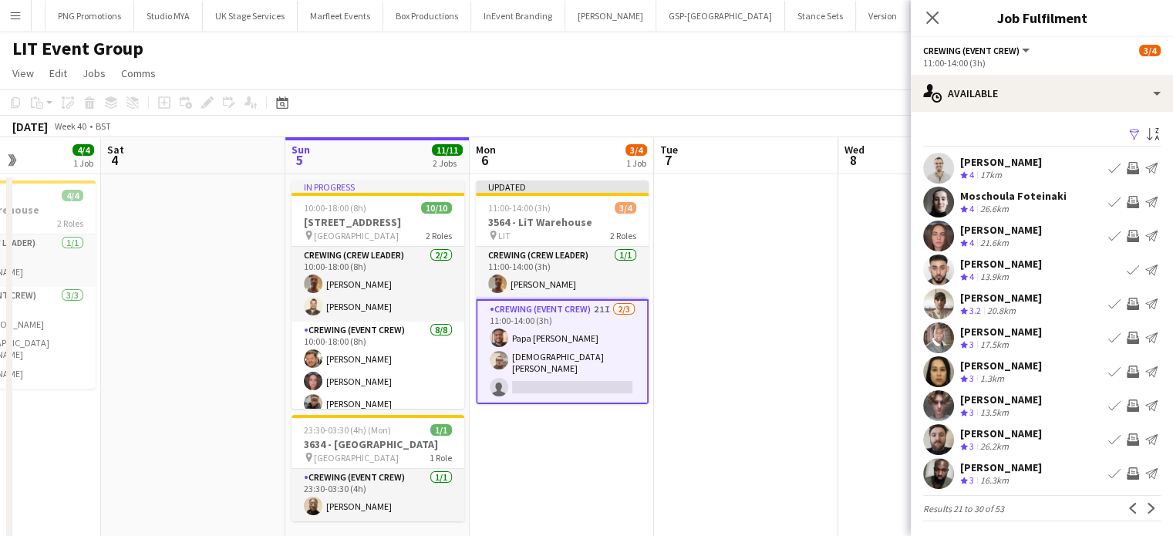
click at [1124, 312] on button "Invite crew" at bounding box center [1133, 304] width 19 height 19
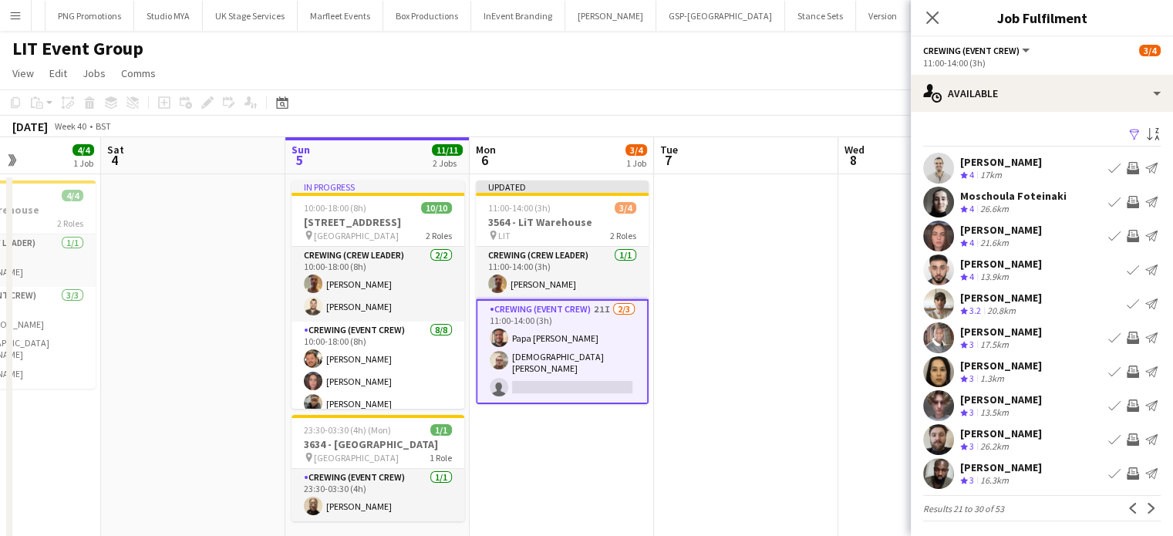
click at [1127, 434] on app-icon "Invite crew" at bounding box center [1133, 440] width 12 height 12
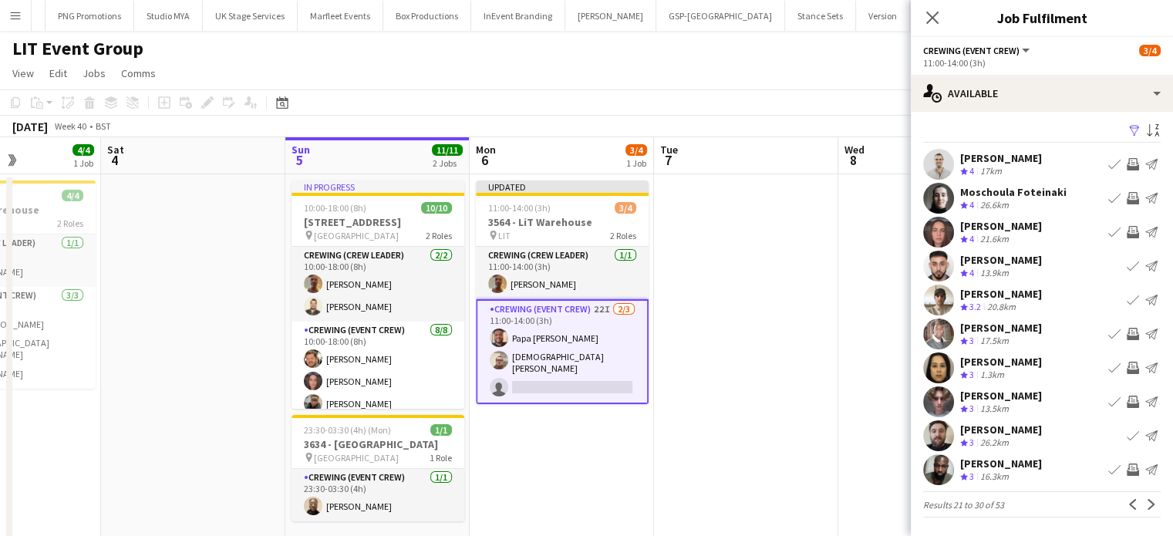
scroll to position [3, 0]
click at [1146, 508] on app-icon "Next" at bounding box center [1151, 505] width 11 height 11
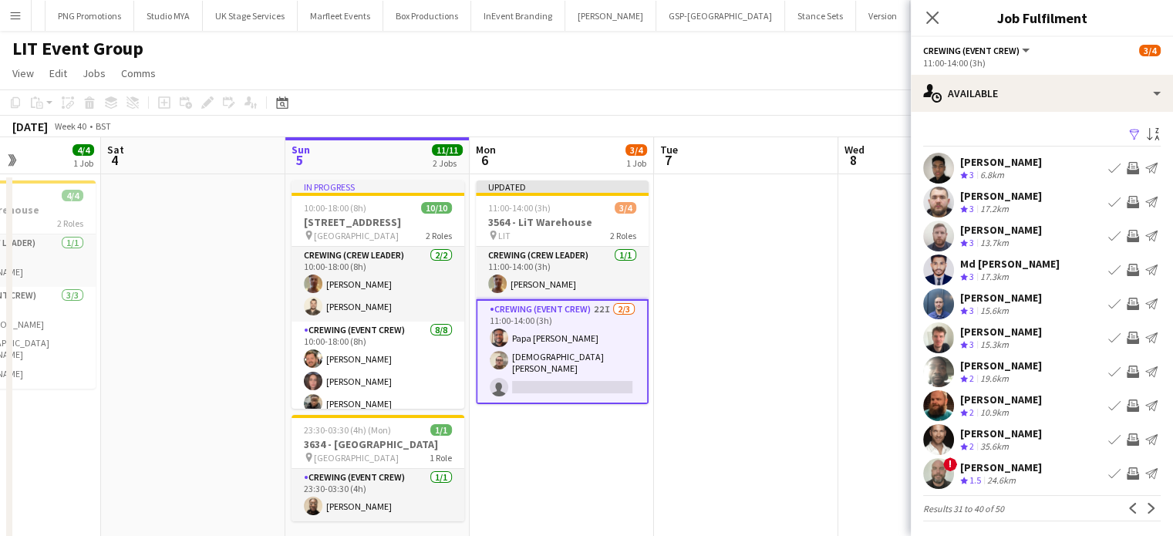
click at [1127, 273] on app-icon "Invite crew" at bounding box center [1133, 270] width 12 height 12
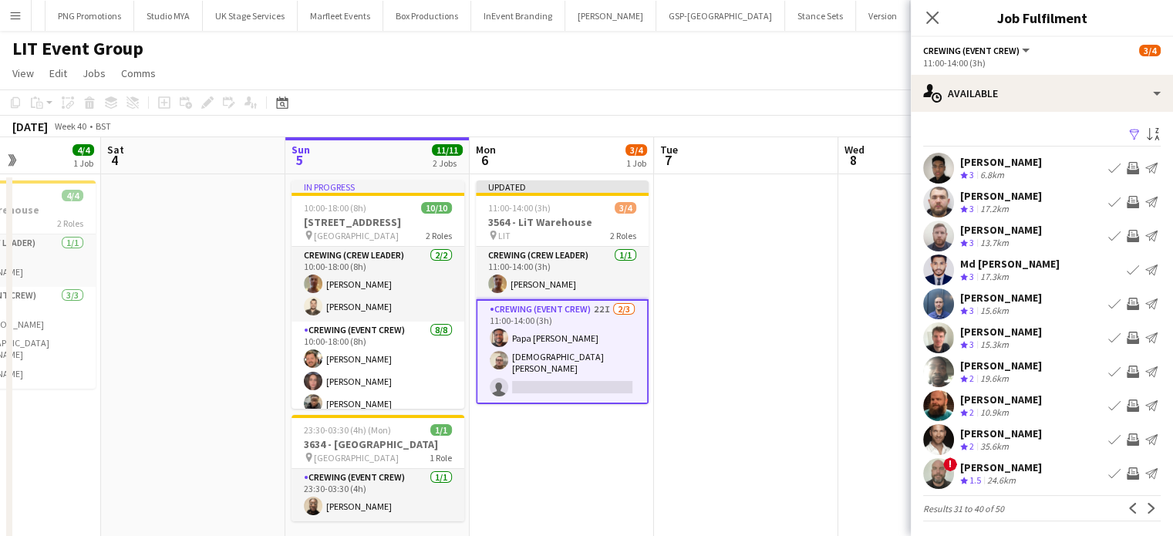
click at [1127, 309] on app-icon "Invite crew" at bounding box center [1133, 304] width 12 height 12
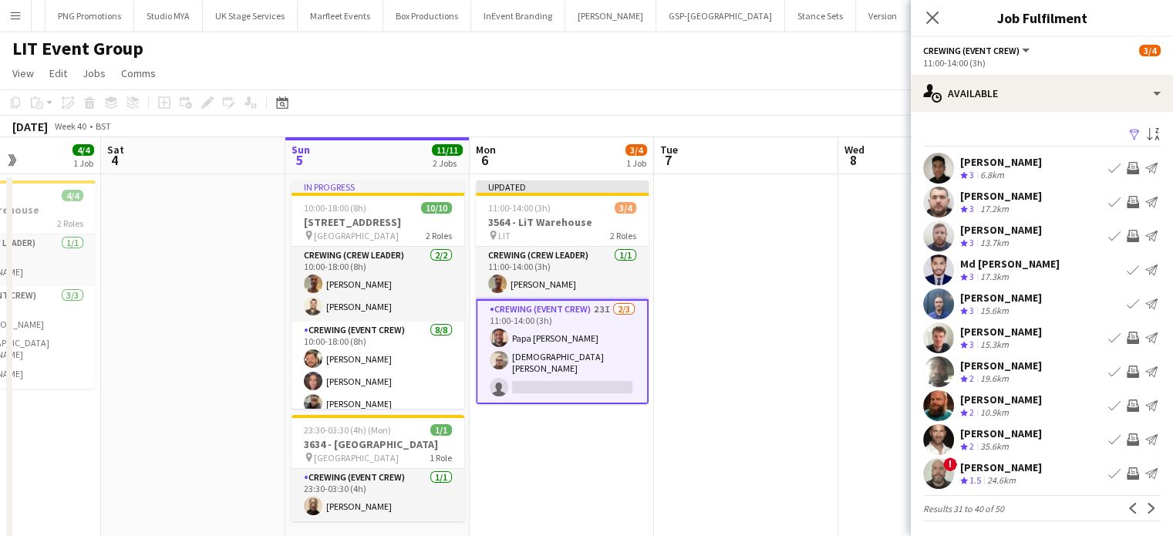
click at [1127, 340] on app-icon "Invite crew" at bounding box center [1133, 338] width 12 height 12
click at [1124, 329] on button "Invite crew" at bounding box center [1133, 338] width 19 height 19
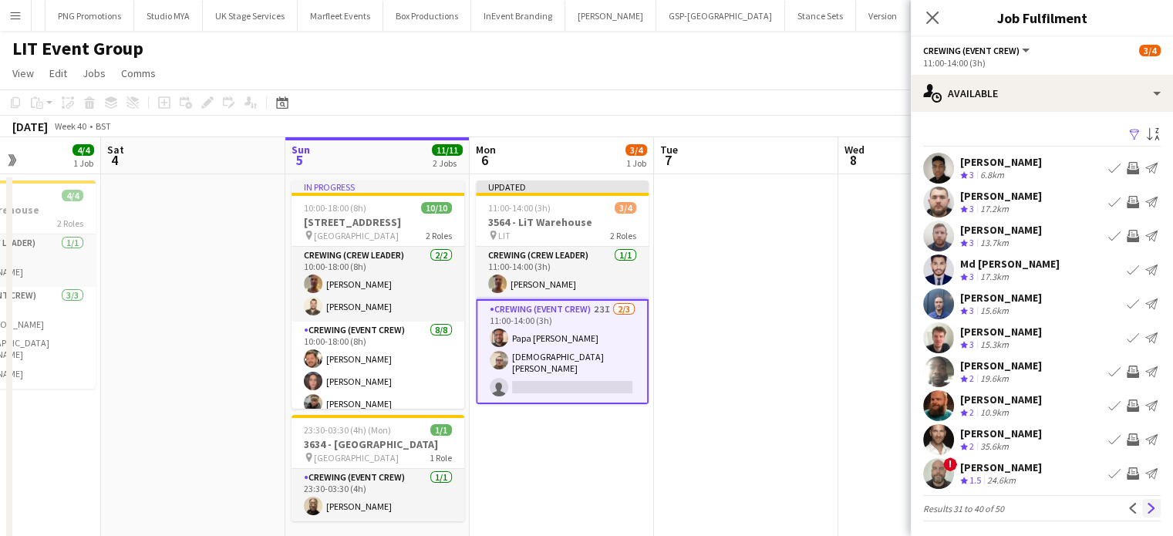
click at [1146, 504] on app-icon "Next" at bounding box center [1151, 508] width 11 height 11
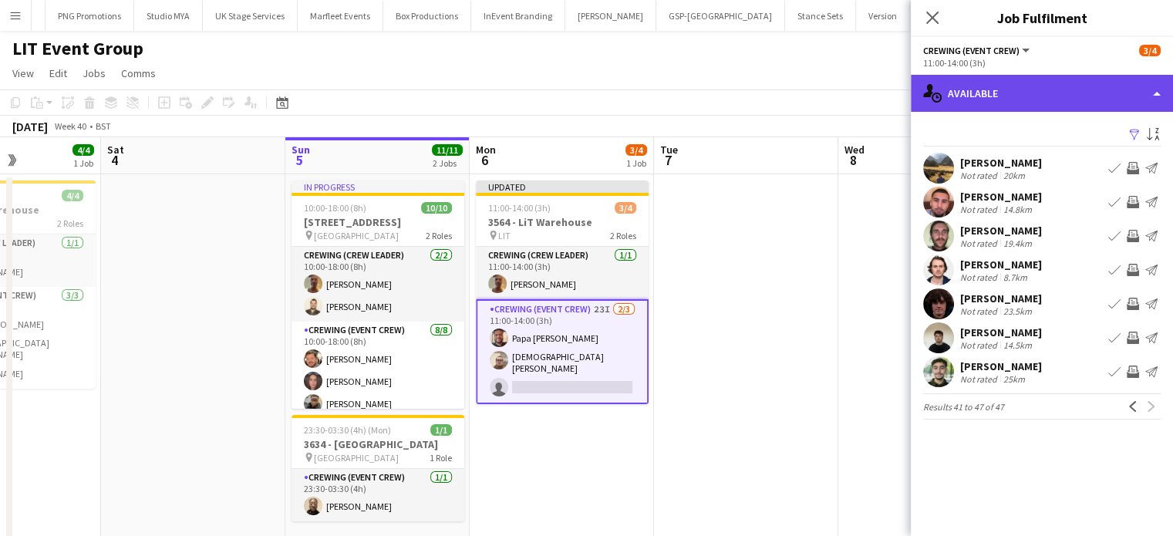
click at [1018, 94] on div "single-neutral-actions-upload Available" at bounding box center [1042, 93] width 262 height 37
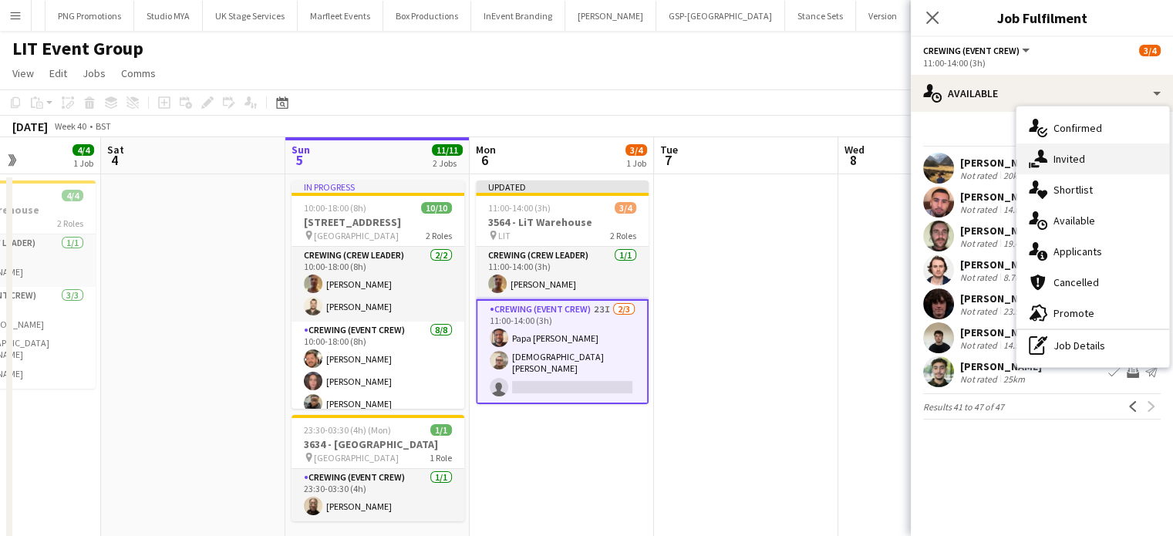
click at [1052, 150] on div "single-neutral-actions-share-1 Invited" at bounding box center [1093, 158] width 153 height 31
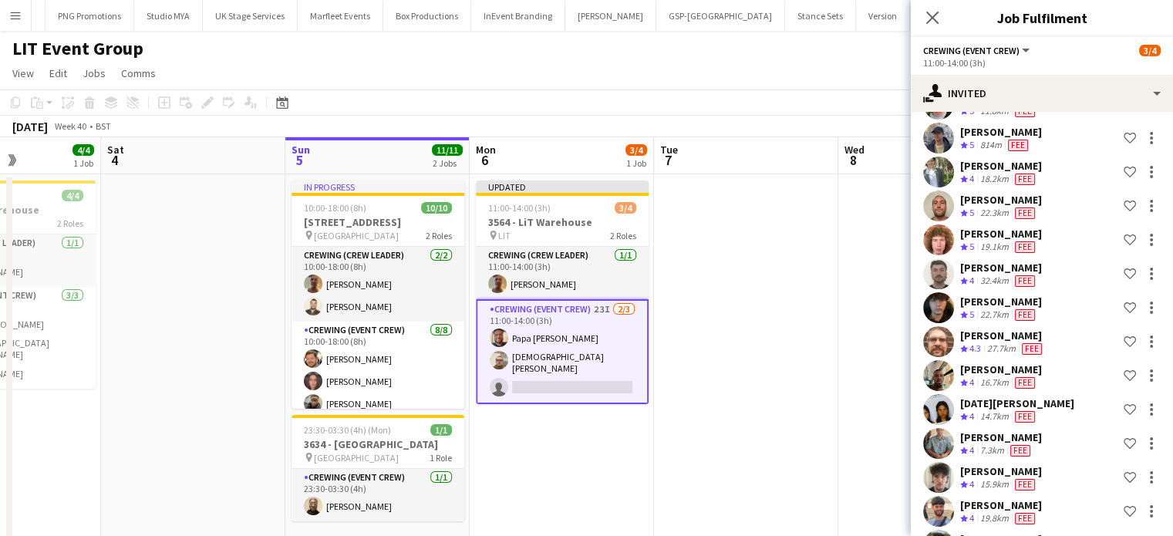
scroll to position [151, 0]
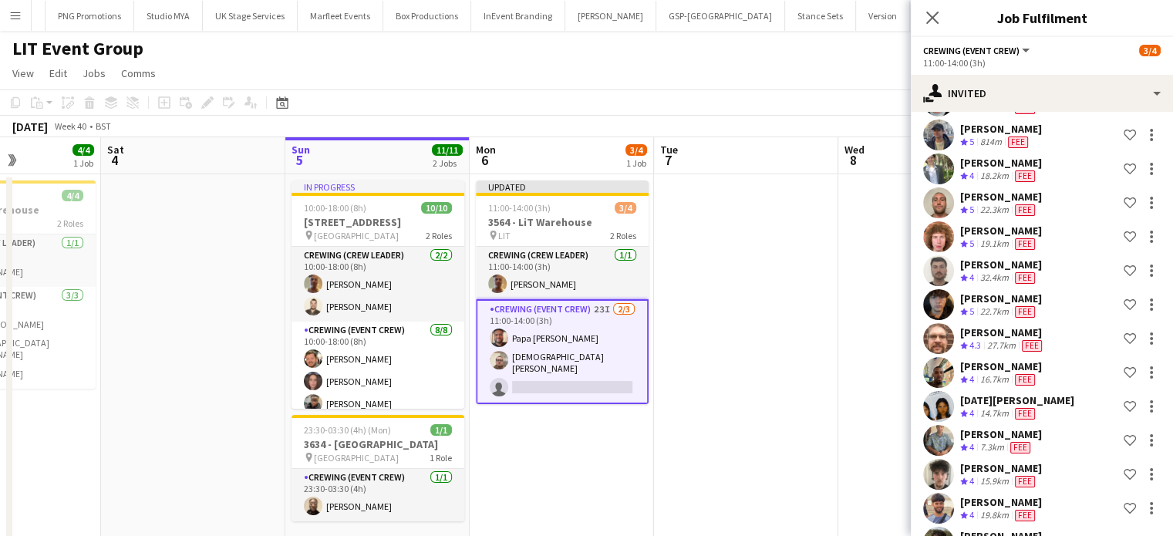
click at [824, 258] on app-date-cell at bounding box center [746, 370] width 184 height 393
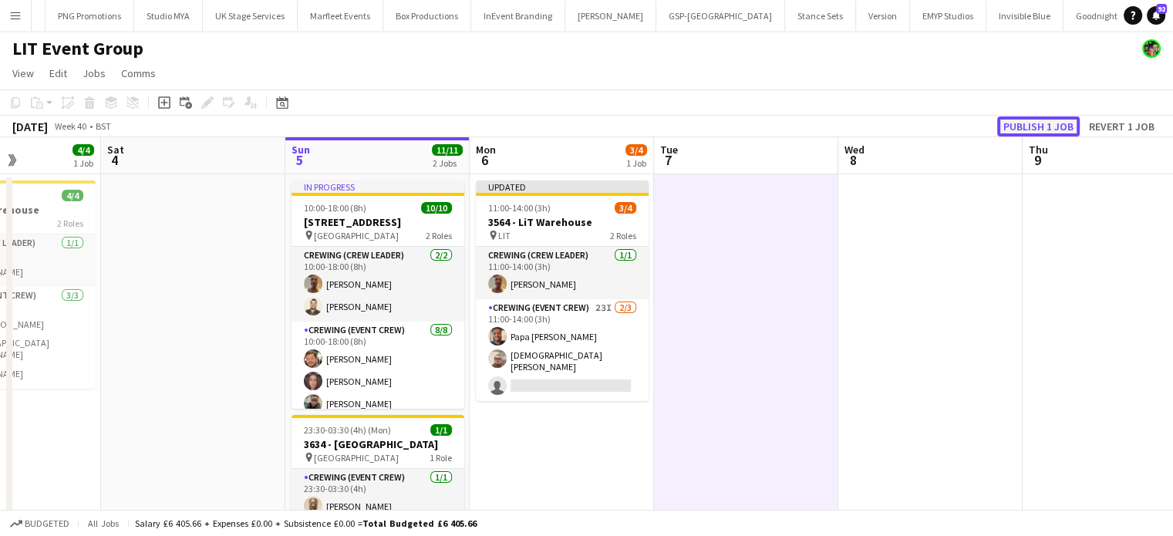
click at [1036, 130] on button "Publish 1 job" at bounding box center [1039, 126] width 83 height 20
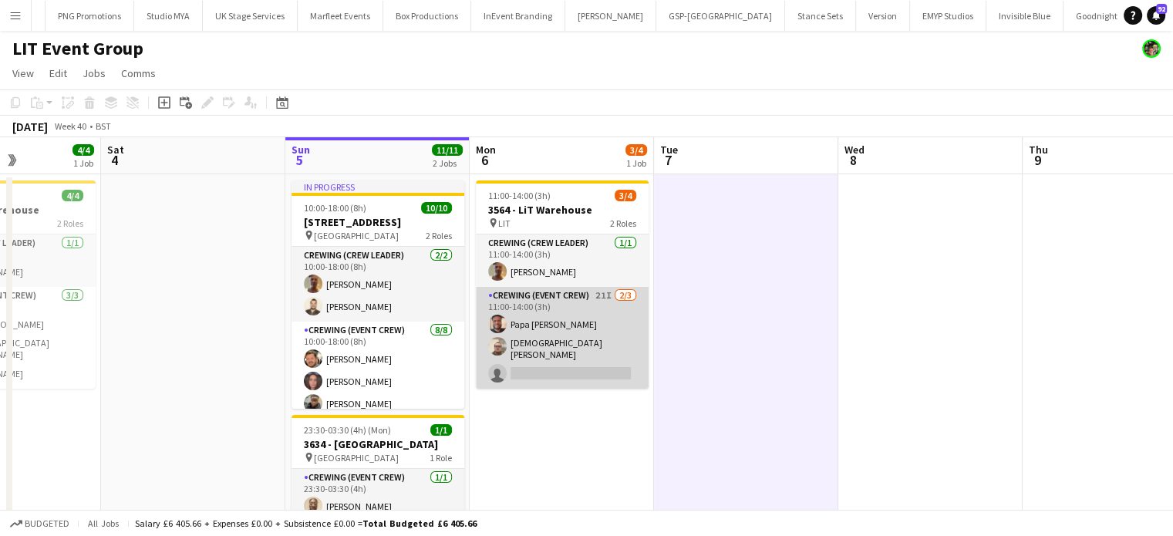
click at [582, 299] on app-card-role "Crewing (Event Crew) 21I [DATE] 11:00-14:00 (3h) Papa [PERSON_NAME] [PERSON_NAM…" at bounding box center [562, 338] width 173 height 102
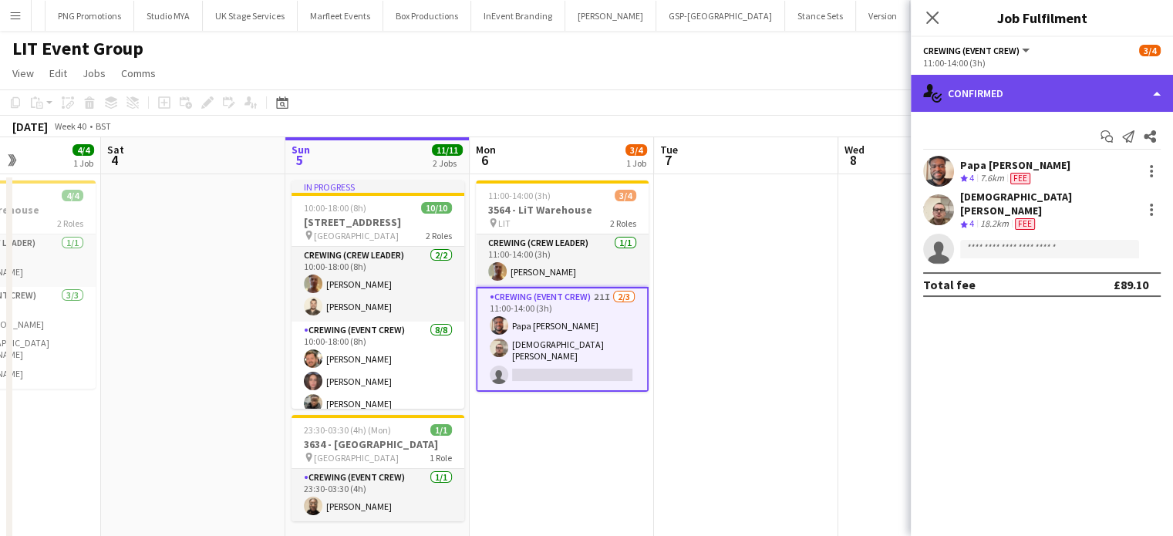
click at [1109, 110] on div "single-neutral-actions-check-2 Confirmed" at bounding box center [1042, 93] width 262 height 37
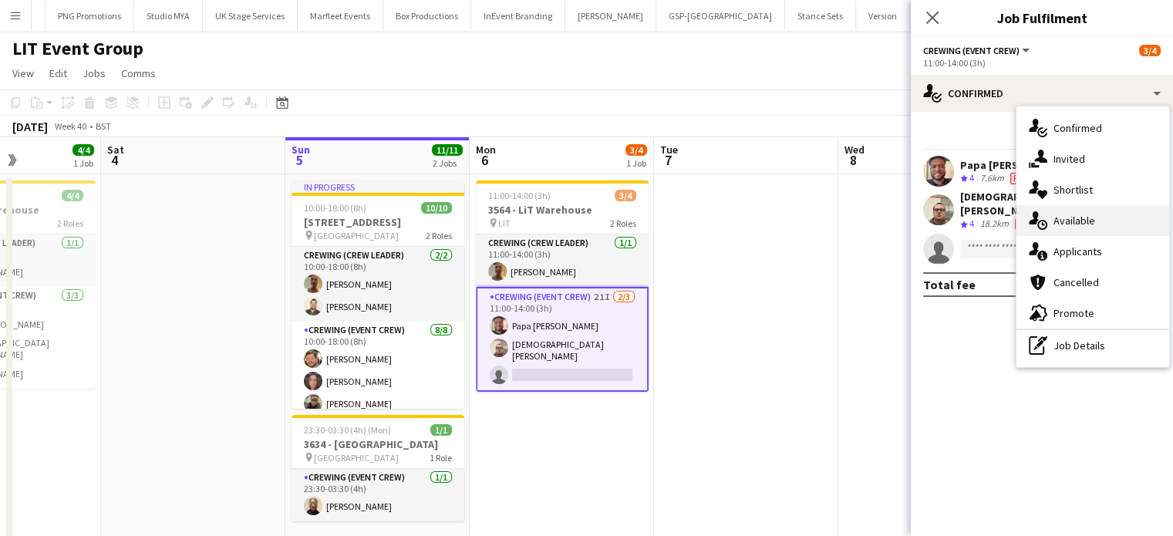
click at [1109, 218] on div "single-neutral-actions-upload Available" at bounding box center [1093, 220] width 153 height 31
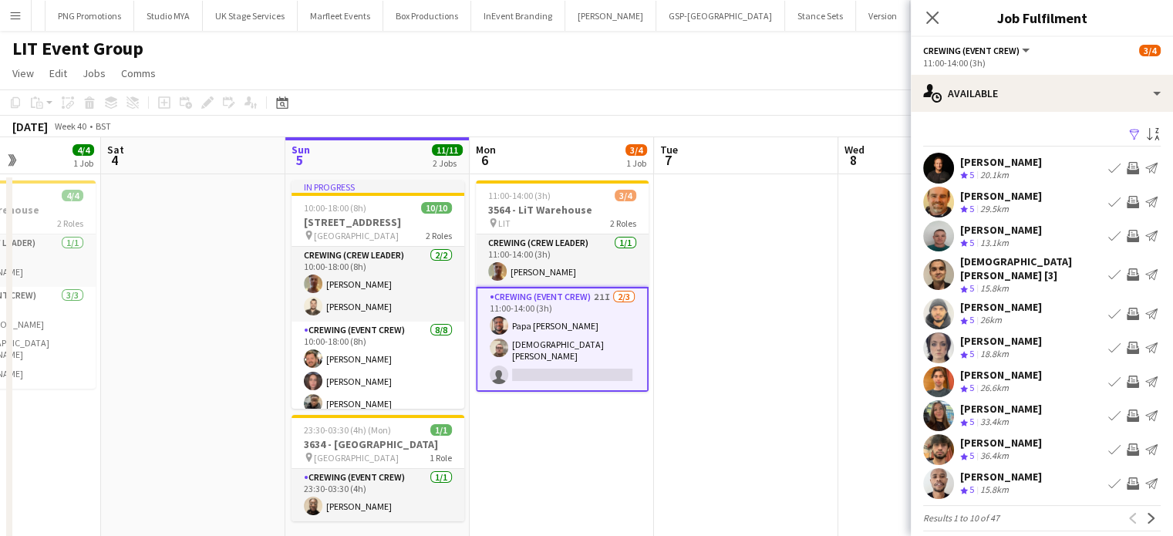
click at [1127, 342] on app-icon "Invite crew" at bounding box center [1133, 348] width 12 height 12
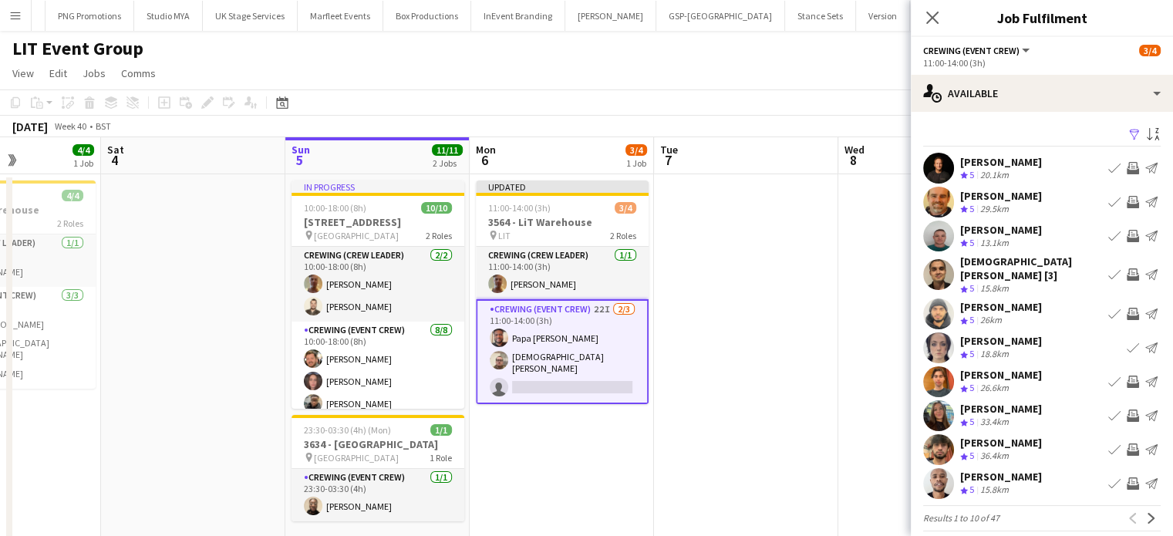
click at [1127, 376] on app-icon "Invite crew" at bounding box center [1133, 382] width 12 height 12
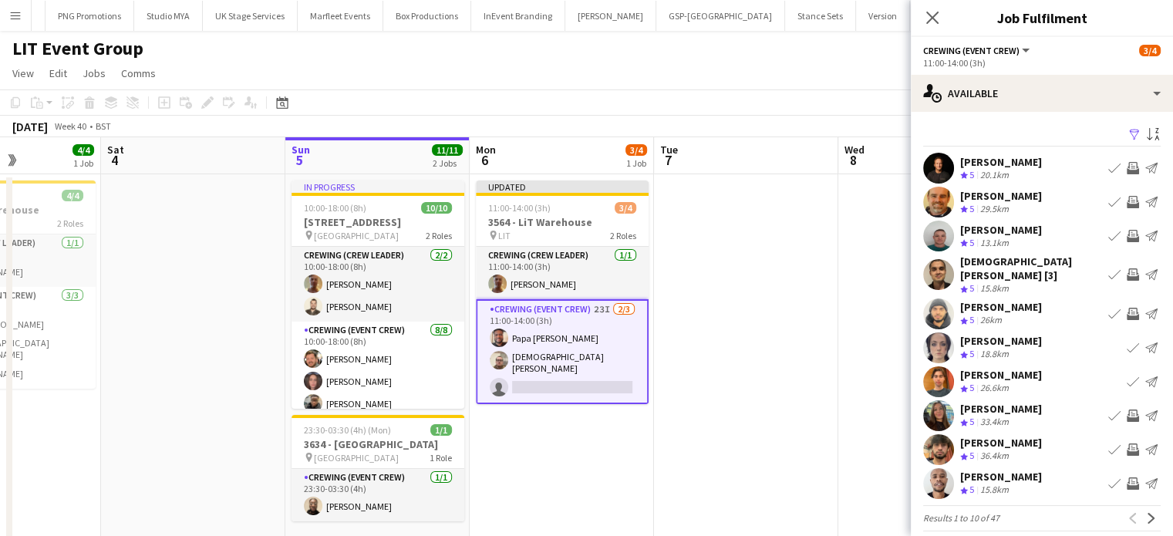
click at [1127, 444] on app-icon "Invite crew" at bounding box center [1133, 450] width 12 height 12
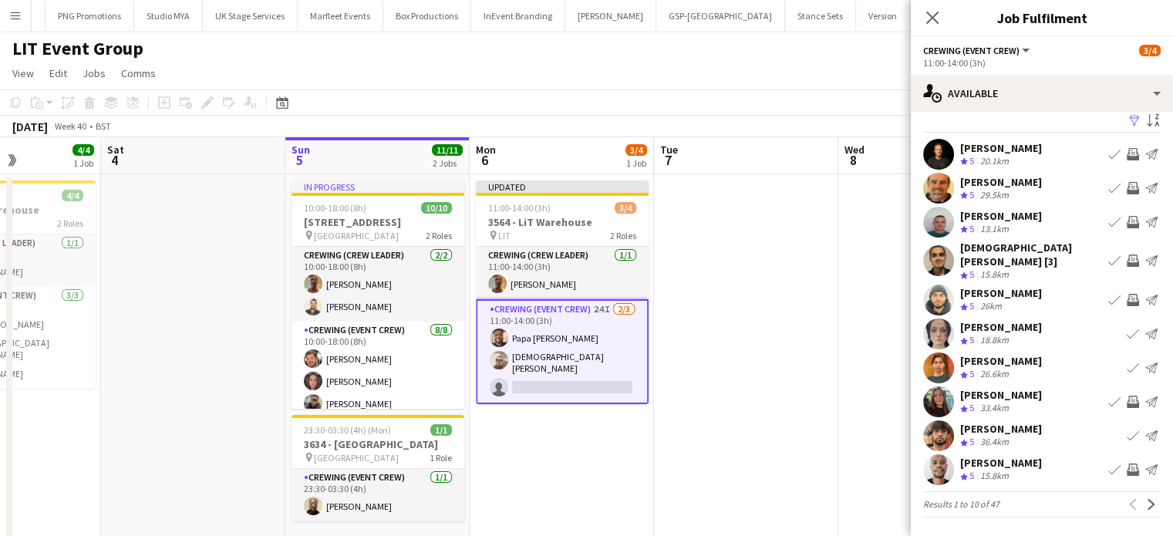
scroll to position [3, 0]
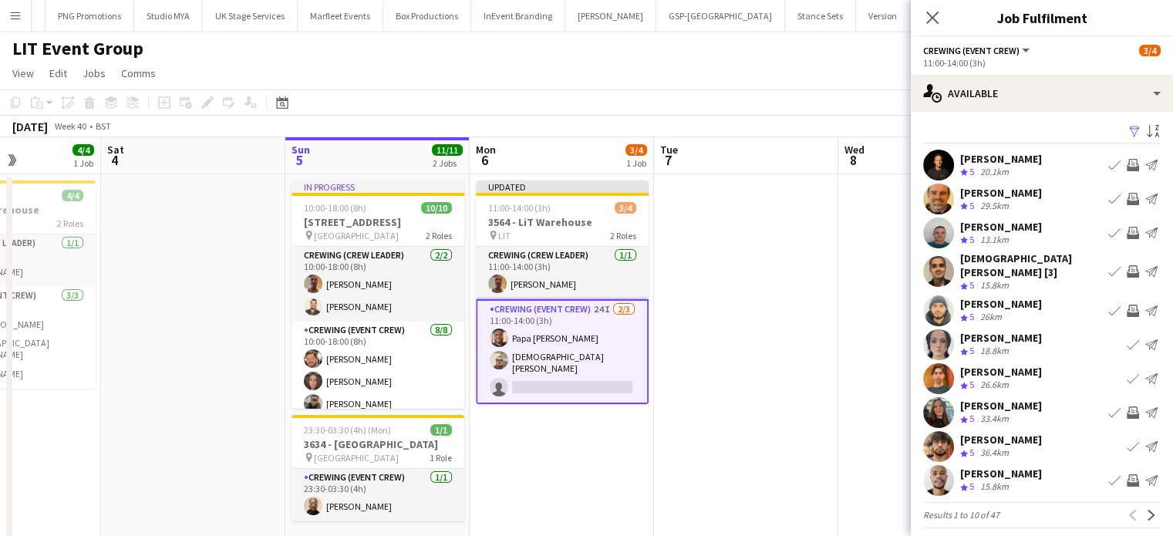
click at [1127, 474] on app-icon "Invite crew" at bounding box center [1133, 480] width 12 height 12
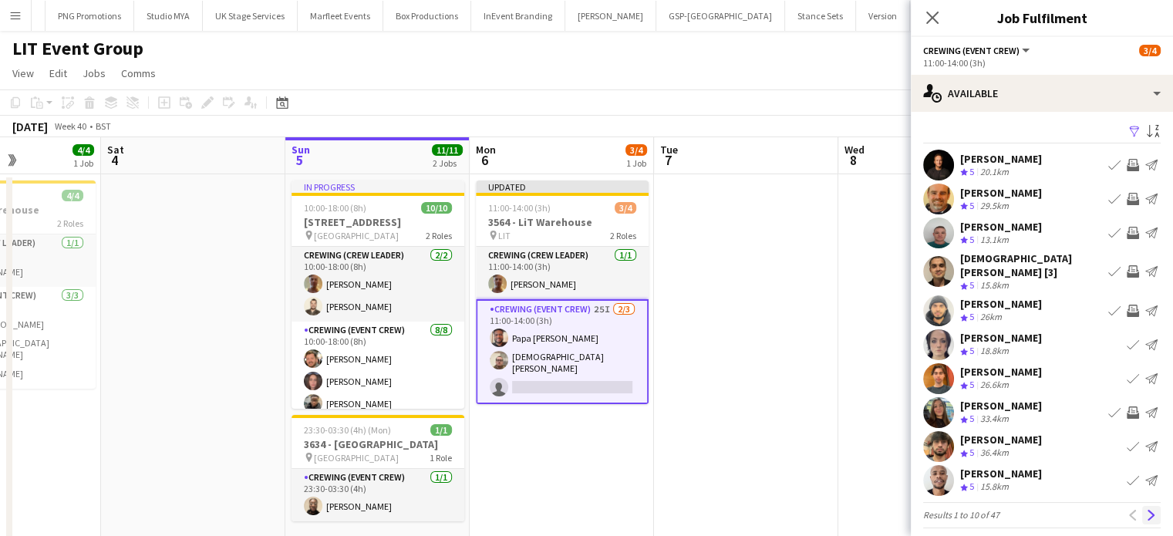
click at [1146, 510] on app-icon "Next" at bounding box center [1151, 515] width 11 height 11
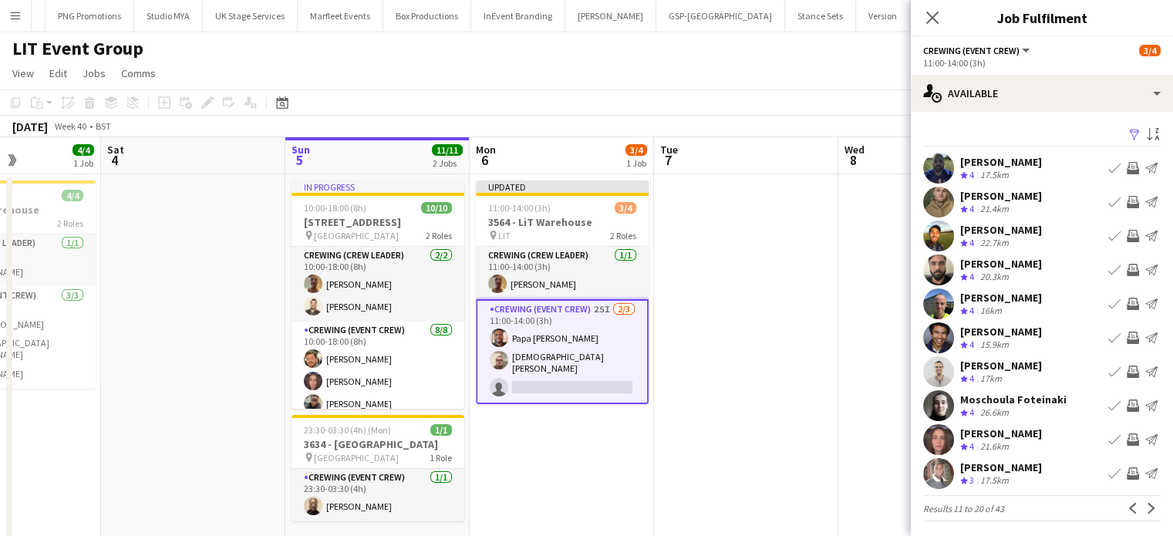
click at [1127, 434] on app-icon "Invite crew" at bounding box center [1133, 440] width 12 height 12
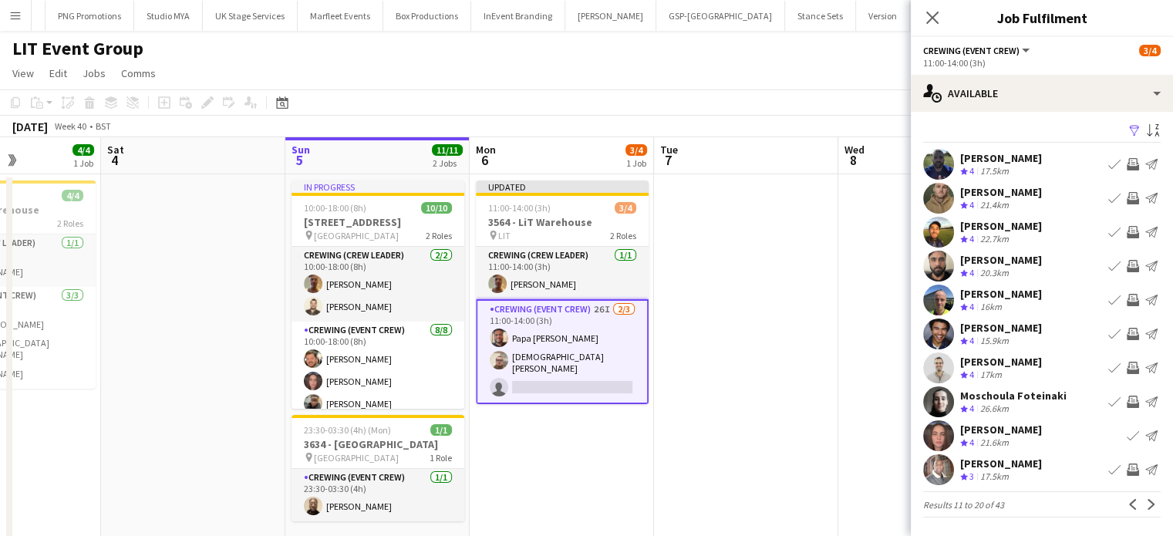
scroll to position [3, 0]
click at [1146, 504] on app-icon "Next" at bounding box center [1151, 505] width 11 height 11
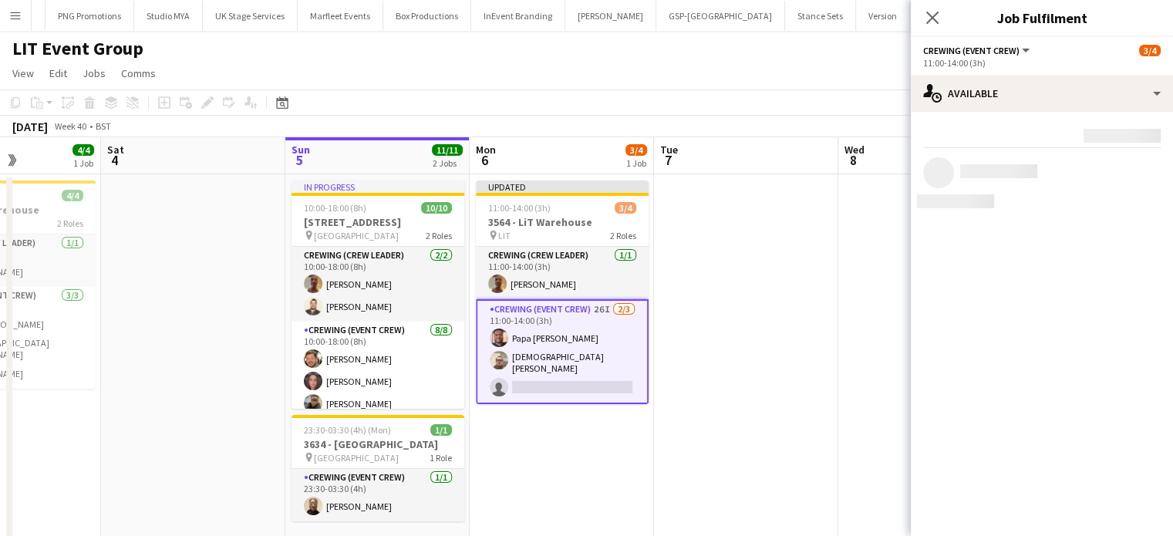
scroll to position [0, 0]
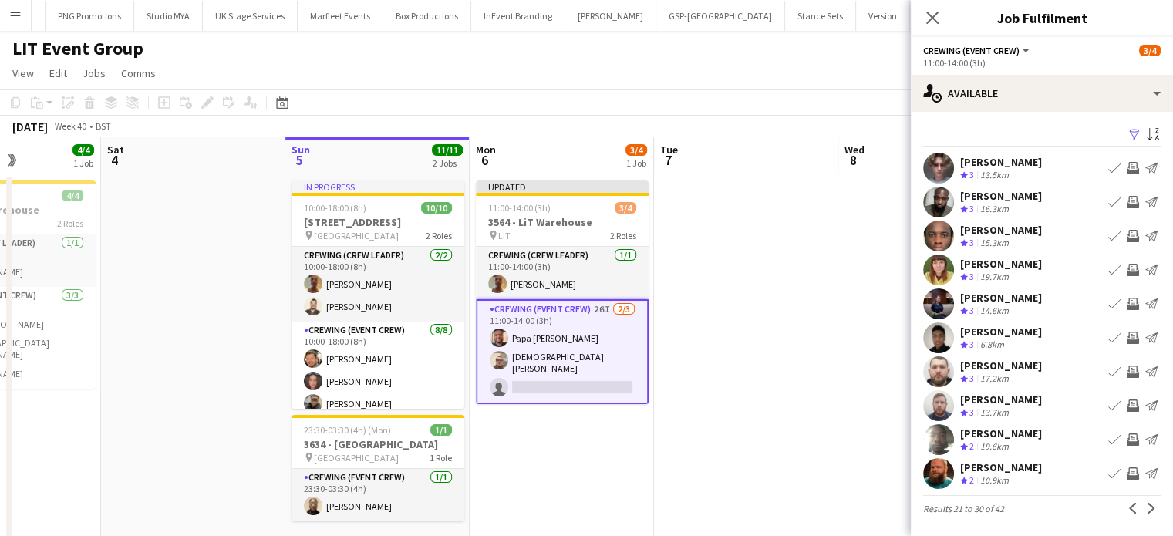
click at [1127, 169] on app-icon "Invite crew" at bounding box center [1133, 168] width 12 height 12
click at [1127, 199] on app-icon "Invite crew" at bounding box center [1133, 202] width 12 height 12
click at [1127, 230] on app-icon "Invite crew" at bounding box center [1133, 236] width 12 height 12
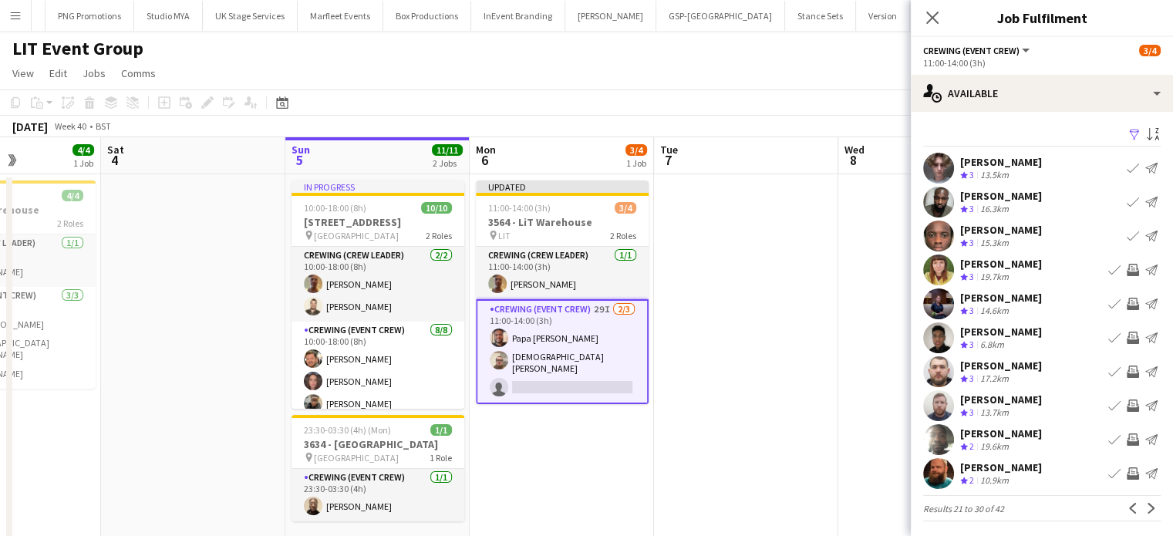
click at [1127, 333] on app-icon "Invite crew" at bounding box center [1133, 338] width 12 height 12
click at [1124, 329] on button "Invite crew" at bounding box center [1133, 338] width 19 height 19
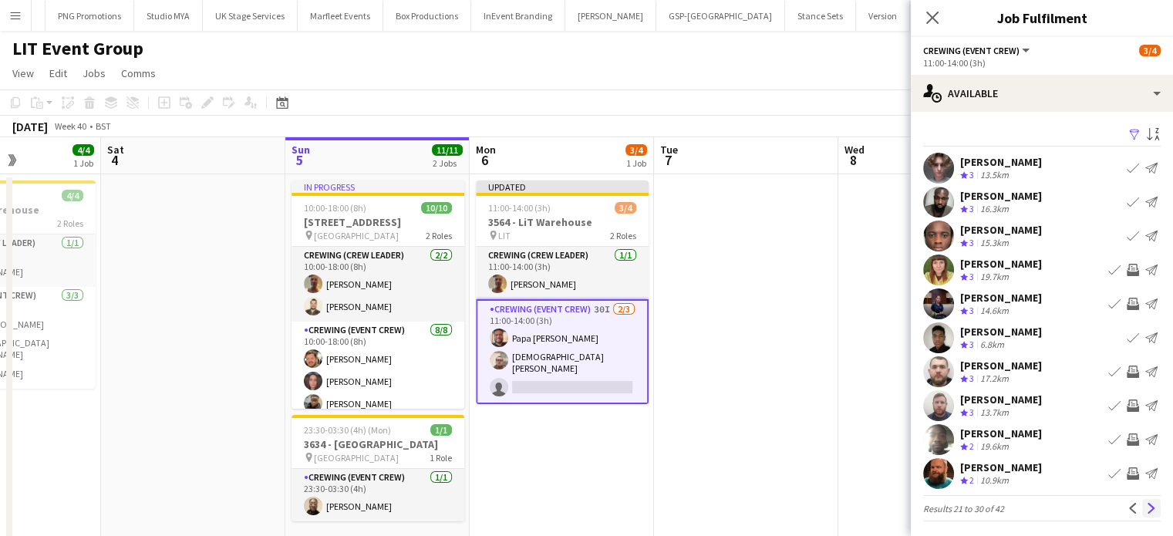
click at [1146, 507] on app-icon "Next" at bounding box center [1151, 508] width 11 height 11
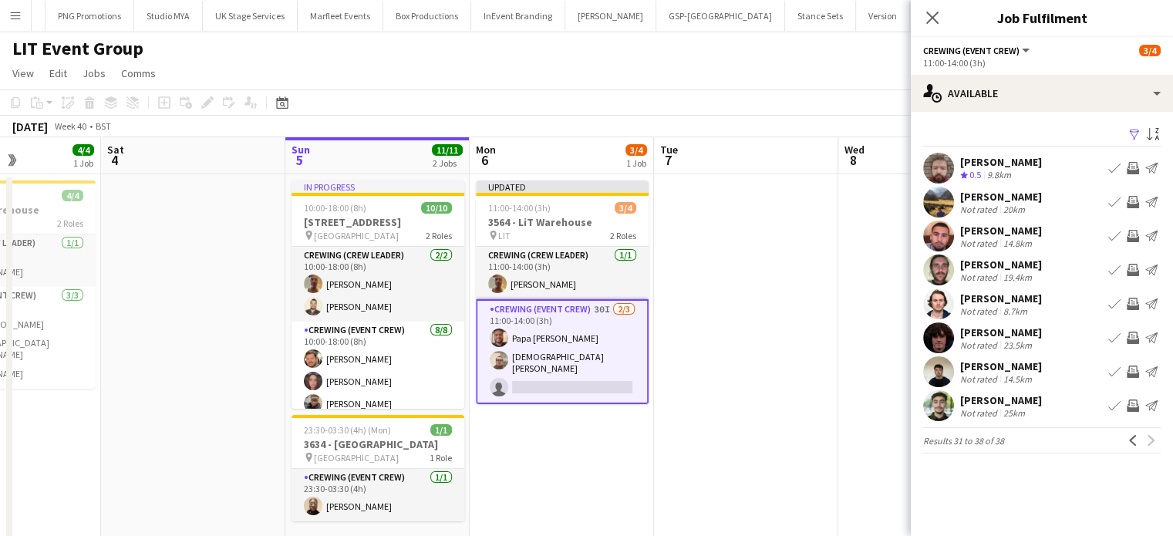
click at [796, 314] on app-date-cell at bounding box center [746, 370] width 184 height 393
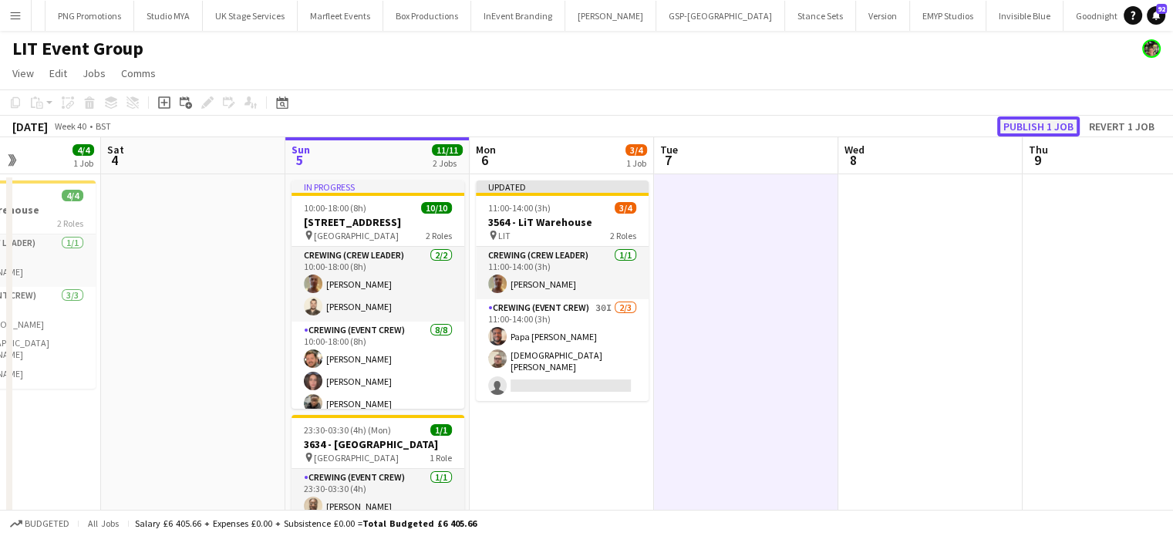
click at [1025, 133] on button "Publish 1 job" at bounding box center [1039, 126] width 83 height 20
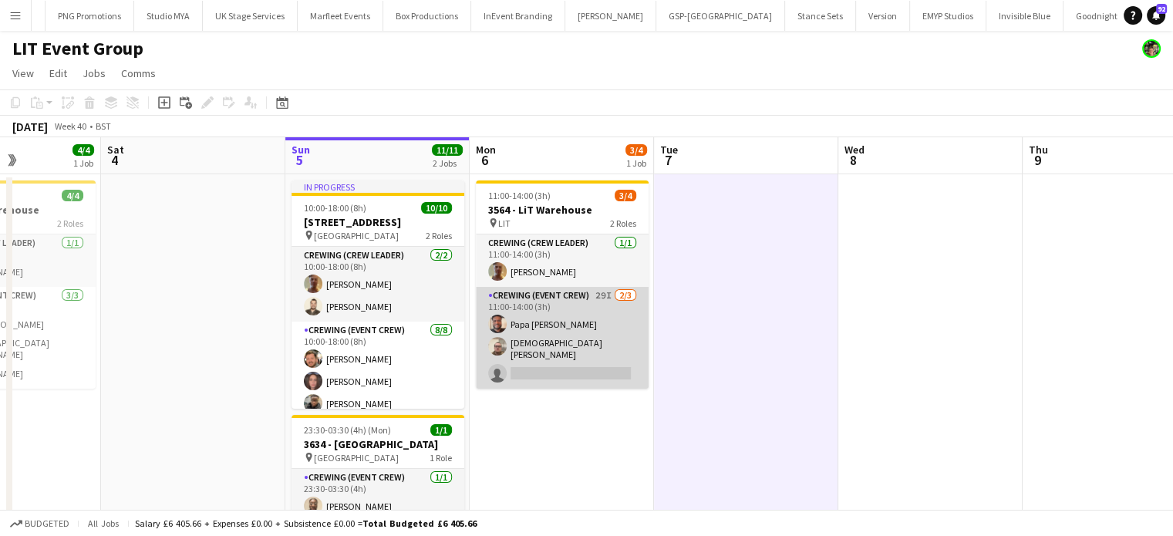
click at [617, 372] on app-card-role "Crewing (Event Crew) 29I [DATE] 11:00-14:00 (3h) Papa [PERSON_NAME] [PERSON_NAM…" at bounding box center [562, 338] width 173 height 102
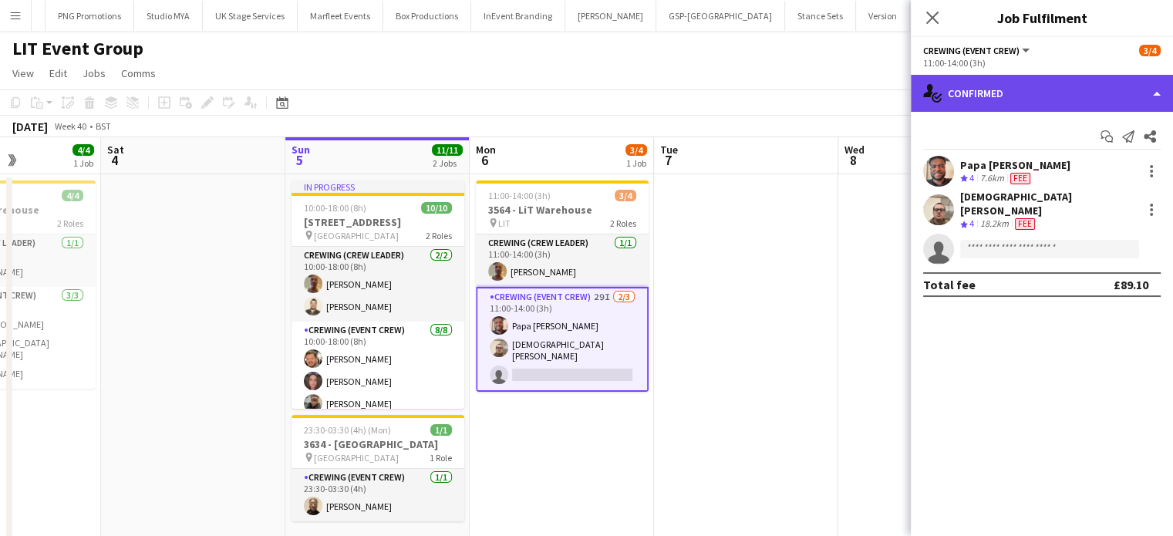
click at [1112, 83] on div "single-neutral-actions-check-2 Confirmed" at bounding box center [1042, 93] width 262 height 37
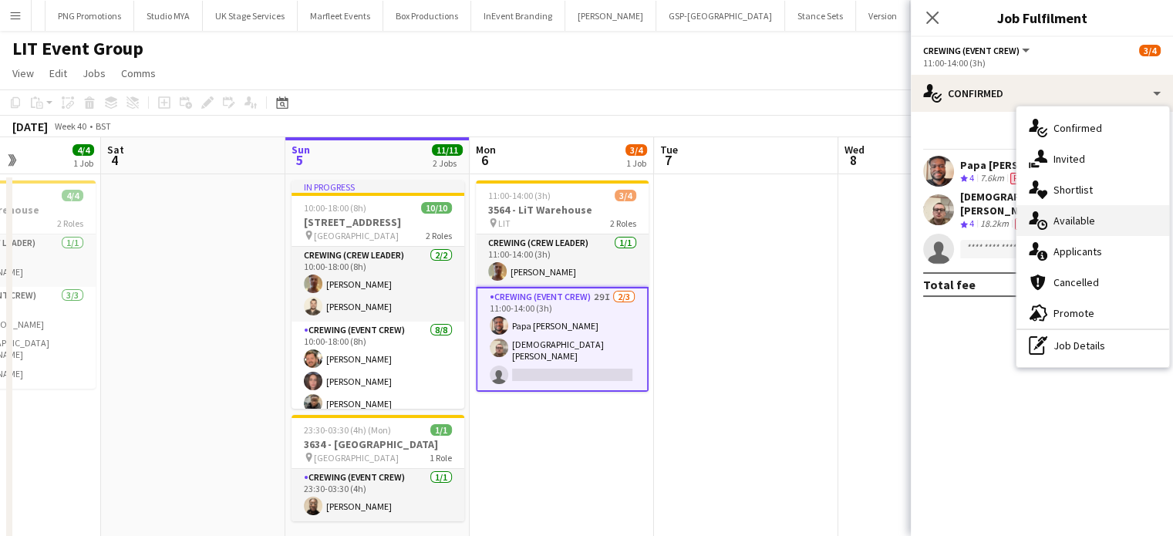
click at [1126, 224] on div "single-neutral-actions-upload Available" at bounding box center [1093, 220] width 153 height 31
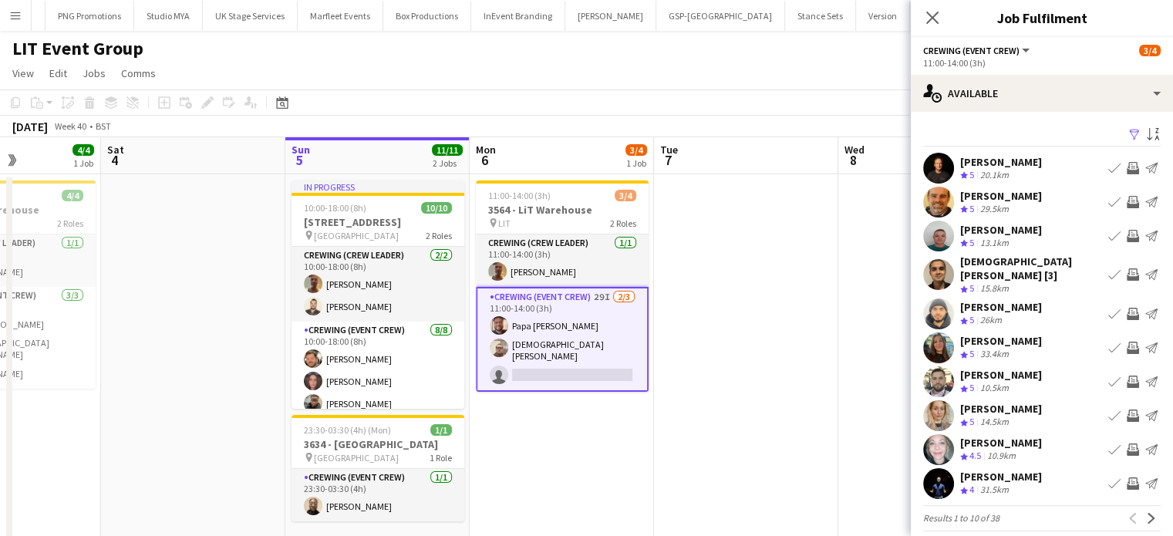
click at [1127, 342] on app-icon "Invite crew" at bounding box center [1133, 348] width 12 height 12
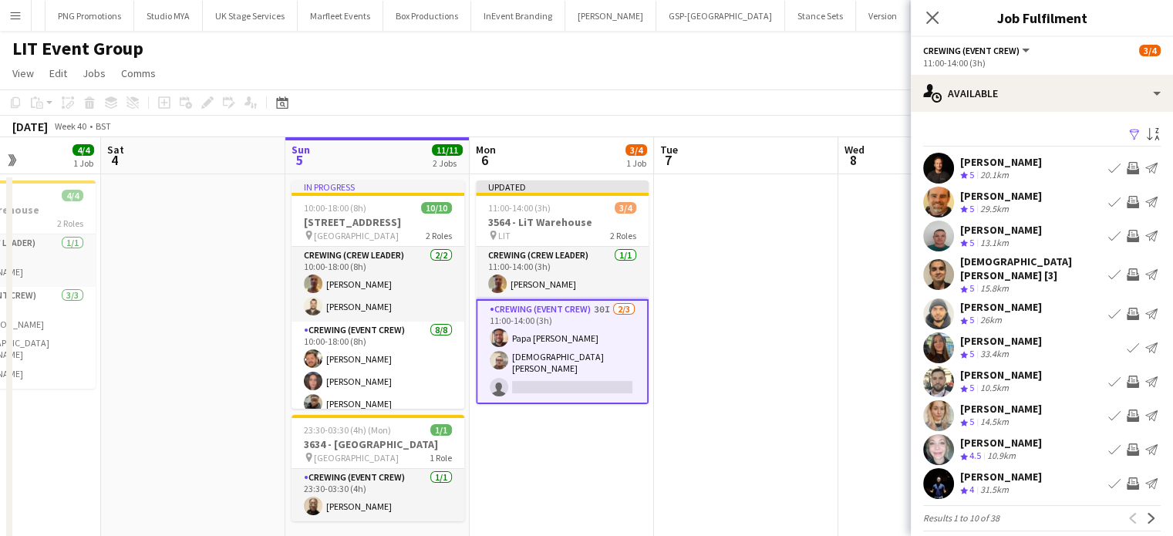
click at [1127, 376] on app-icon "Invite crew" at bounding box center [1133, 382] width 12 height 12
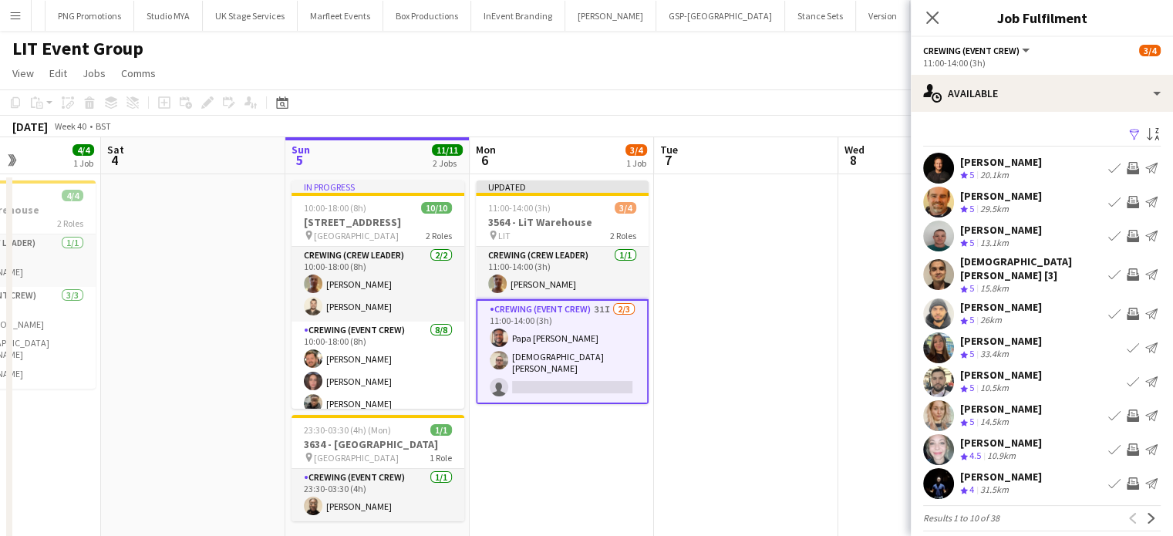
click at [1127, 273] on app-icon "Invite crew" at bounding box center [1133, 274] width 12 height 12
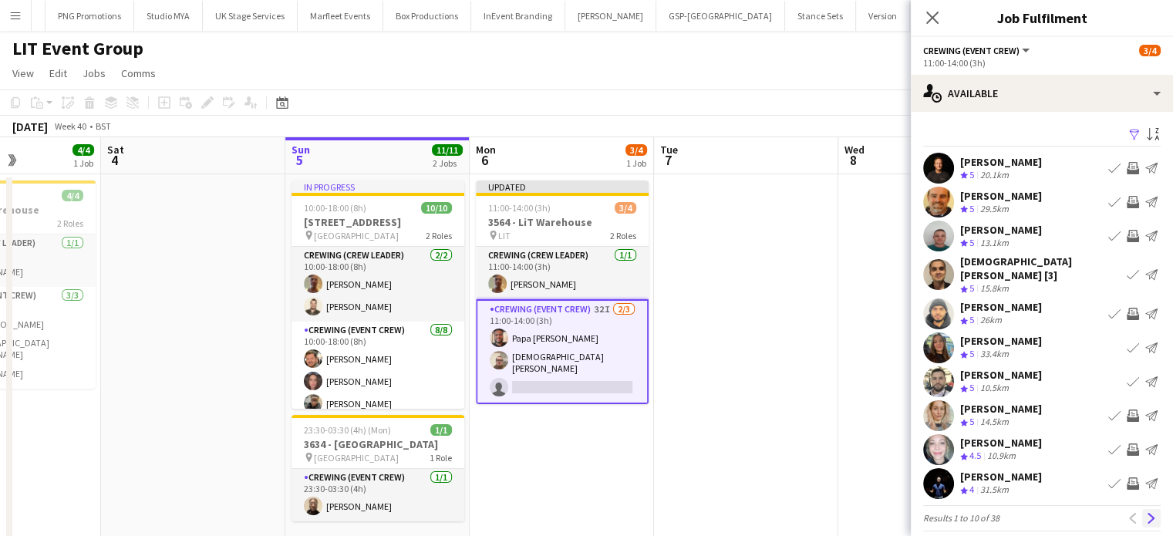
click at [1146, 513] on app-icon "Next" at bounding box center [1151, 518] width 11 height 11
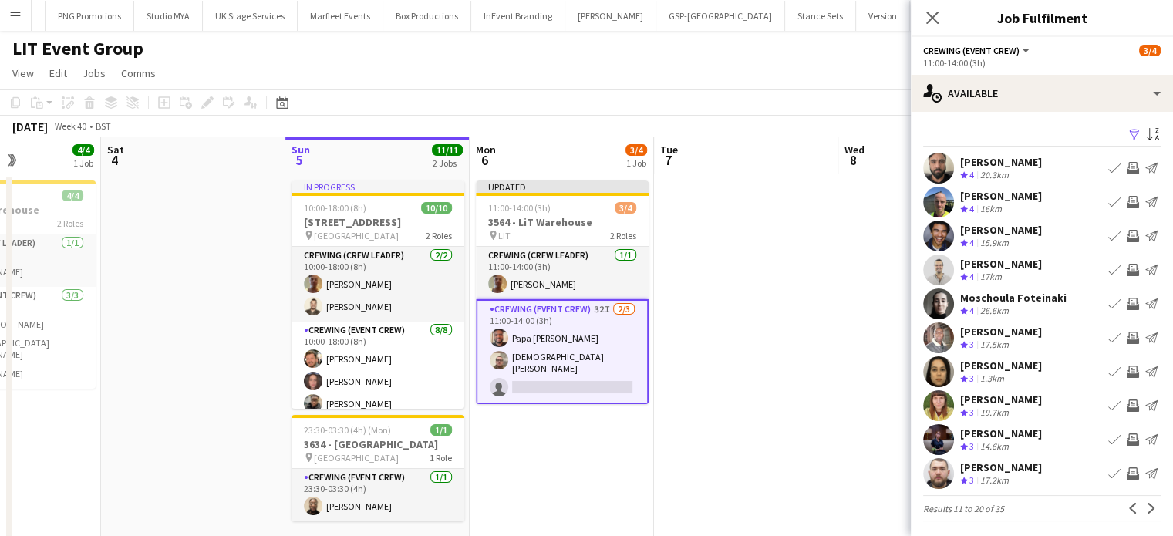
click at [1127, 235] on app-icon "Invite crew" at bounding box center [1133, 236] width 12 height 12
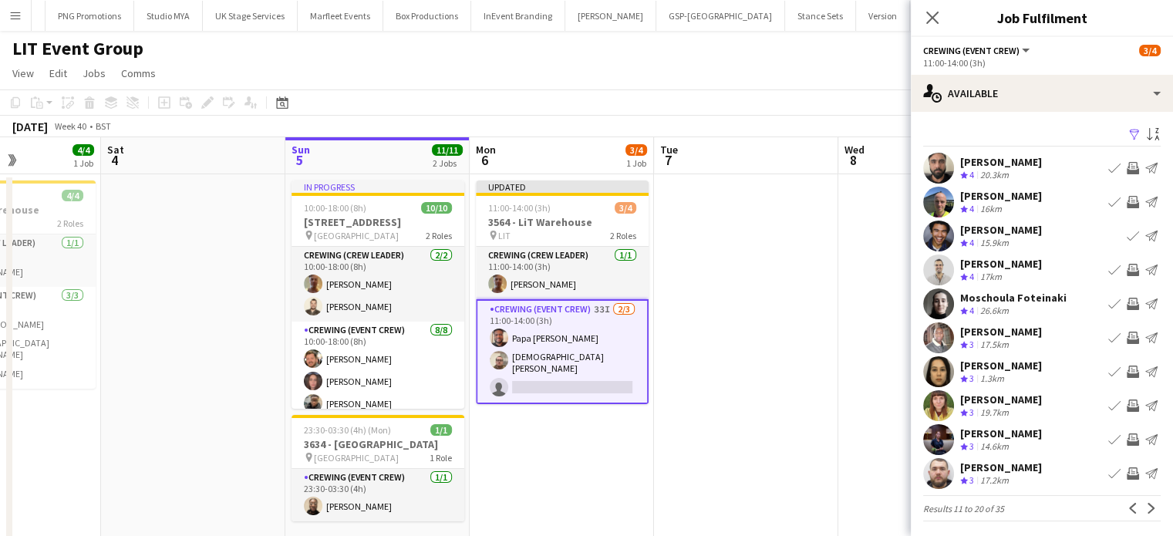
click at [1127, 274] on app-icon "Invite crew" at bounding box center [1133, 270] width 12 height 12
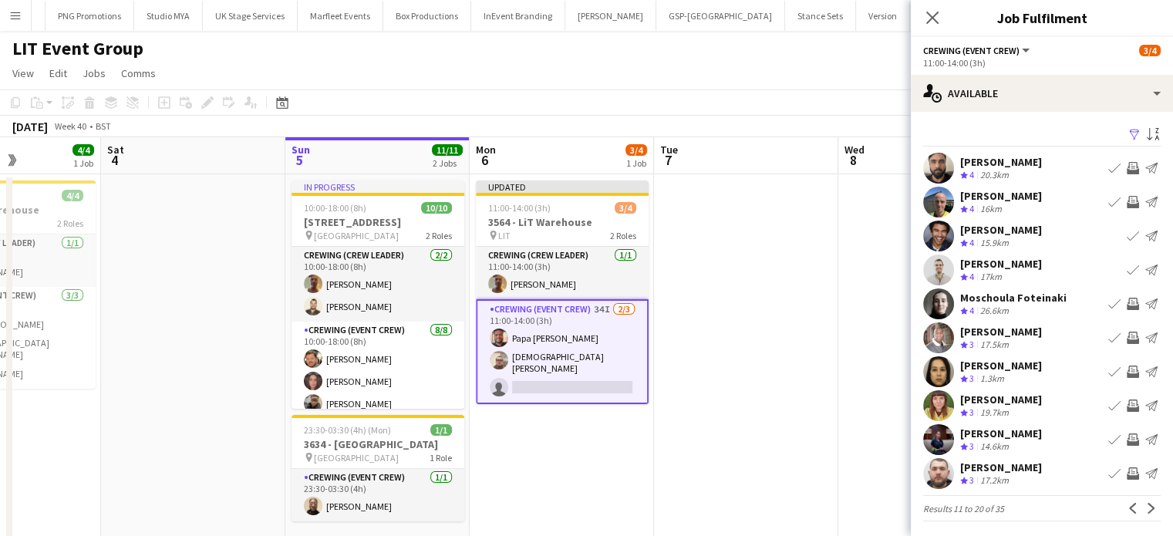
click at [1124, 303] on button "Invite crew" at bounding box center [1133, 304] width 19 height 19
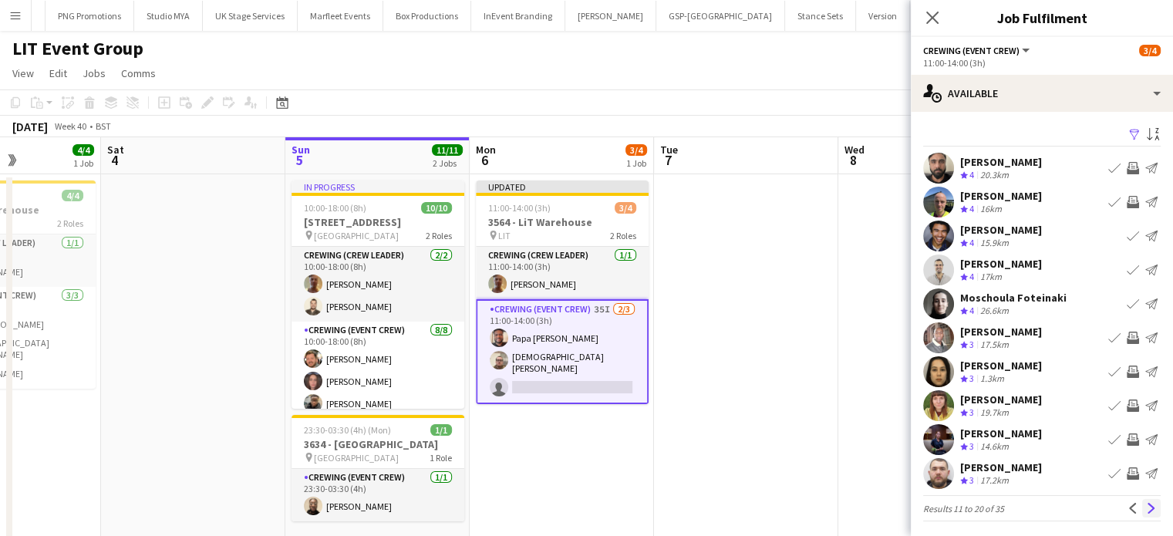
click at [1146, 511] on app-icon "Next" at bounding box center [1151, 508] width 11 height 11
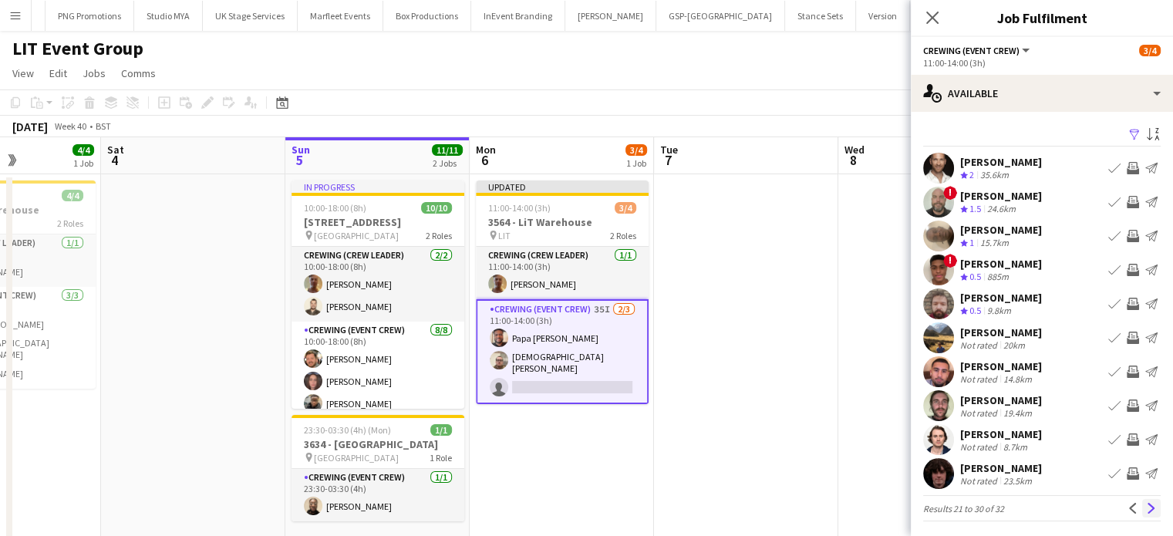
click at [1146, 507] on app-icon "Next" at bounding box center [1151, 508] width 11 height 11
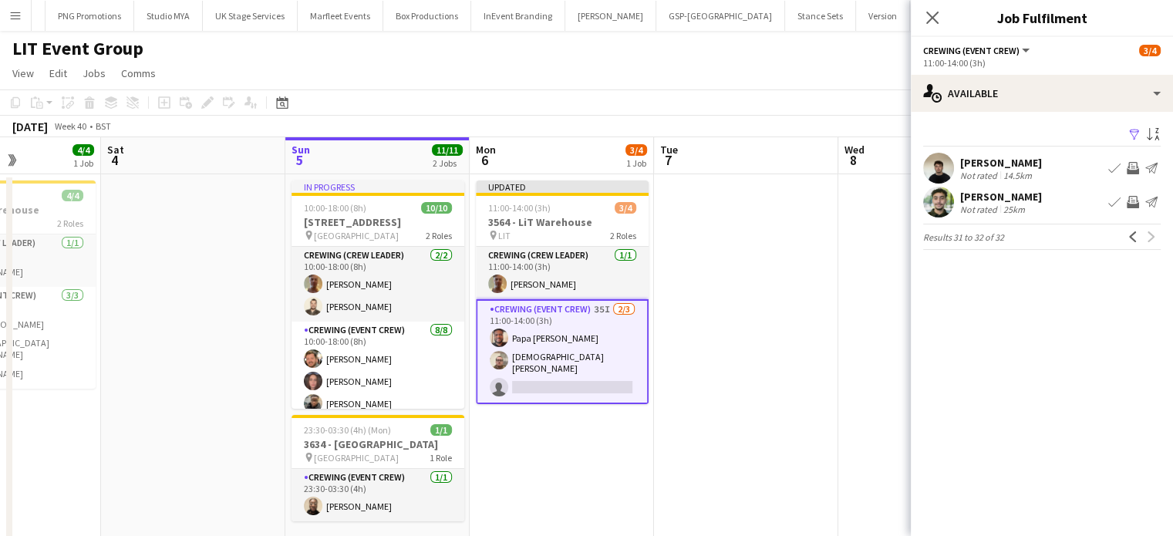
click at [1131, 173] on app-icon "Invite crew" at bounding box center [1133, 168] width 12 height 12
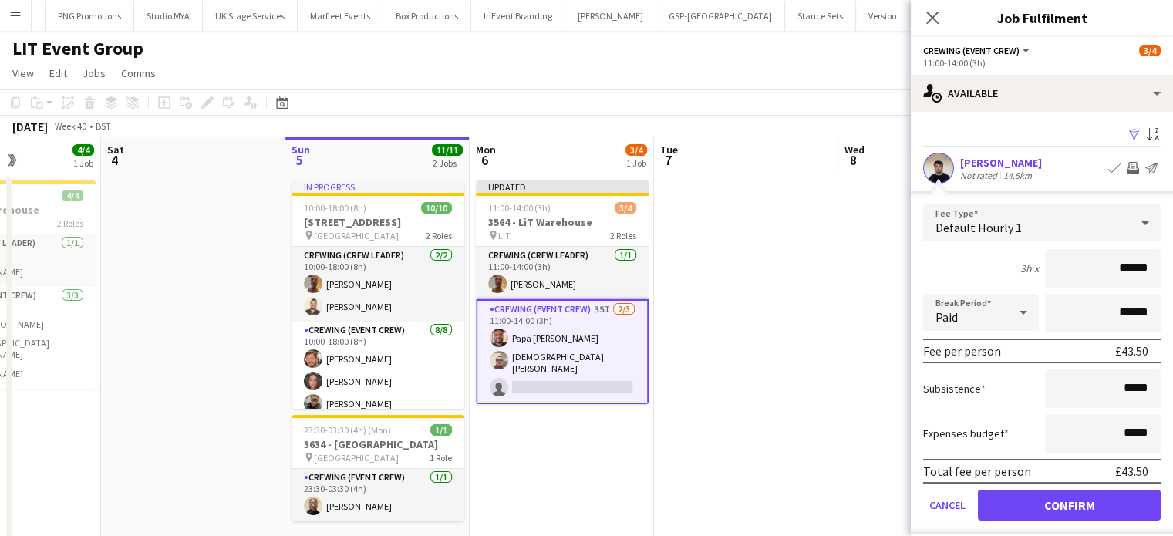
click button "Confirm" at bounding box center [1069, 505] width 183 height 31
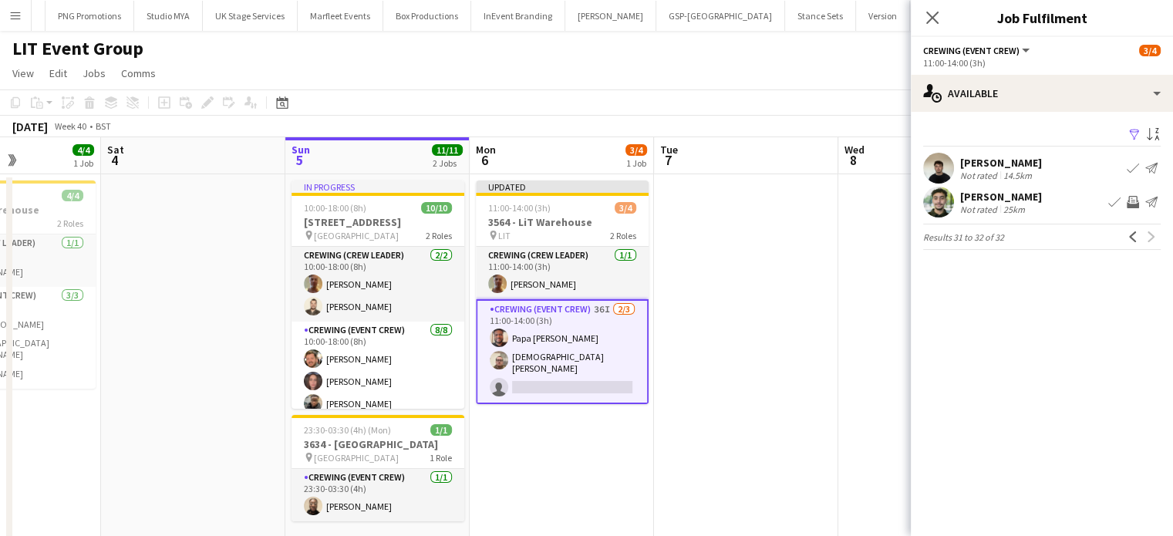
click at [1136, 207] on app-icon "Invite crew" at bounding box center [1133, 202] width 12 height 12
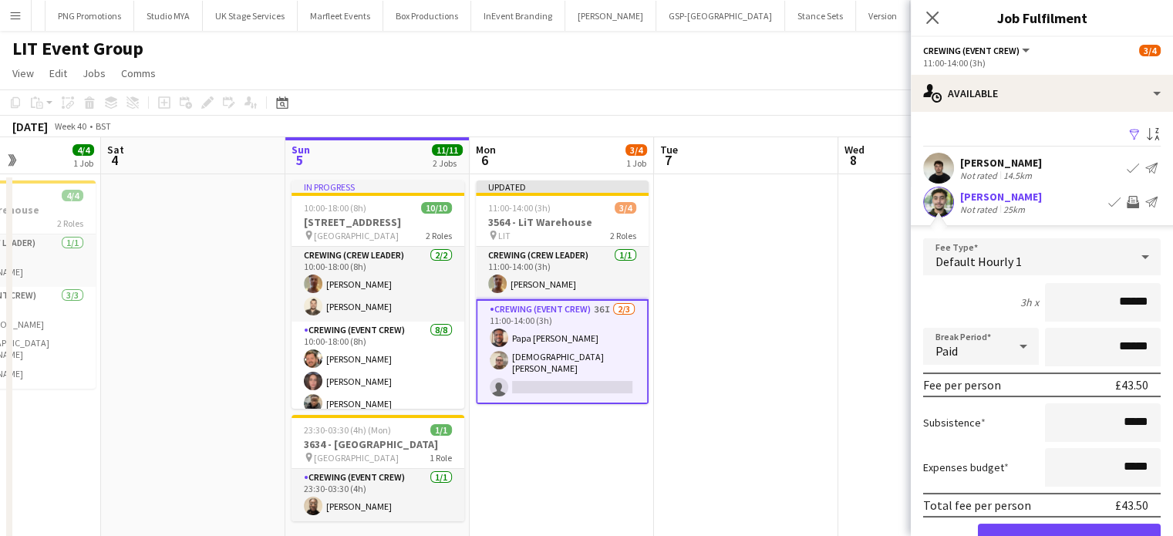
click button "Confirm" at bounding box center [1069, 539] width 183 height 31
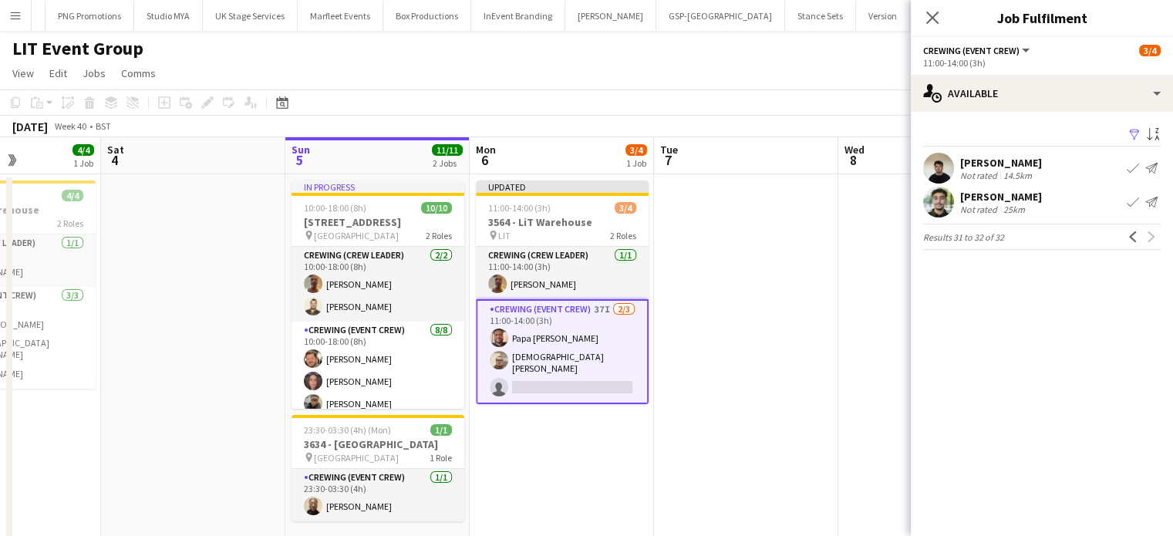
click at [726, 252] on app-date-cell at bounding box center [746, 370] width 184 height 393
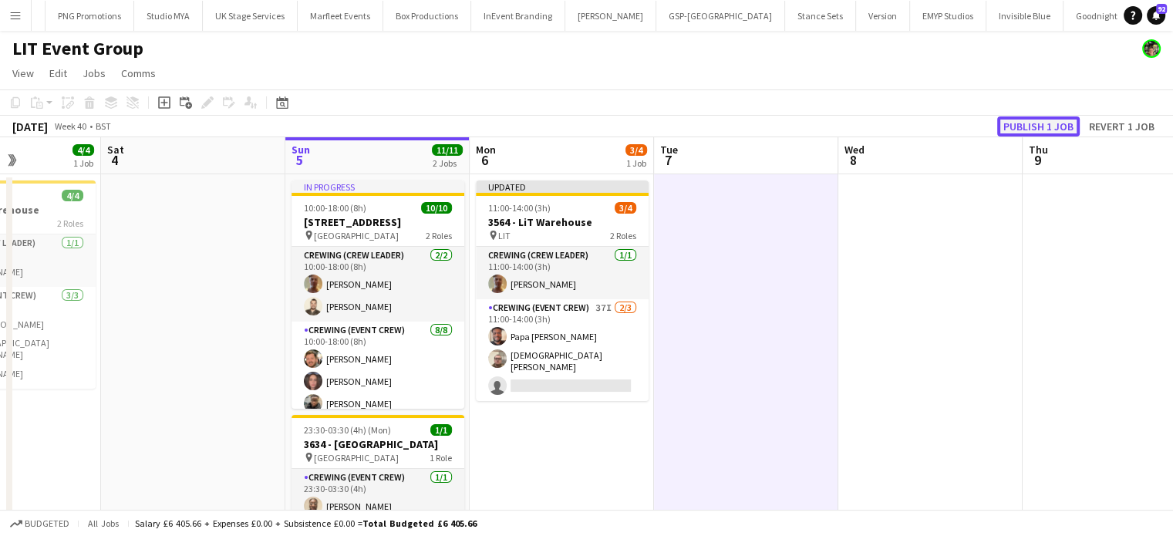
click at [1034, 130] on button "Publish 1 job" at bounding box center [1039, 126] width 83 height 20
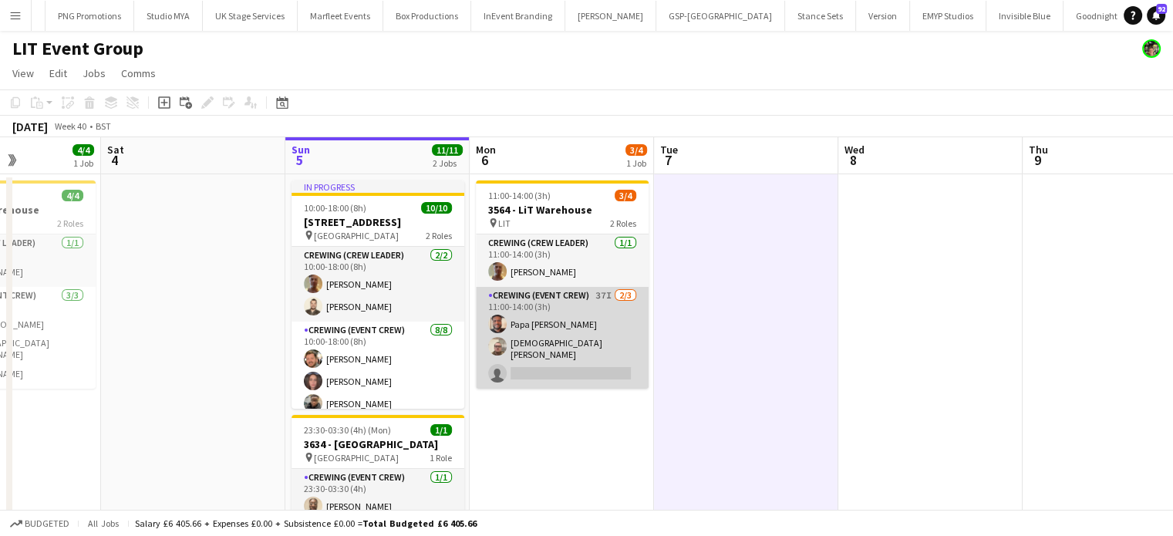
click at [619, 295] on app-card-role "Crewing (Event Crew) 37I [DATE] 11:00-14:00 (3h) Papa [PERSON_NAME] [PERSON_NAM…" at bounding box center [562, 338] width 173 height 102
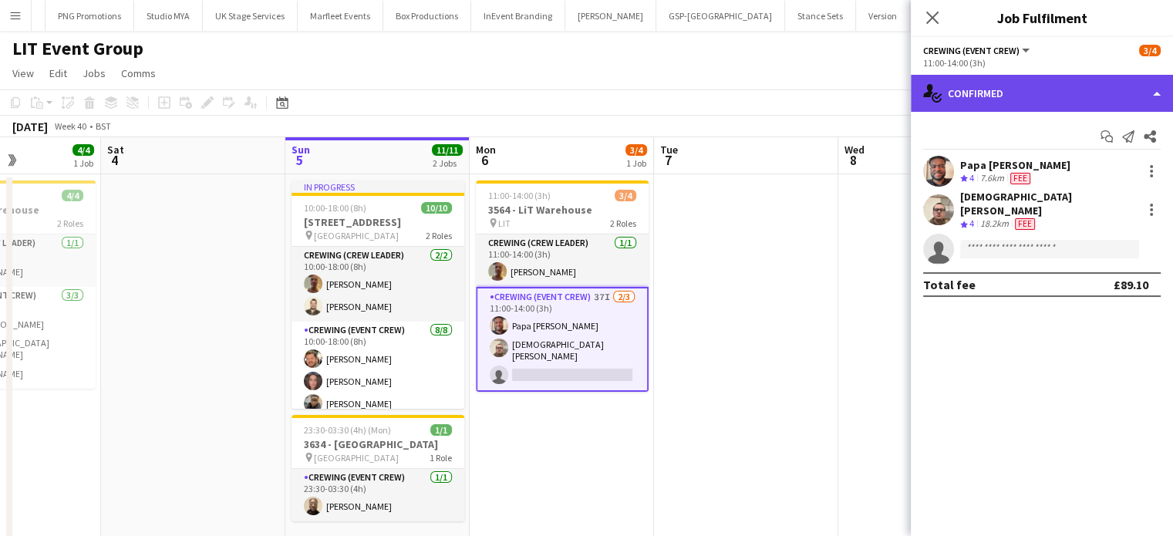
click at [1092, 99] on div "single-neutral-actions-check-2 Confirmed" at bounding box center [1042, 93] width 262 height 37
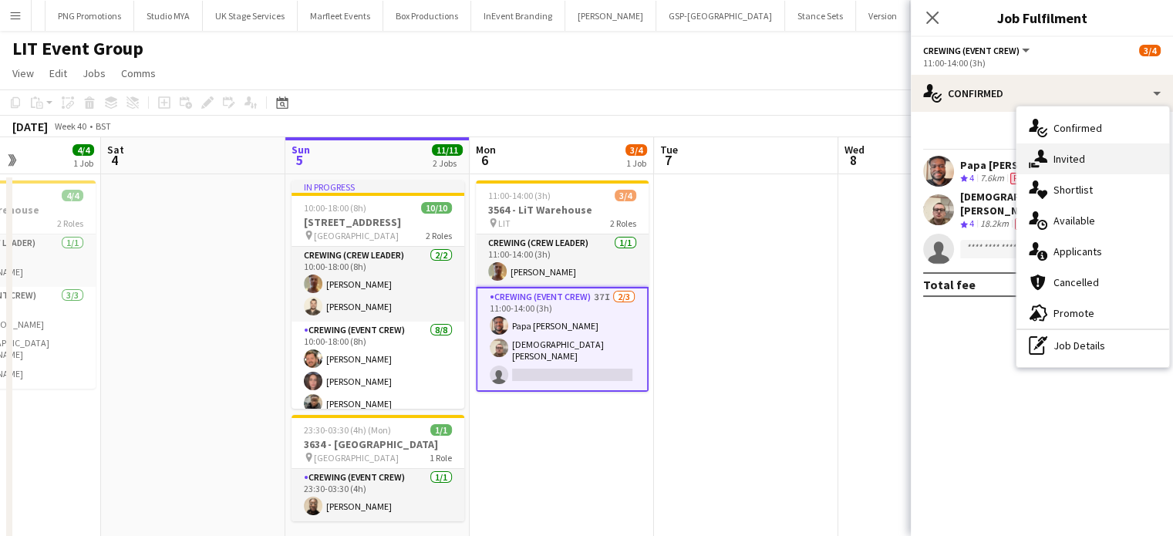
click at [1089, 150] on div "single-neutral-actions-share-1 Invited" at bounding box center [1093, 158] width 153 height 31
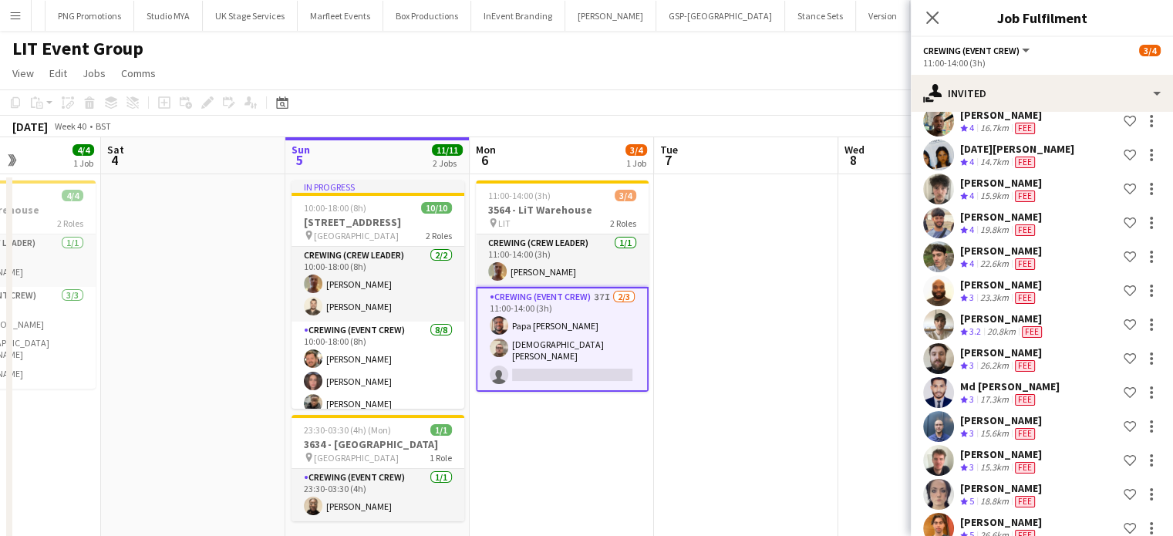
scroll to position [404, 0]
click at [999, 117] on div "[PERSON_NAME]" at bounding box center [1001, 113] width 82 height 14
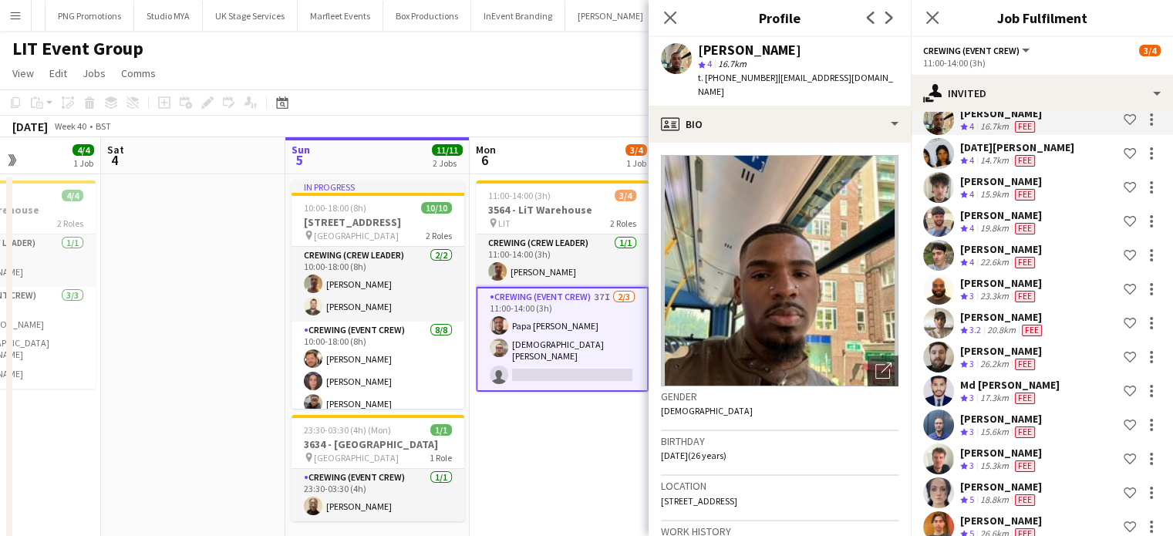
click at [853, 81] on span "| [EMAIL_ADDRESS][DOMAIN_NAME]" at bounding box center [795, 84] width 195 height 25
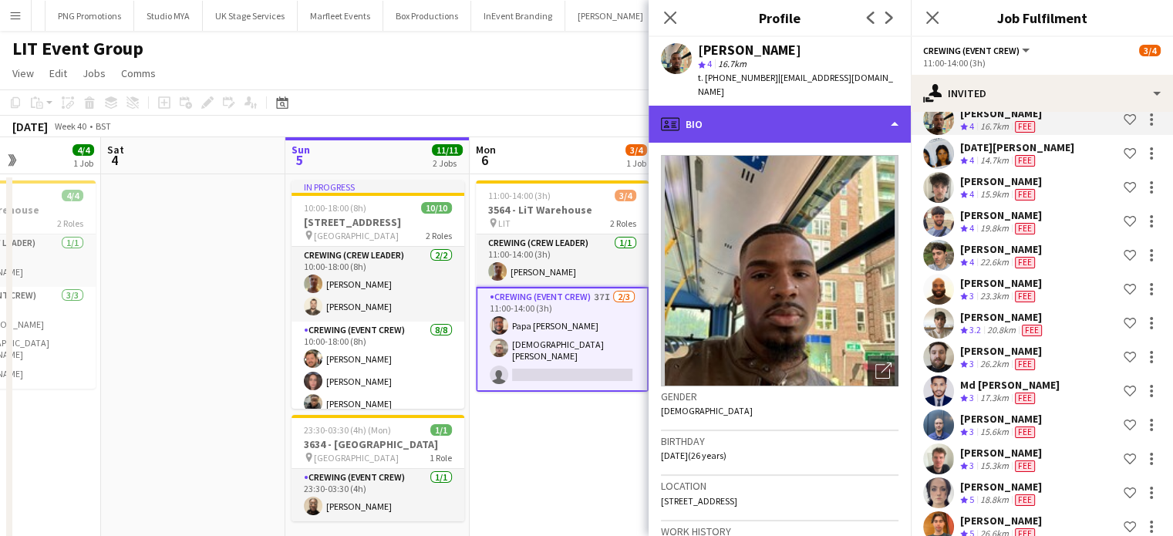
click at [861, 106] on div "profile Bio" at bounding box center [780, 124] width 262 height 37
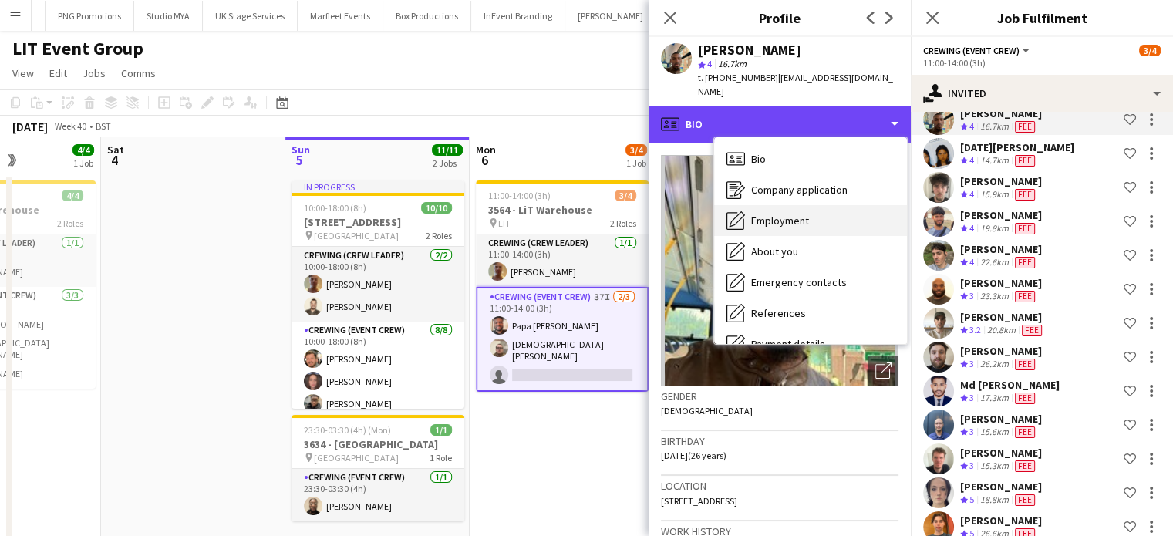
scroll to position [330, 0]
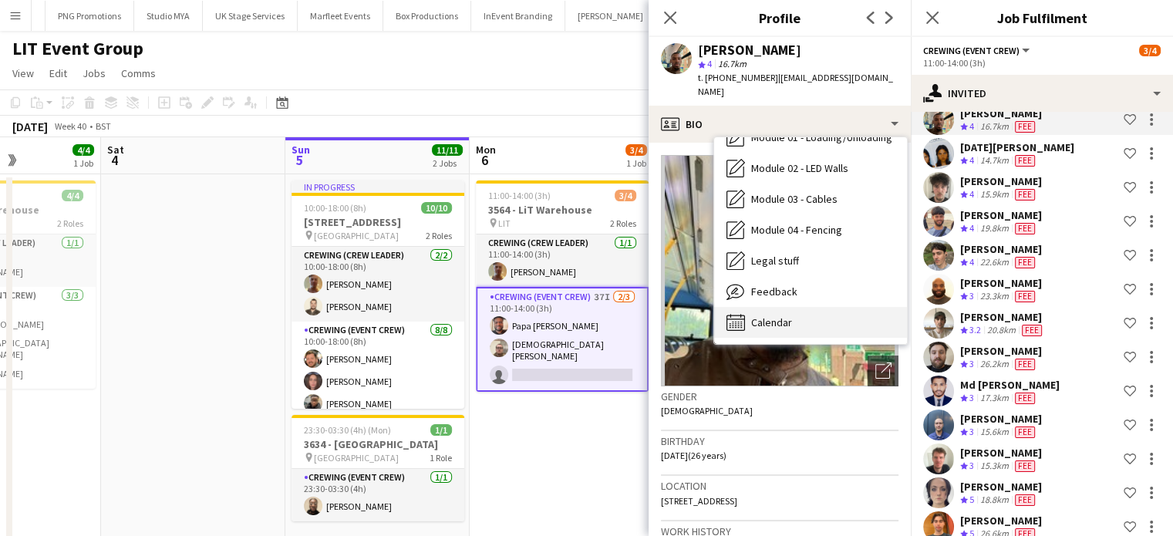
click at [785, 316] on div "Calendar Calendar" at bounding box center [810, 322] width 193 height 31
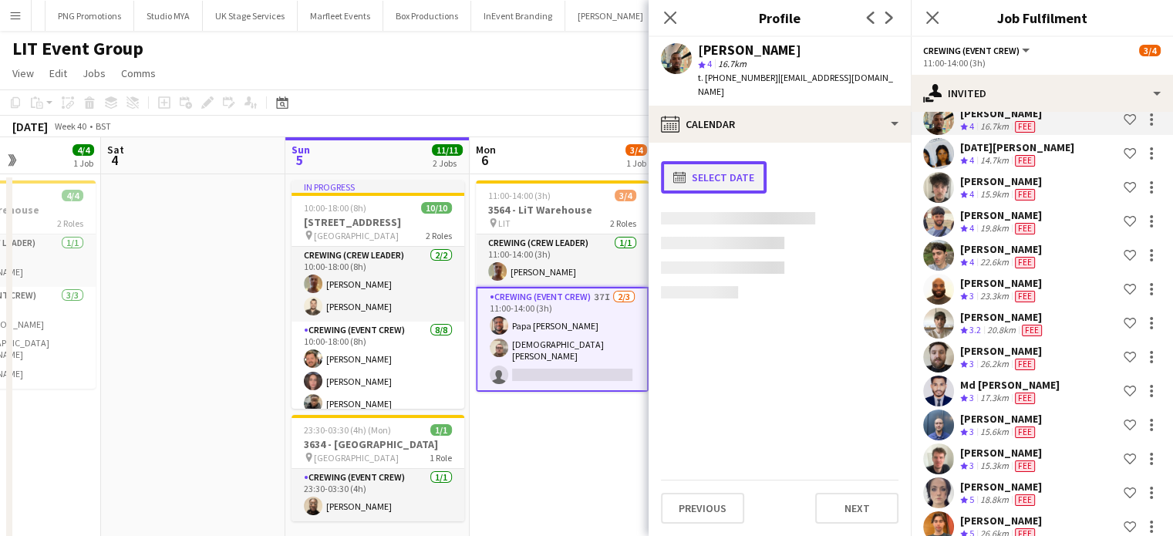
click at [707, 170] on button "calendar-full Select date" at bounding box center [714, 177] width 106 height 32
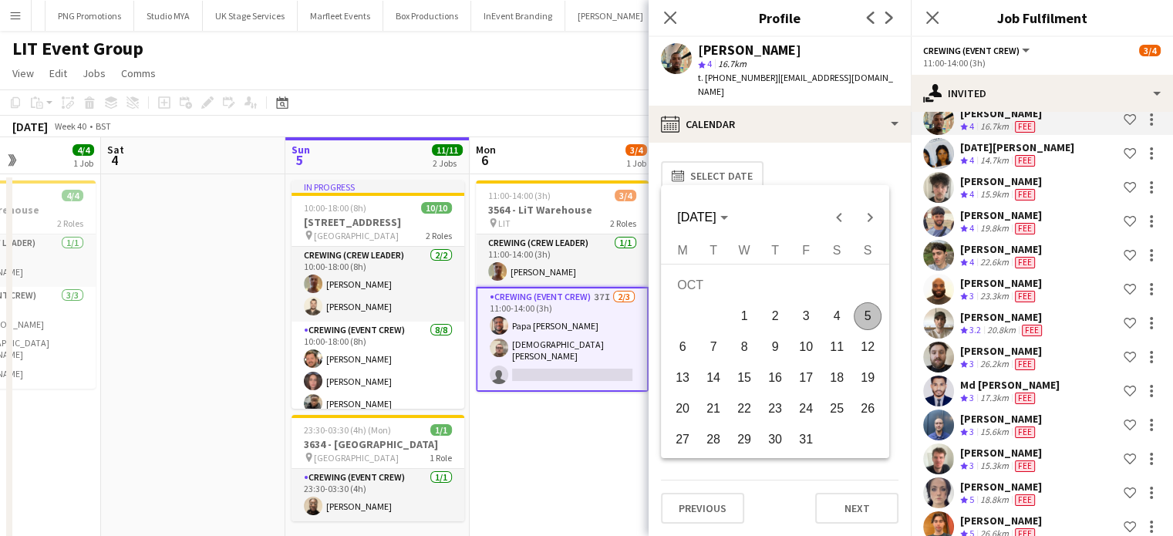
click at [688, 345] on span "6" at bounding box center [683, 347] width 28 height 28
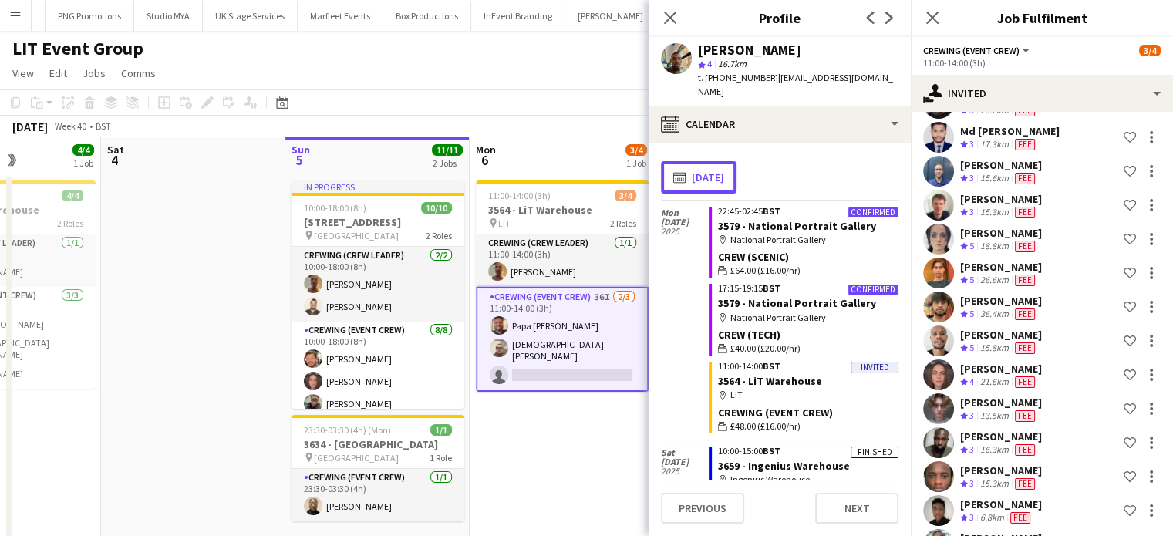
scroll to position [659, 0]
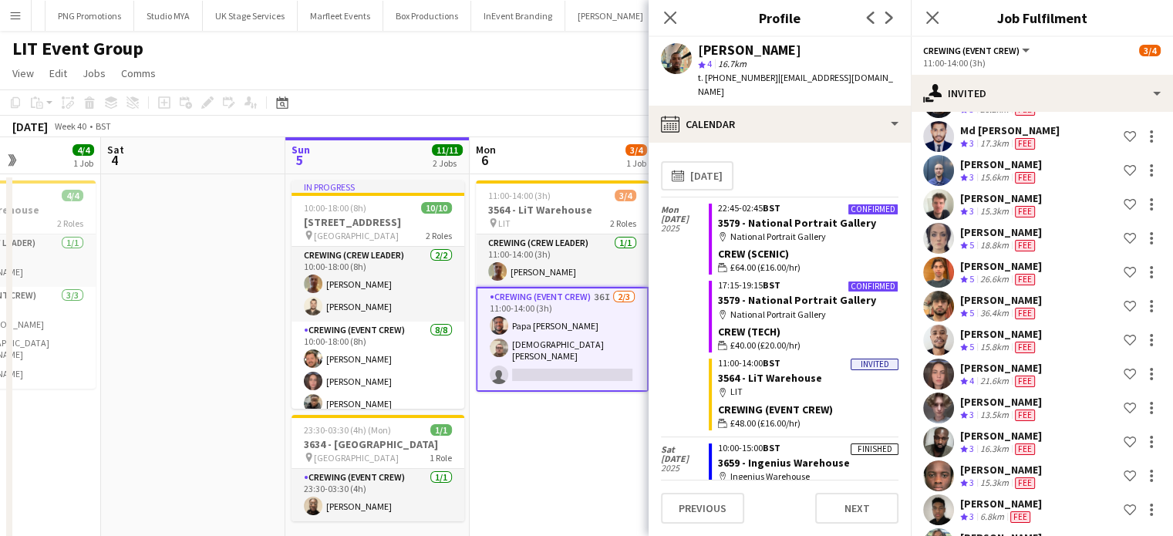
click at [594, 343] on app-card-role "Crewing (Event Crew) 36I [DATE] 11:00-14:00 (3h) Papa [PERSON_NAME] [PERSON_NAM…" at bounding box center [562, 339] width 173 height 105
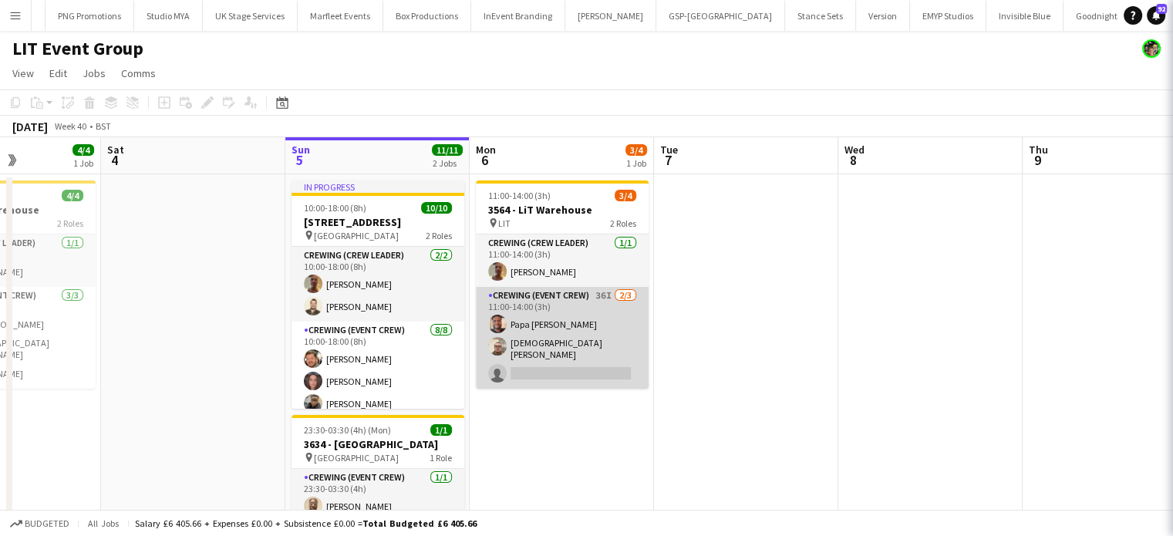
scroll to position [0, 0]
click at [594, 343] on app-card-role "Crewing (Event Crew) 36I [DATE] 11:00-14:00 (3h) Papa [PERSON_NAME] [PERSON_NAM…" at bounding box center [562, 338] width 173 height 102
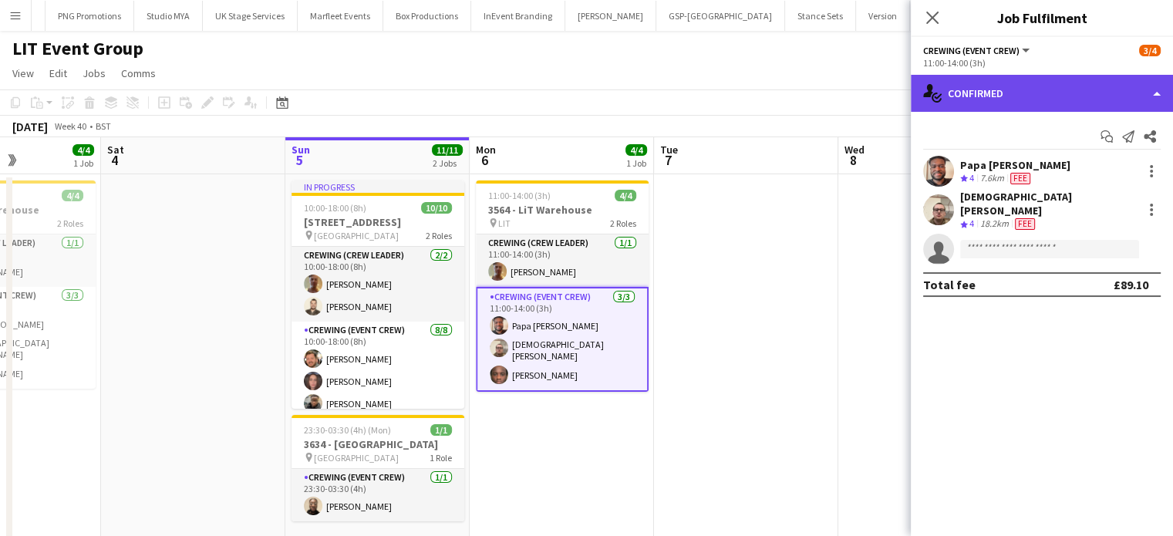
click at [1133, 89] on div "single-neutral-actions-check-2 Confirmed" at bounding box center [1042, 93] width 262 height 37
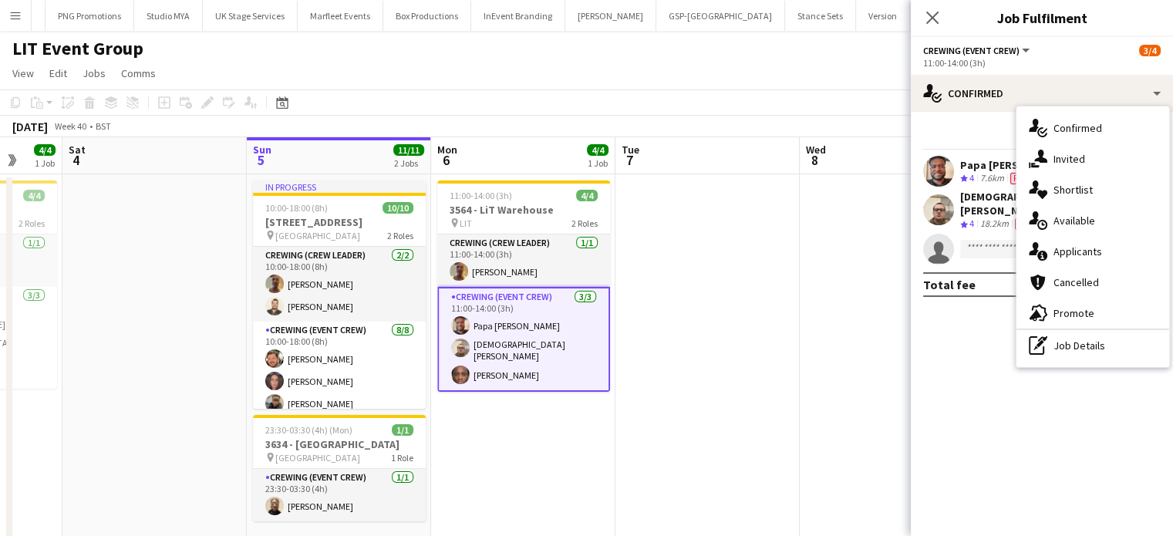
click at [780, 314] on app-calendar-viewport "Wed 1 Thu 2 Fri 3 4/4 1 Job Sat 4 Sun 5 11/11 2 Jobs Mon 6 4/4 1 Job Tue 7 Wed …" at bounding box center [586, 352] width 1173 height 430
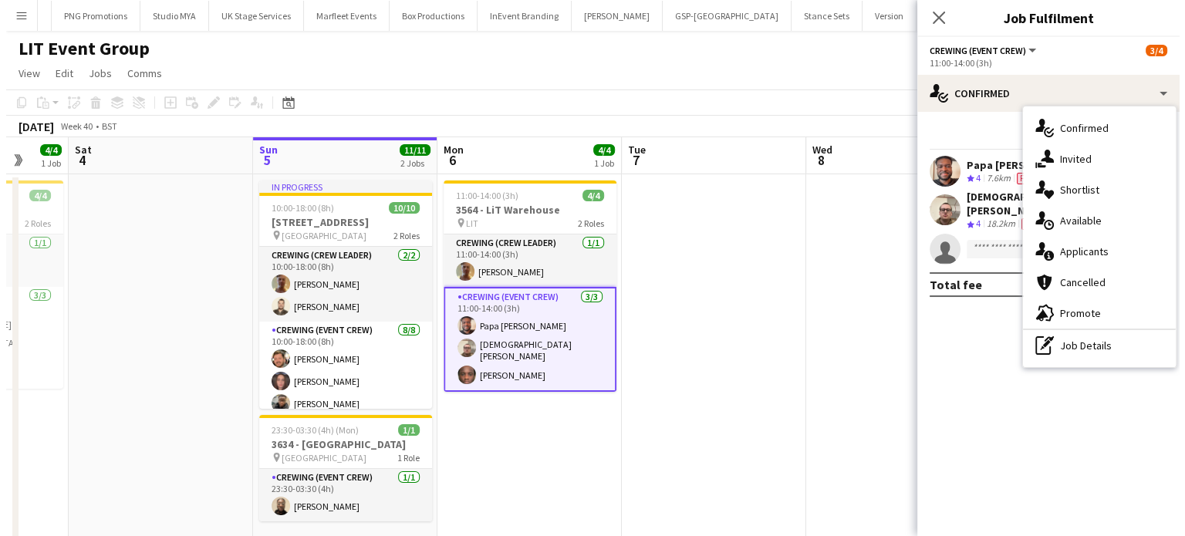
scroll to position [0, 489]
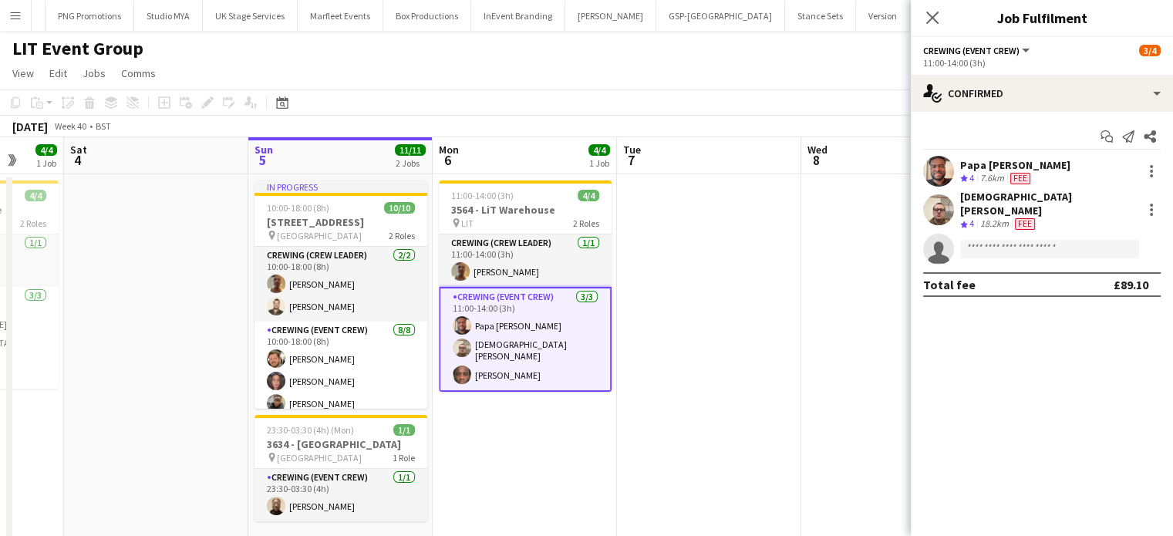
click at [746, 471] on app-date-cell at bounding box center [709, 370] width 184 height 393
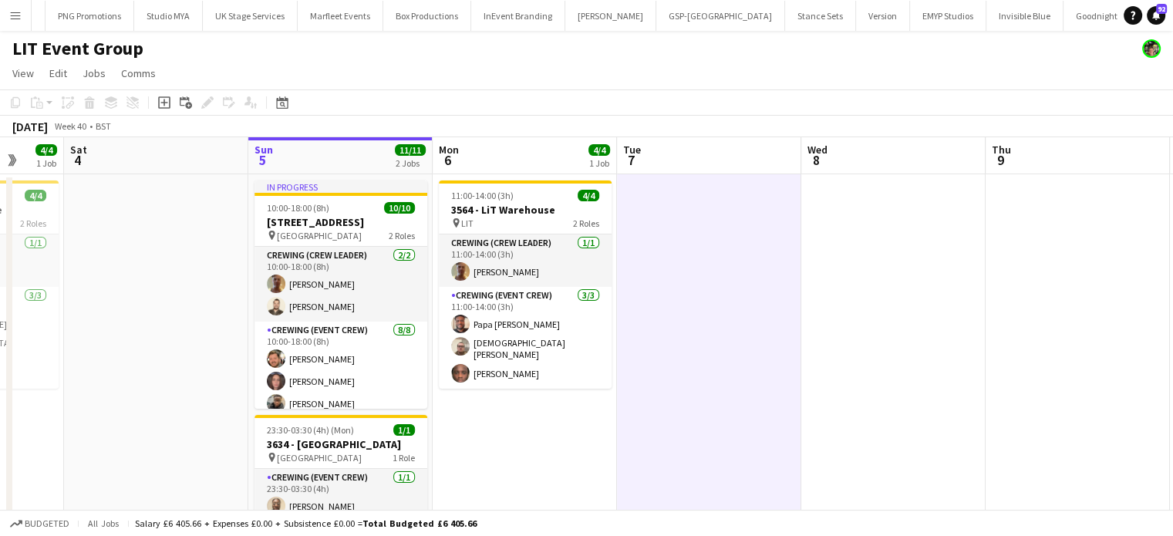
click at [15, 10] on app-icon "Menu" at bounding box center [15, 15] width 12 height 12
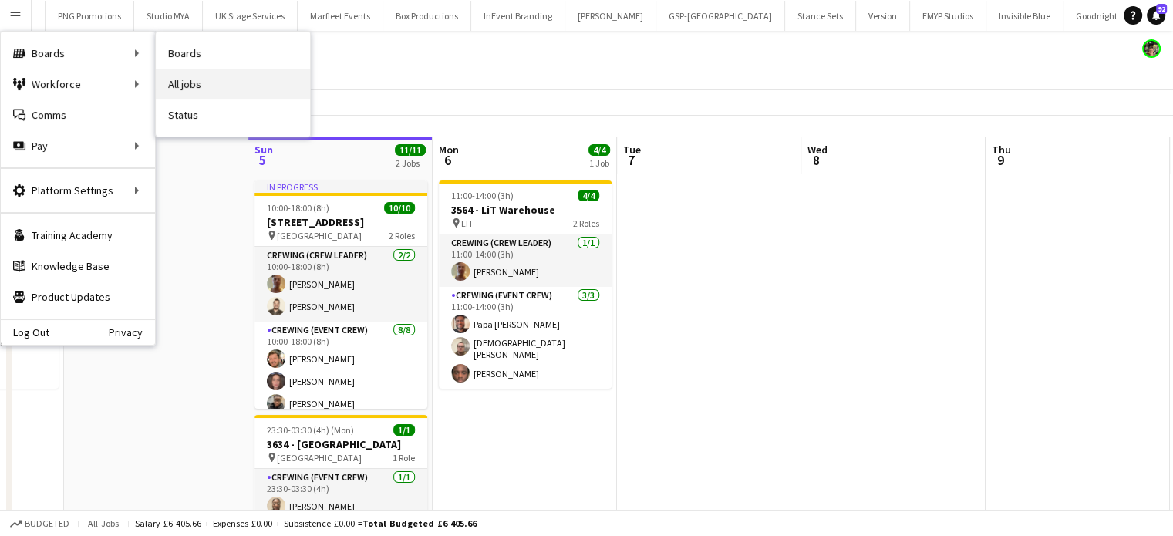
click at [215, 81] on link "All jobs" at bounding box center [233, 84] width 154 height 31
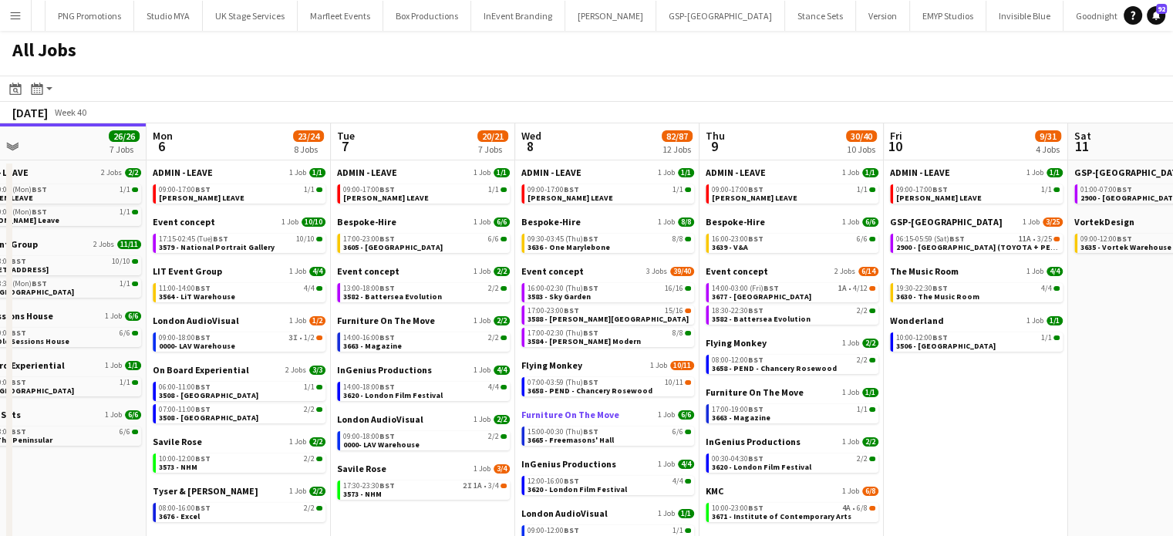
scroll to position [0, 592]
